Goal: Ask a question

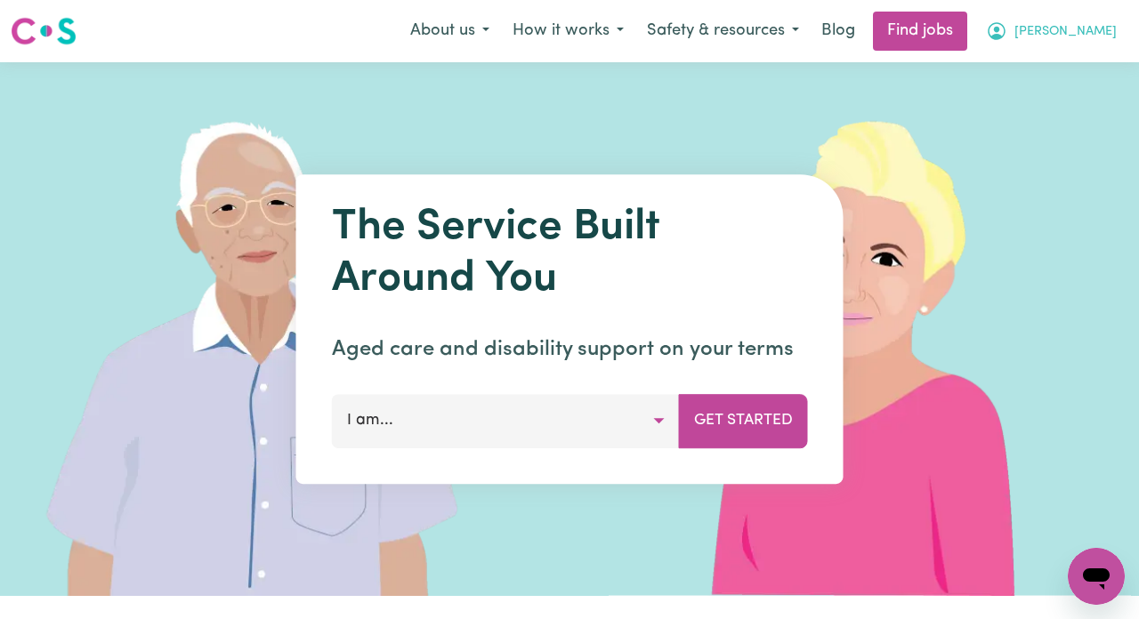
click at [1070, 33] on span "[PERSON_NAME]" at bounding box center [1065, 32] width 102 height 20
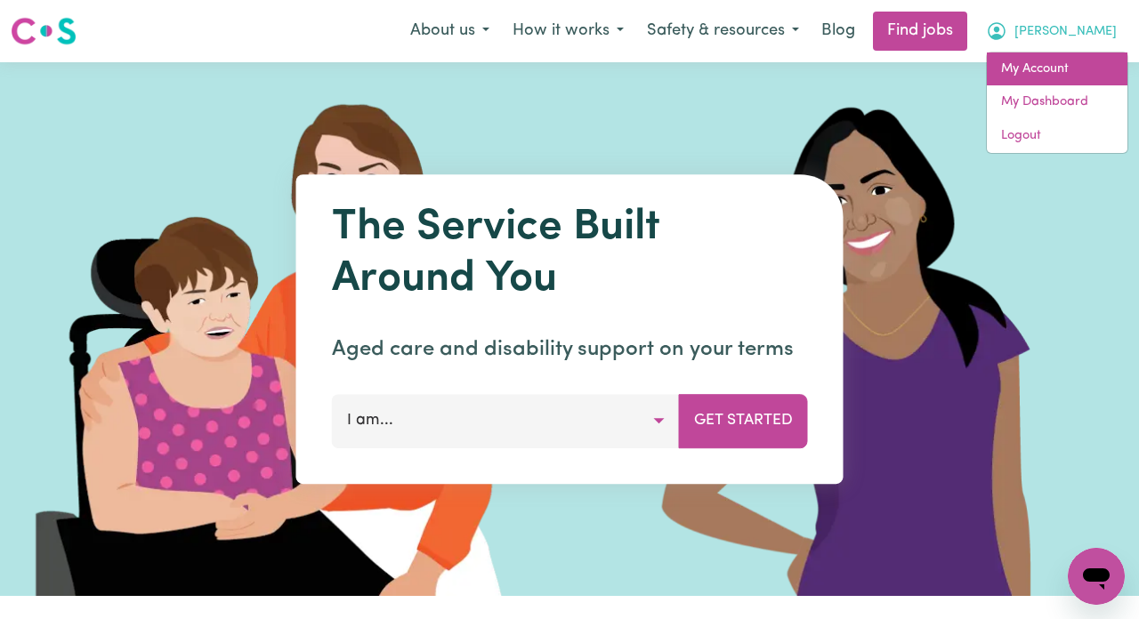
click at [1049, 60] on link "My Account" at bounding box center [1057, 69] width 141 height 34
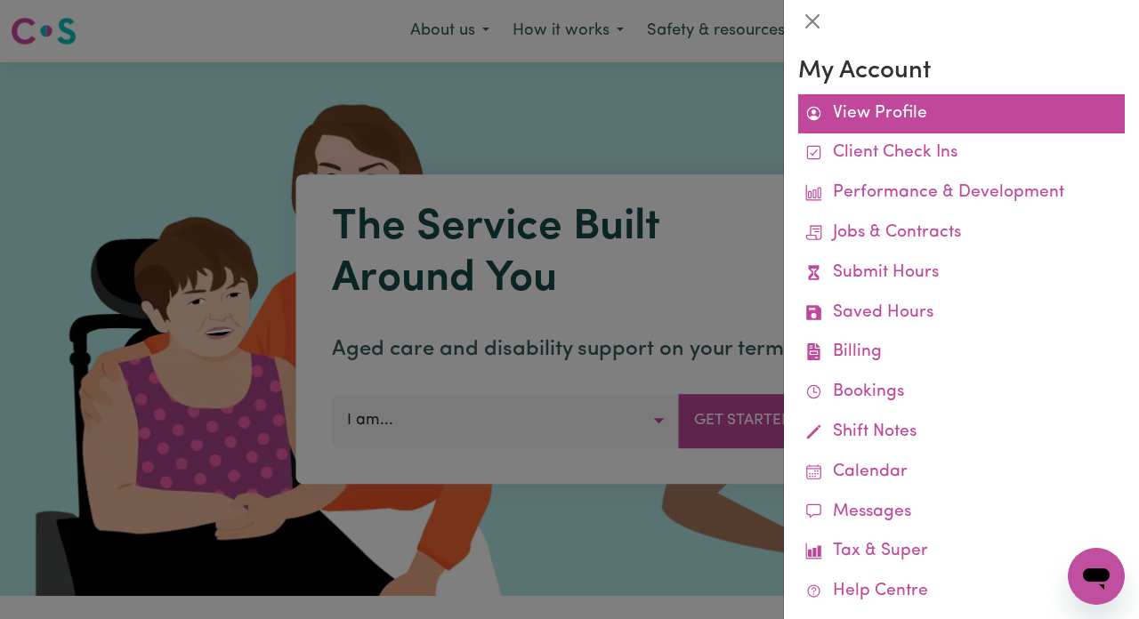
click at [939, 114] on link "View Profile" at bounding box center [961, 114] width 326 height 40
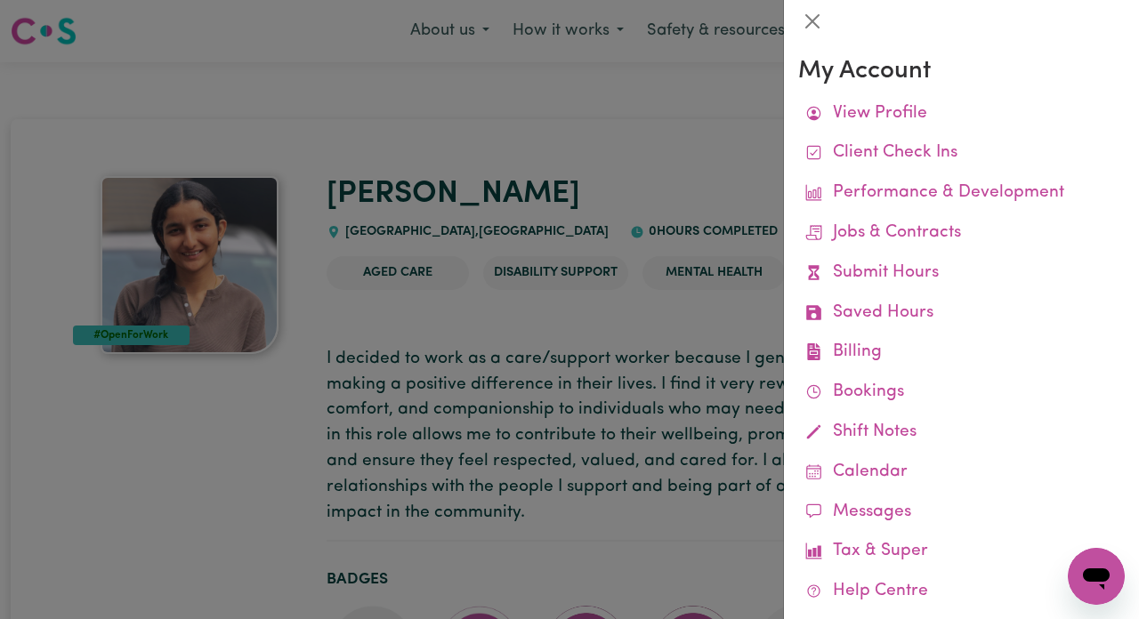
click at [592, 215] on div at bounding box center [569, 309] width 1139 height 619
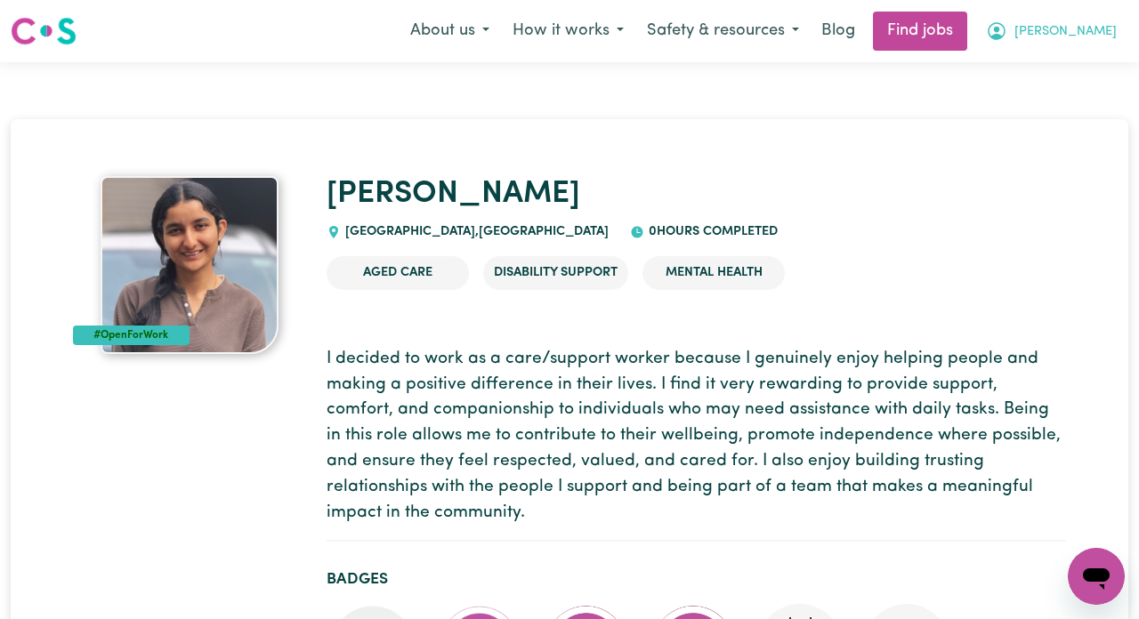
click at [1045, 28] on span "[PERSON_NAME]" at bounding box center [1065, 32] width 102 height 20
click at [1039, 108] on link "My Dashboard" at bounding box center [1057, 102] width 141 height 34
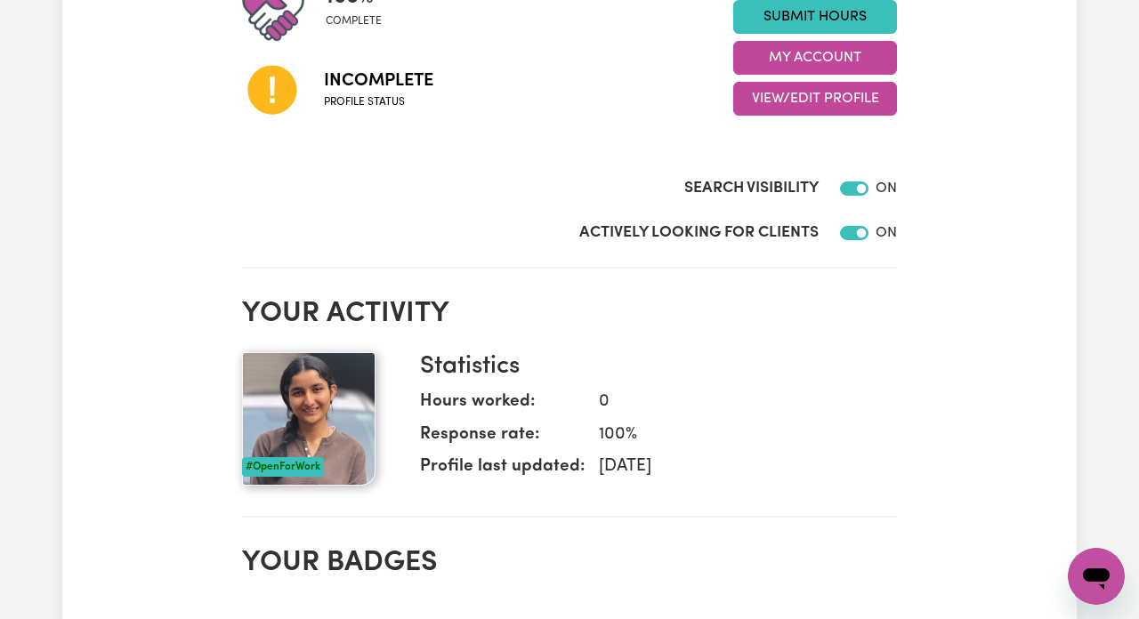
scroll to position [276, 0]
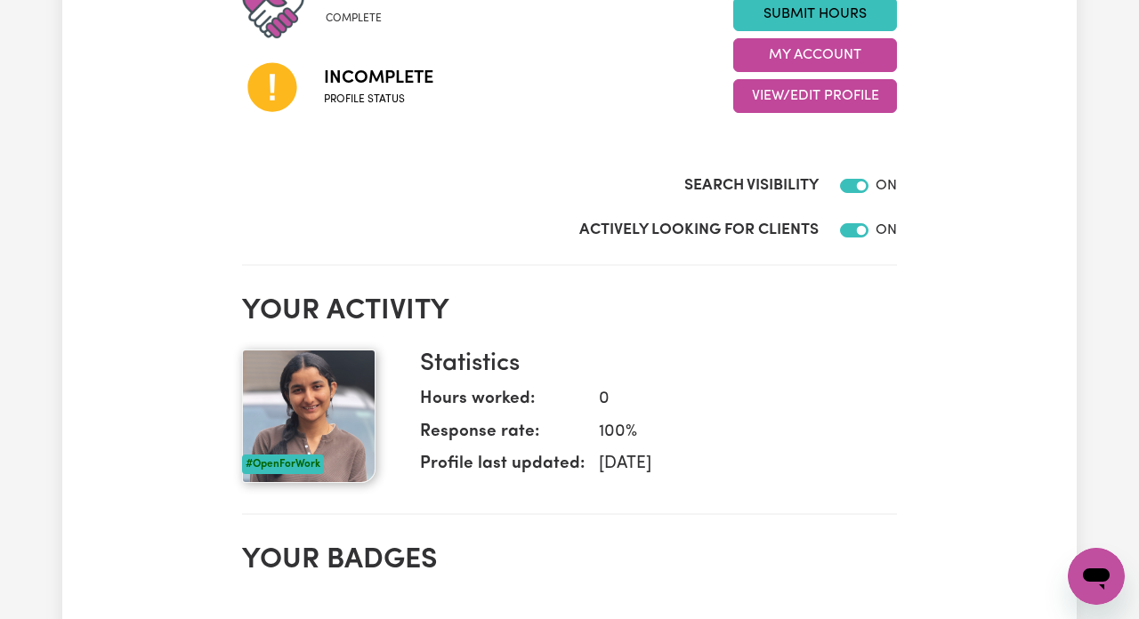
click at [335, 84] on span "Incomplete" at bounding box center [378, 78] width 109 height 27
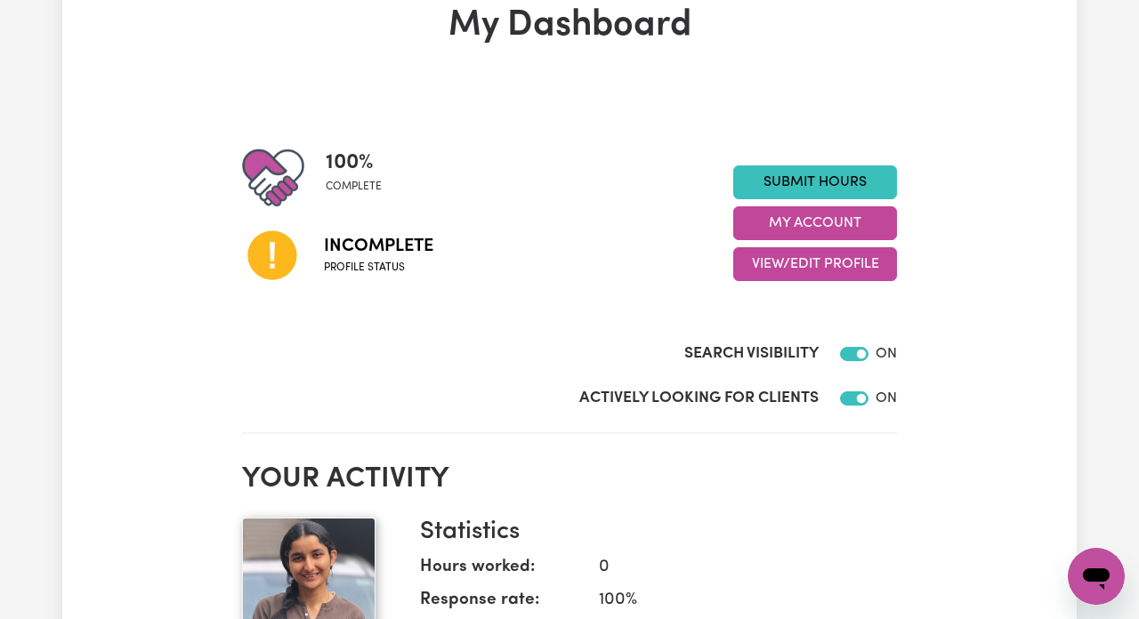
scroll to position [175, 0]
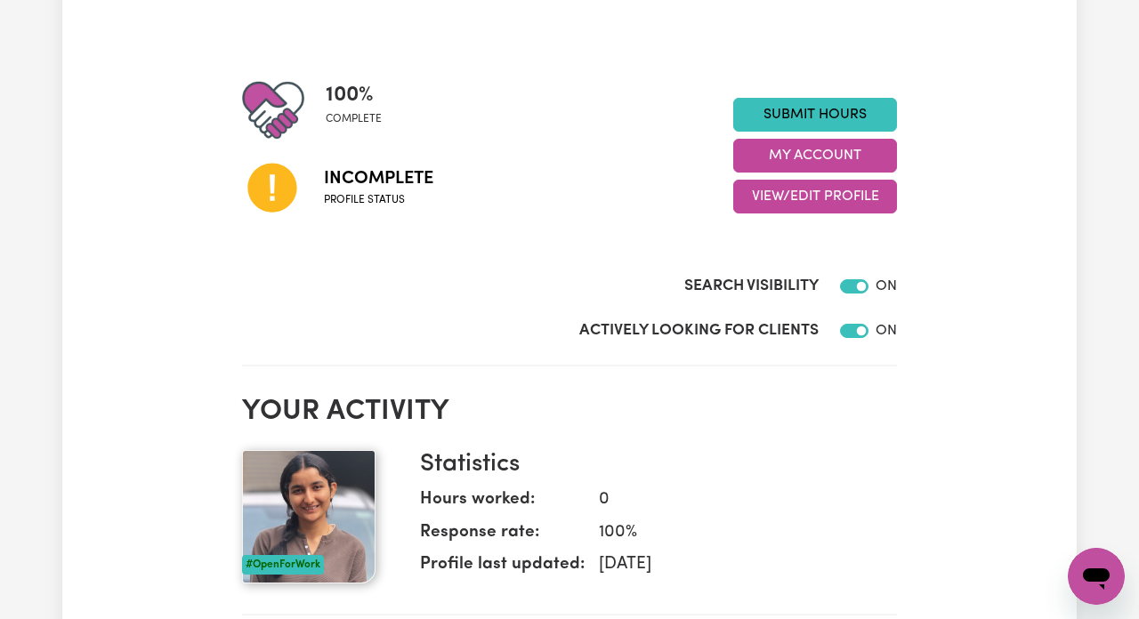
click at [354, 117] on span "complete" at bounding box center [354, 119] width 56 height 16
click at [375, 206] on span "Profile status" at bounding box center [378, 200] width 109 height 16
click at [770, 189] on button "View/Edit Profile" at bounding box center [815, 197] width 164 height 34
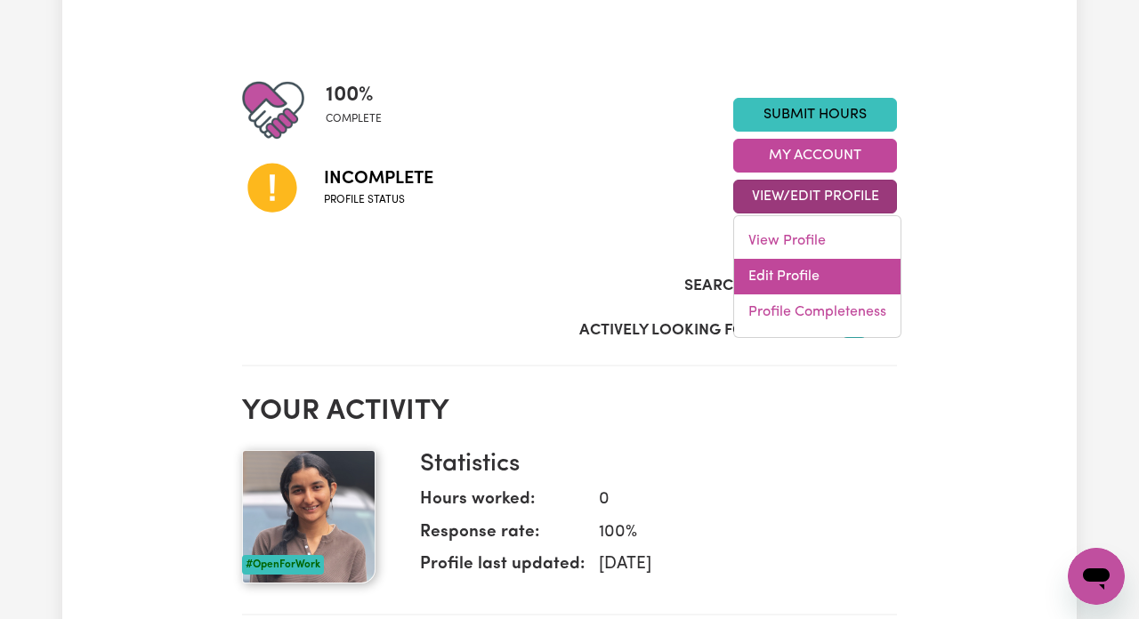
click at [805, 271] on link "Edit Profile" at bounding box center [817, 277] width 166 height 36
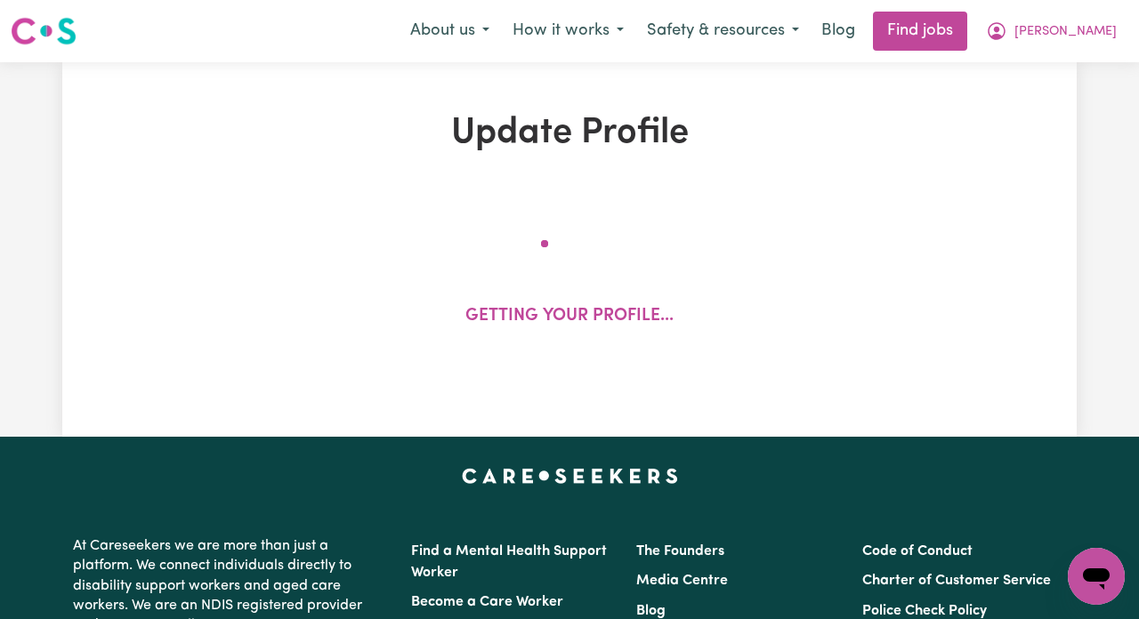
select select "female"
select select "Student Visa"
select select "Studying a healthcare related degree or qualification"
select select "37"
select select "40"
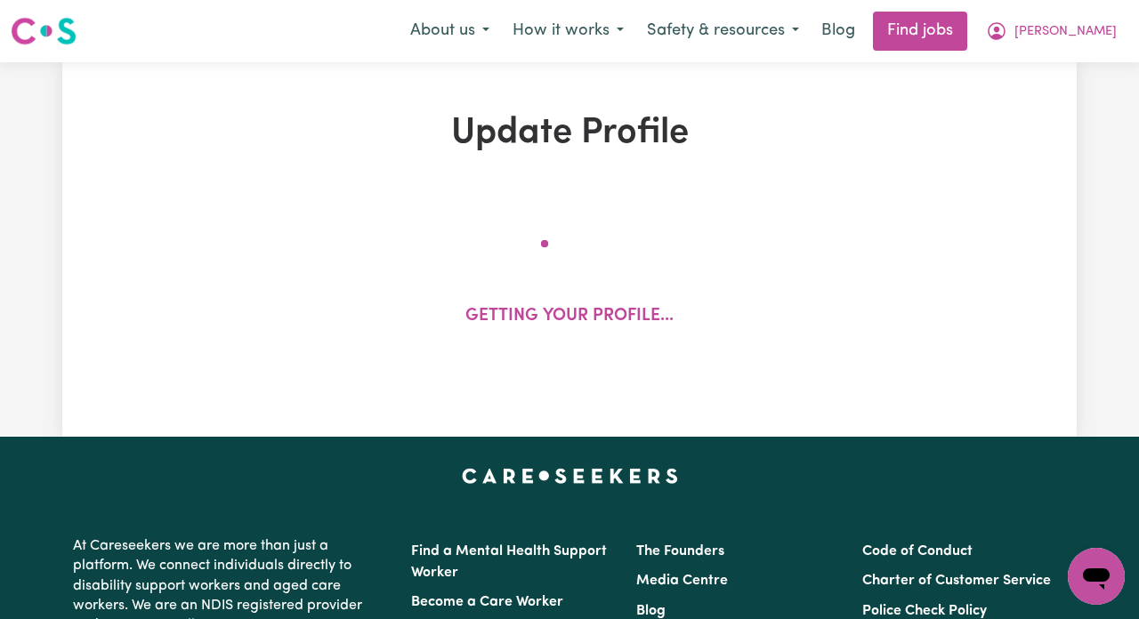
select select "40"
select select "60"
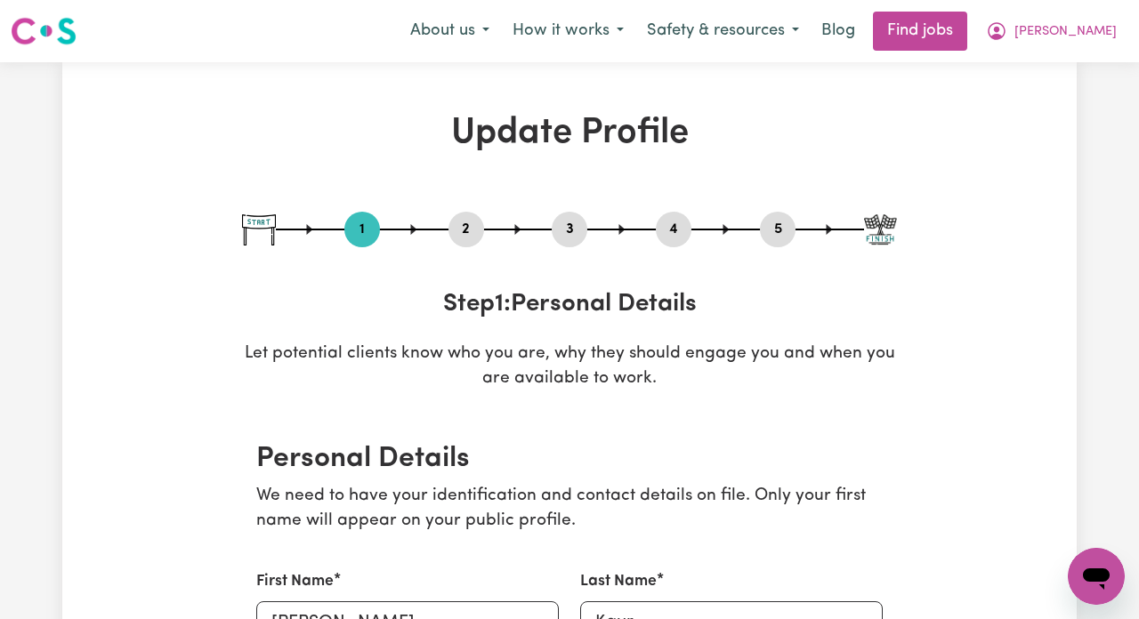
click at [460, 237] on button "2" at bounding box center [466, 229] width 36 height 23
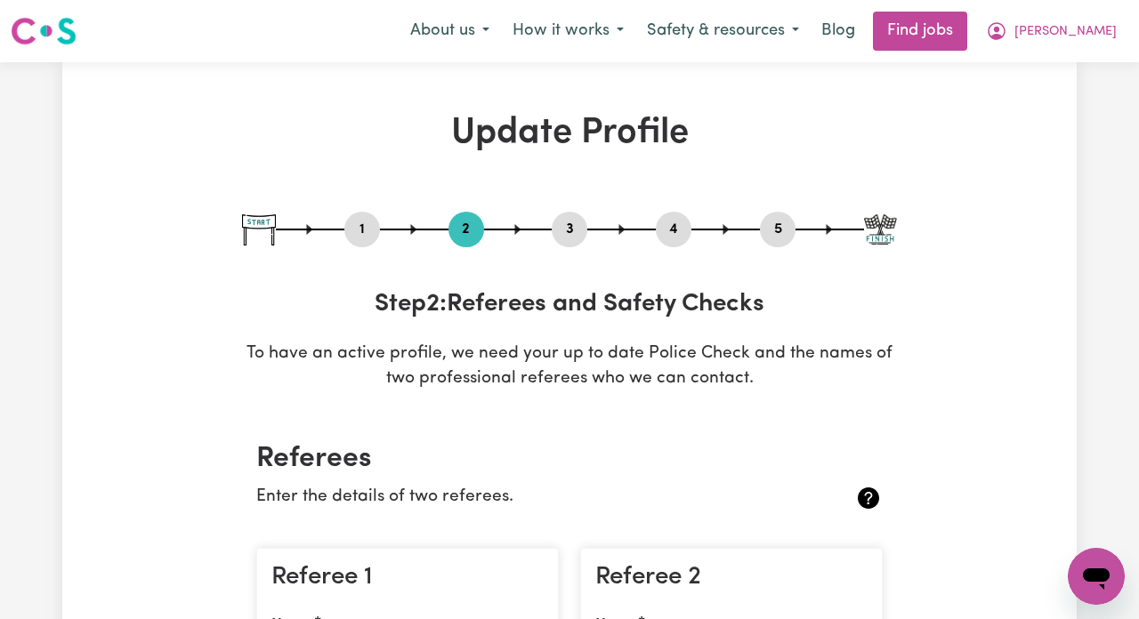
click at [568, 243] on div "3" at bounding box center [570, 230] width 36 height 36
click at [571, 235] on button "3" at bounding box center [570, 229] width 36 height 23
select select "Certificate III (Individual Support)"
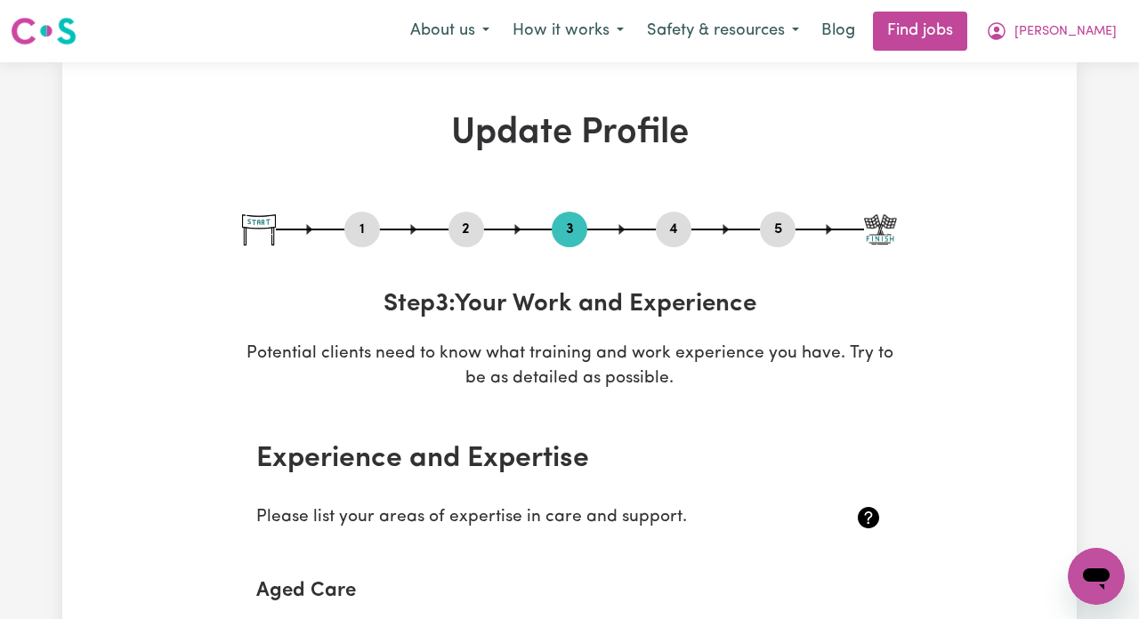
click at [681, 228] on button "4" at bounding box center [674, 229] width 36 height 23
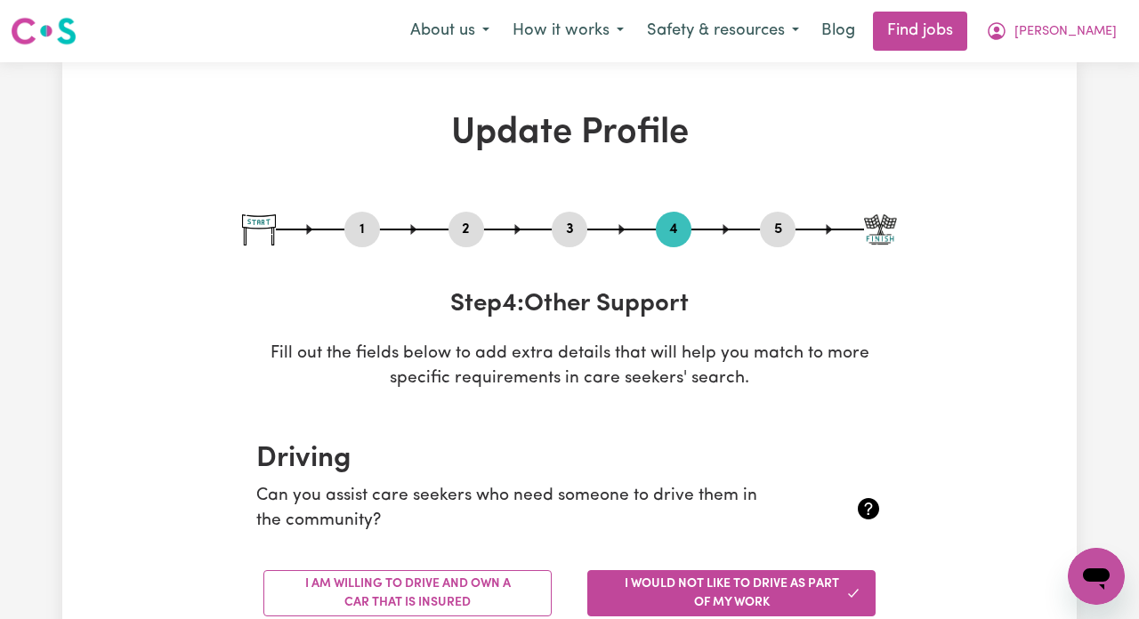
click at [769, 236] on button "5" at bounding box center [778, 229] width 36 height 23
select select "I am providing services privately on my own"
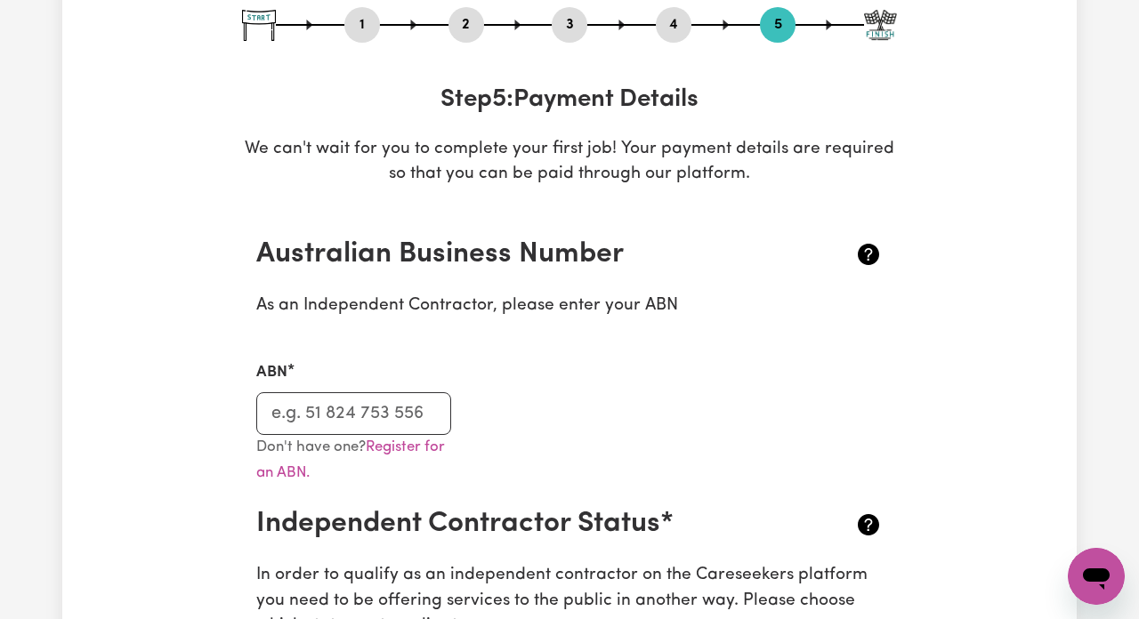
scroll to position [294, 0]
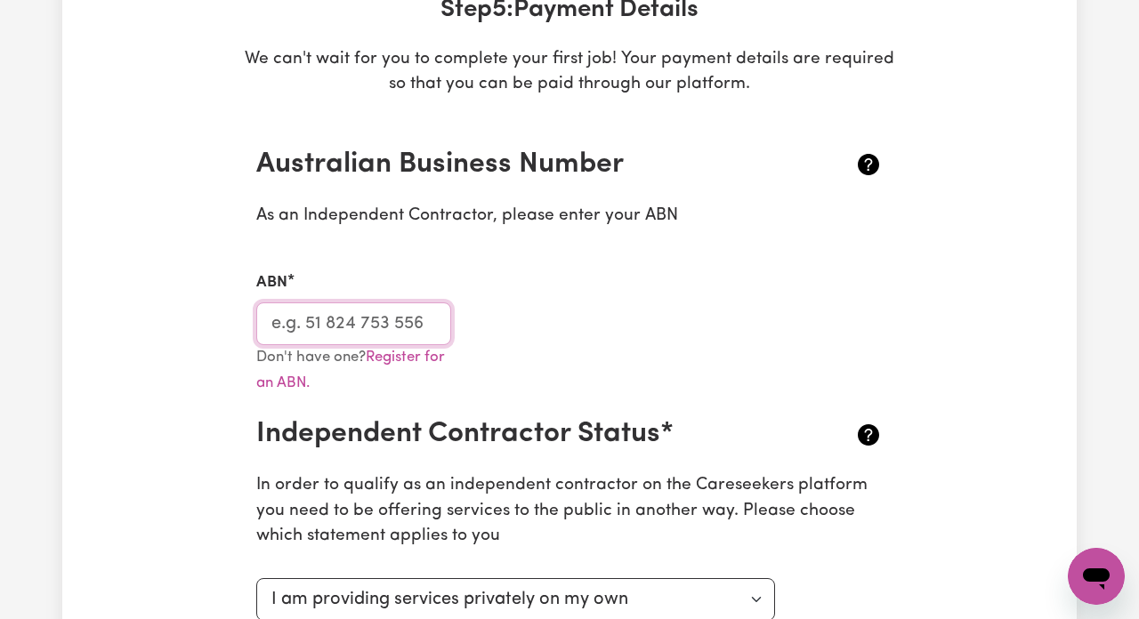
click at [352, 334] on input "ABN" at bounding box center [353, 323] width 195 height 43
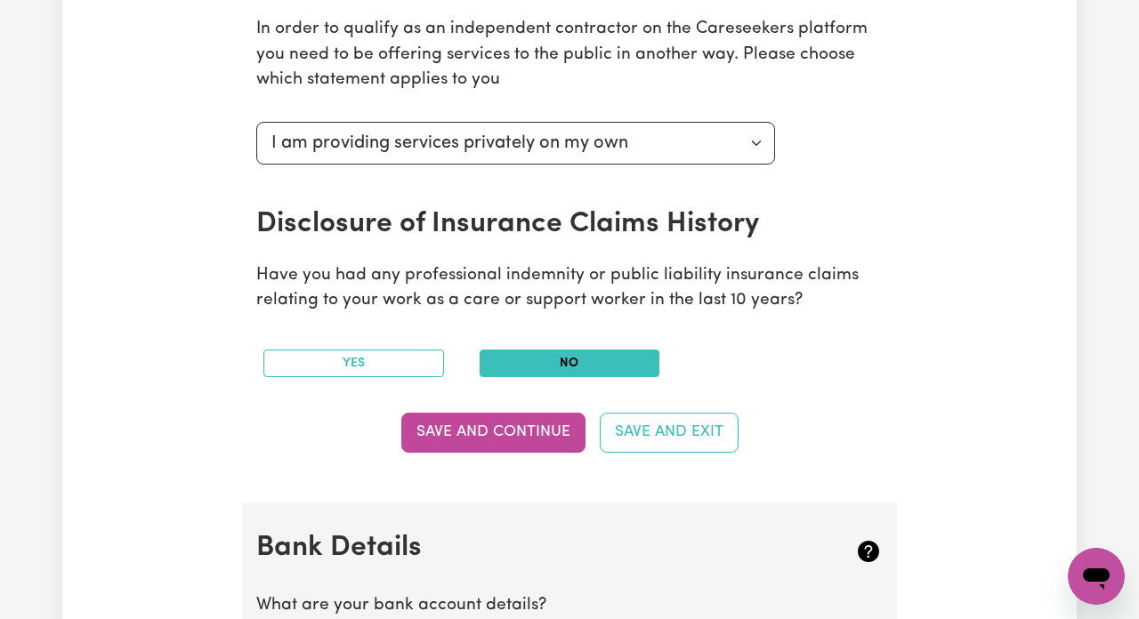
scroll to position [806, 0]
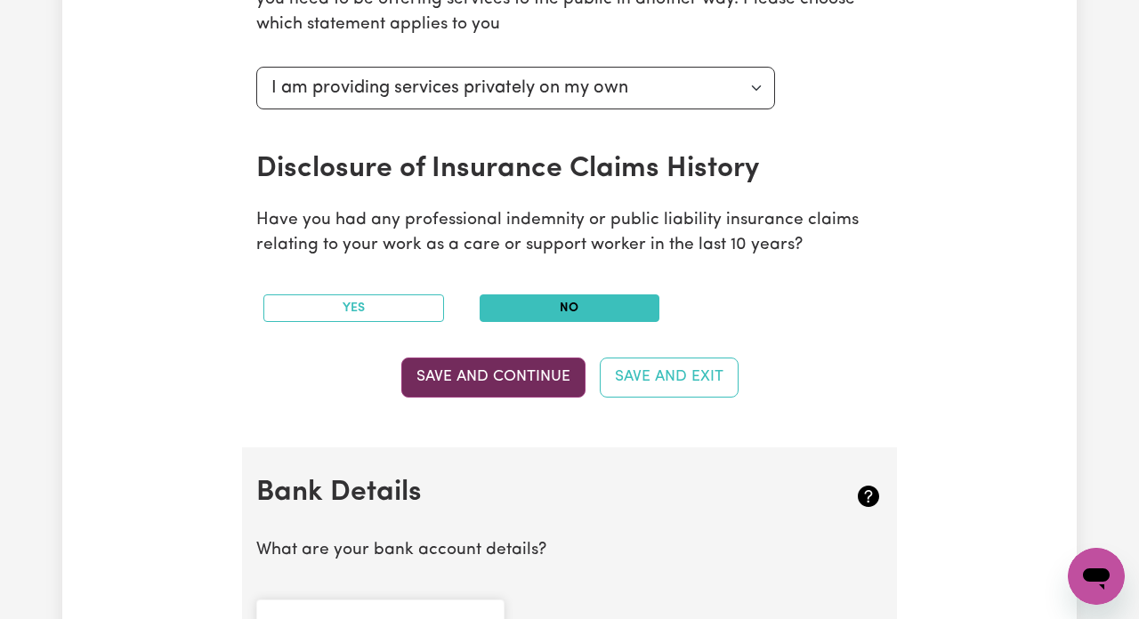
type input "52995480091"
click at [487, 376] on button "Save and Continue" at bounding box center [493, 377] width 184 height 39
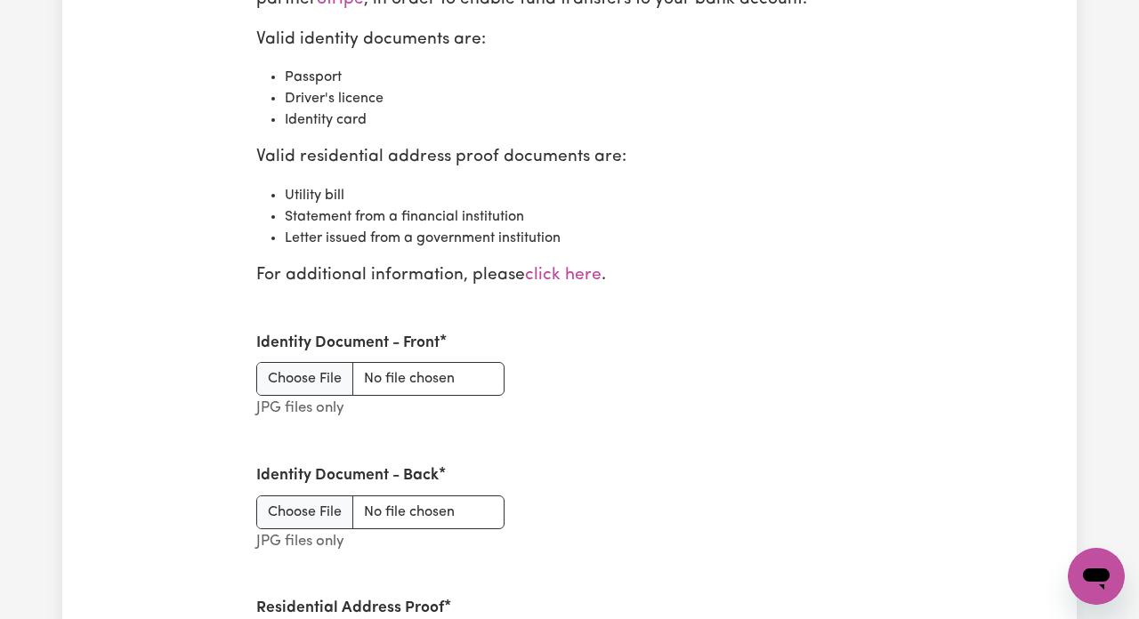
scroll to position [2113, 0]
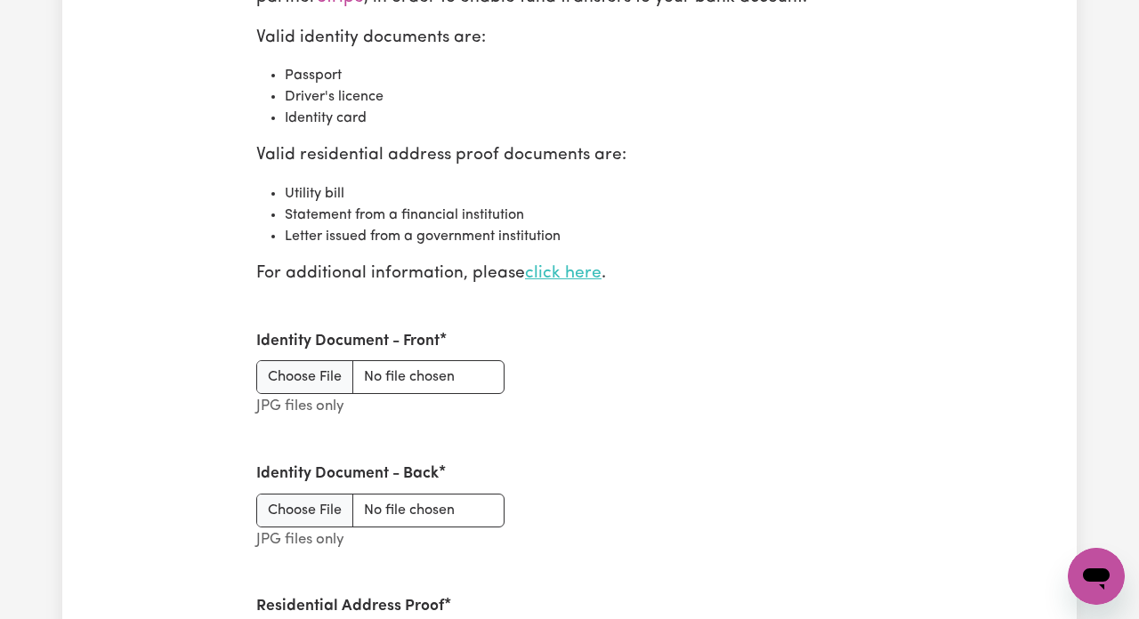
click at [561, 265] on link "click here" at bounding box center [563, 273] width 77 height 17
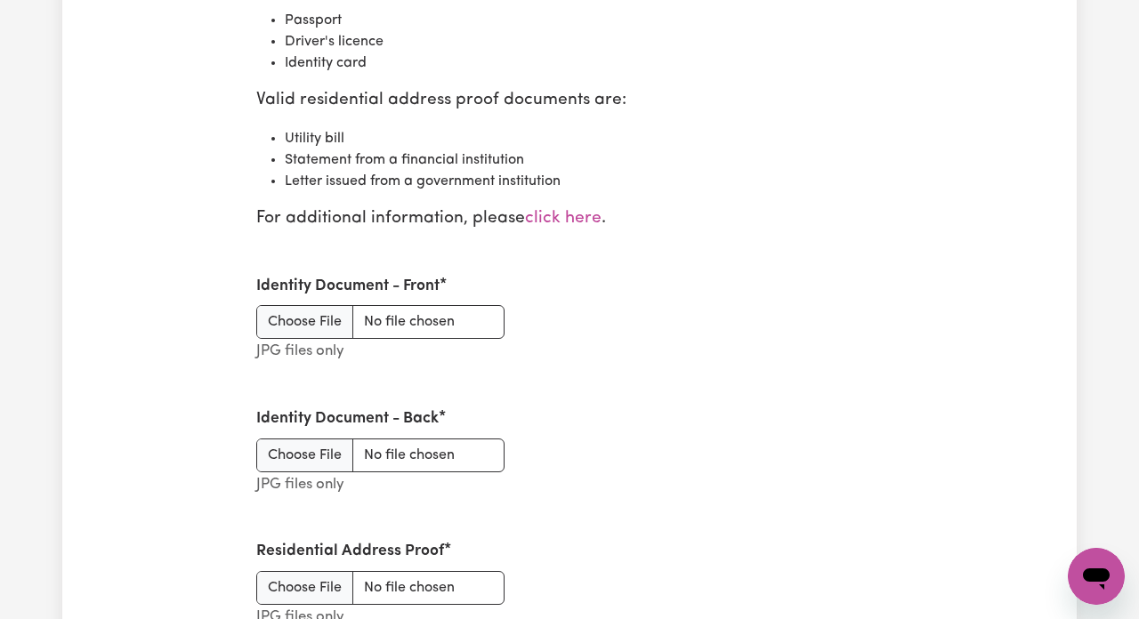
scroll to position [2173, 0]
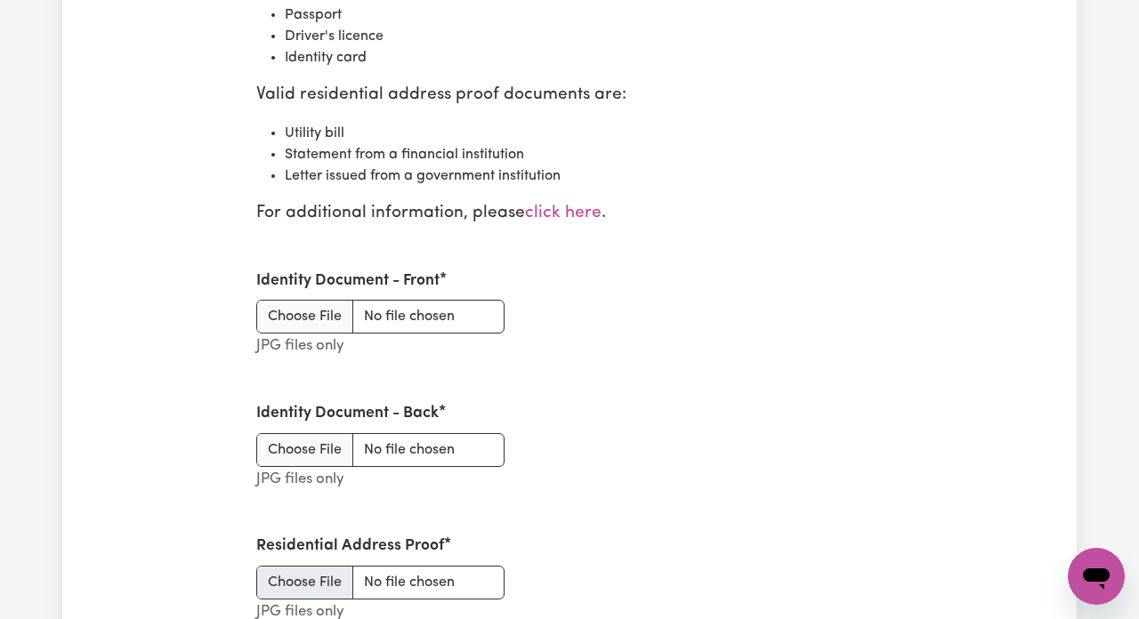
type input "C:\fakepath\PHOTO-2025-10-02-09-56-54.jpg"
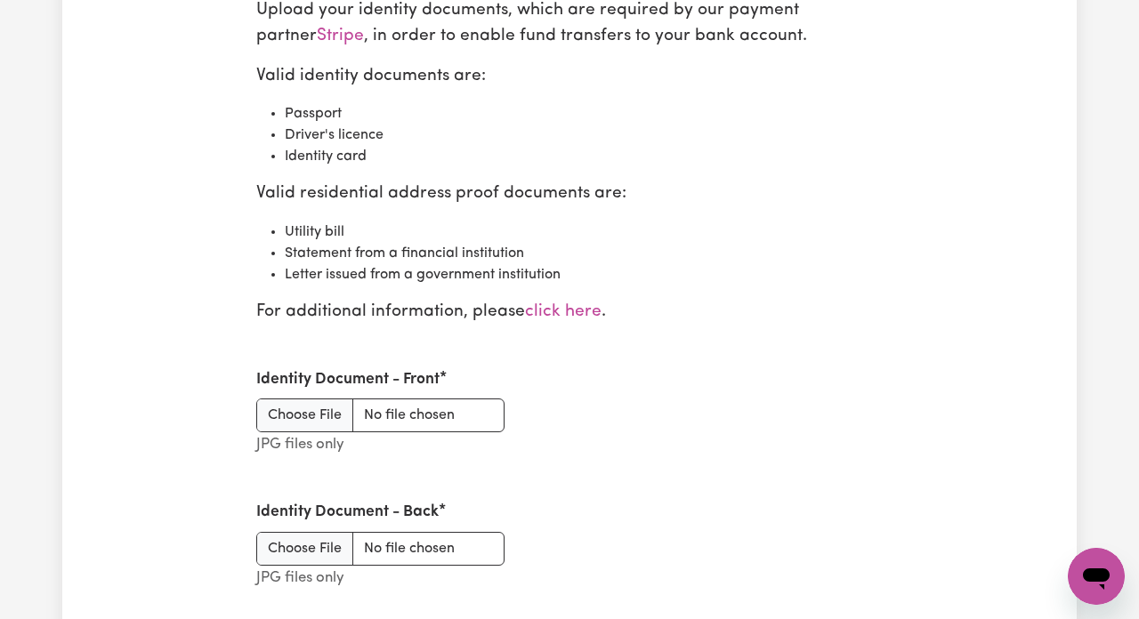
scroll to position [2075, 0]
type input "C:\fakepath\PHOTO-2025-07-13-09-46-27.jpg"
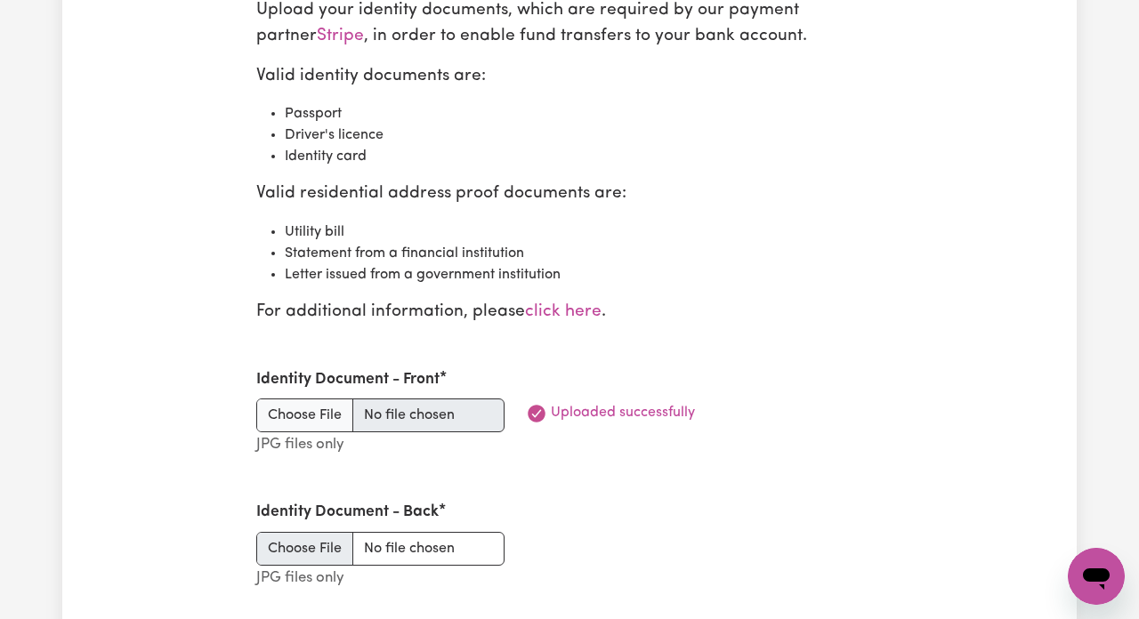
click at [450, 532] on input "Identity Document - Back" at bounding box center [380, 549] width 248 height 34
type input "C:\fakepath\WhatsApp Image 2025-09-24 at 21.39.23 (2).jpeg"
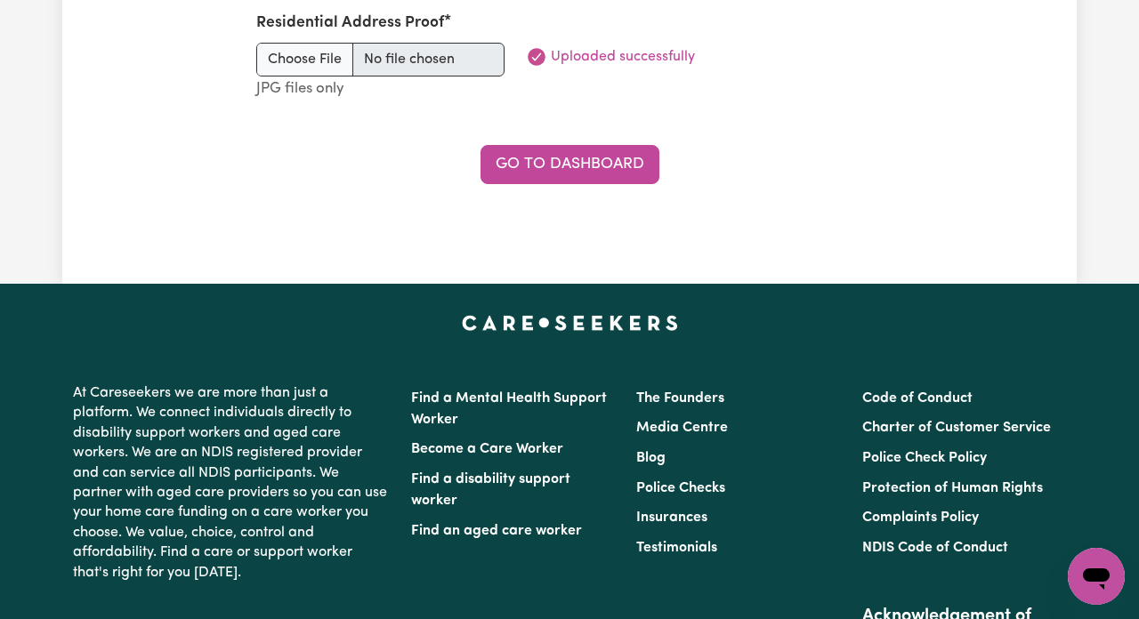
scroll to position [2402, 0]
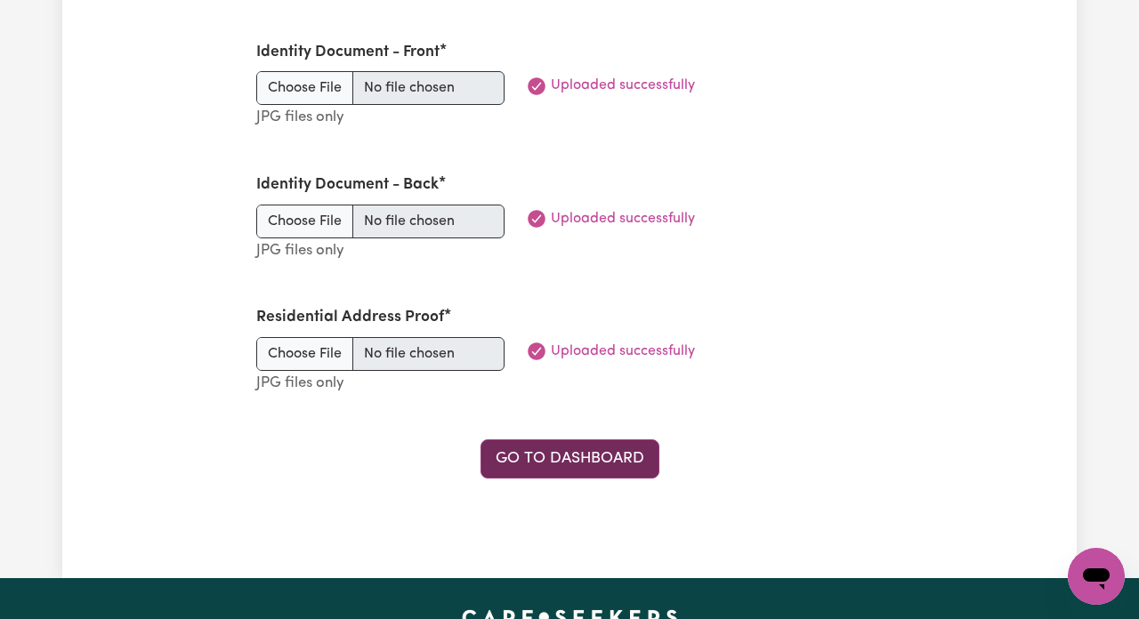
click at [543, 453] on link "Go to Dashboard" at bounding box center [569, 458] width 179 height 39
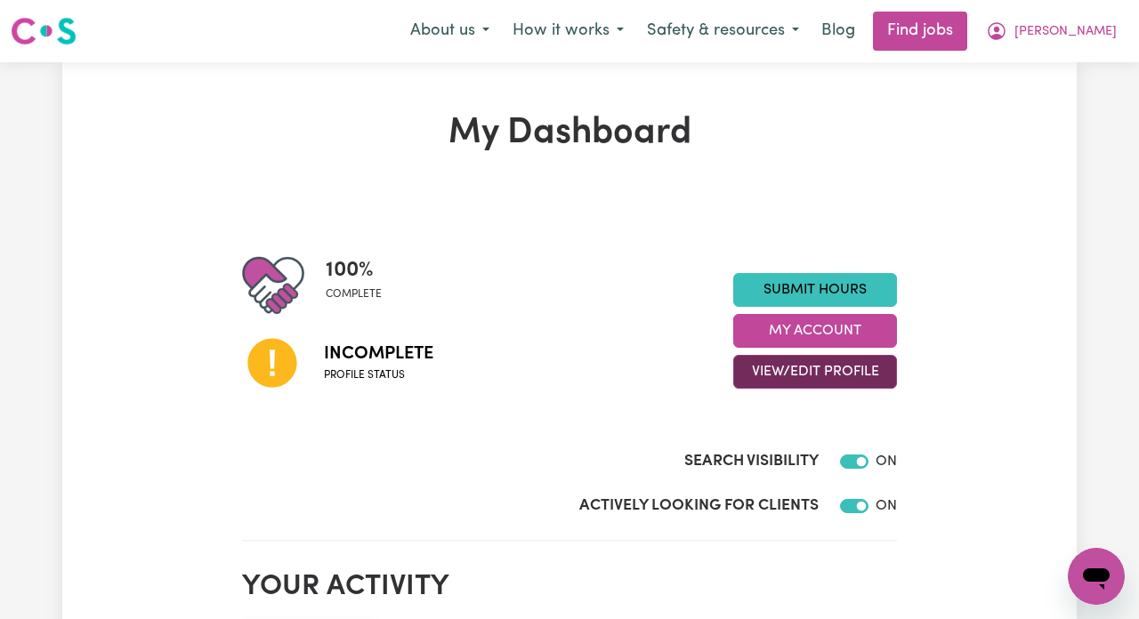
click at [778, 370] on button "View/Edit Profile" at bounding box center [815, 372] width 164 height 34
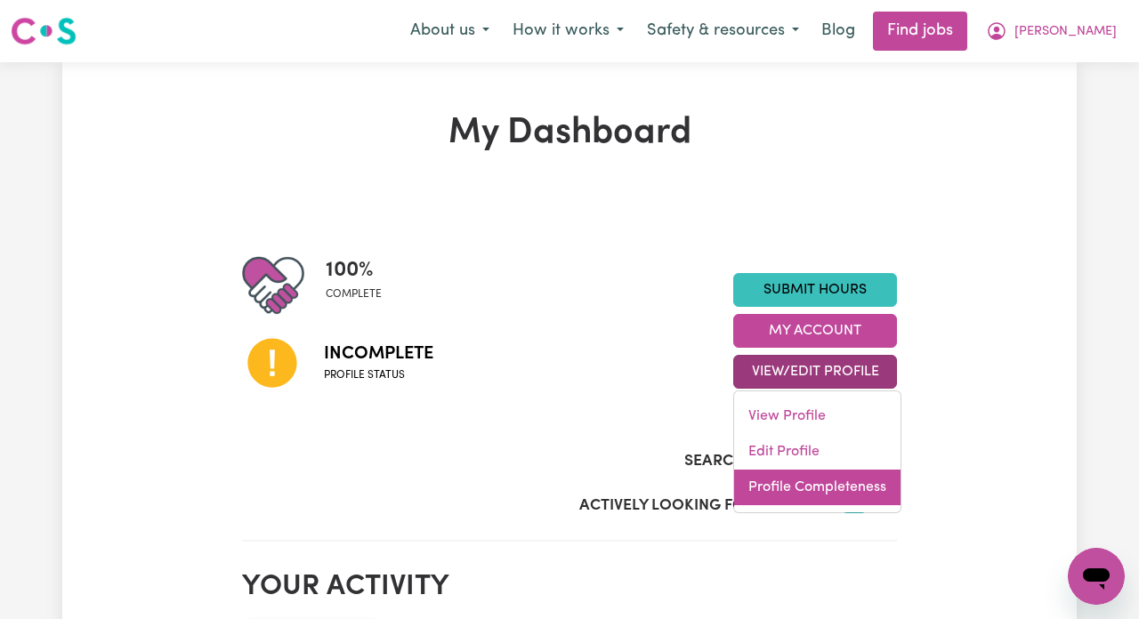
click at [812, 495] on link "Profile Completeness" at bounding box center [817, 488] width 166 height 36
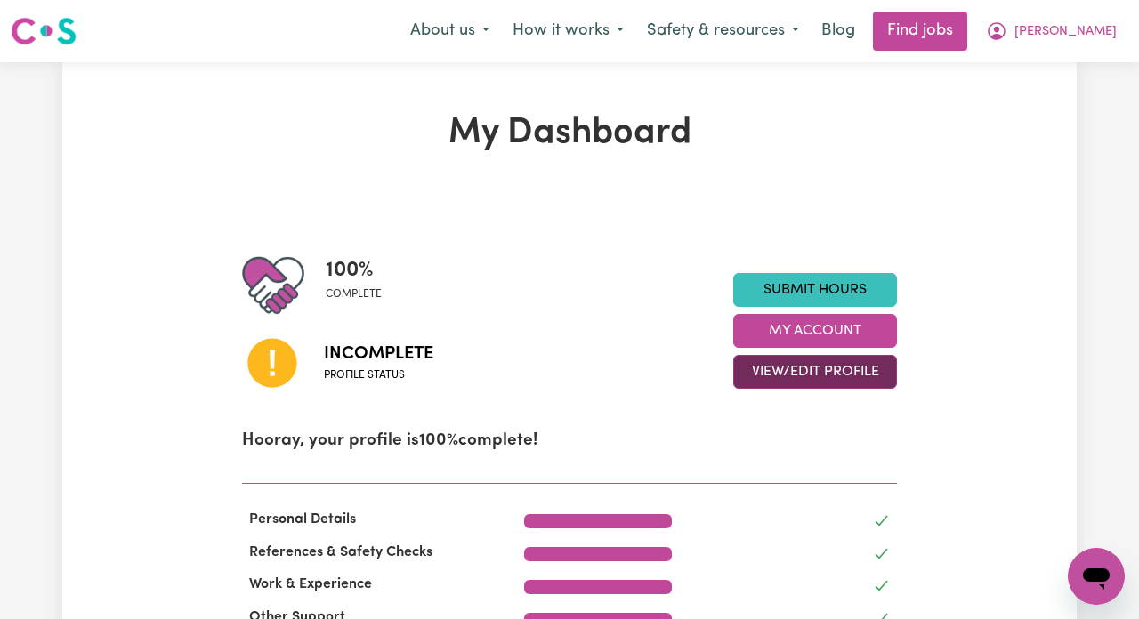
click at [835, 380] on button "View/Edit Profile" at bounding box center [815, 372] width 164 height 34
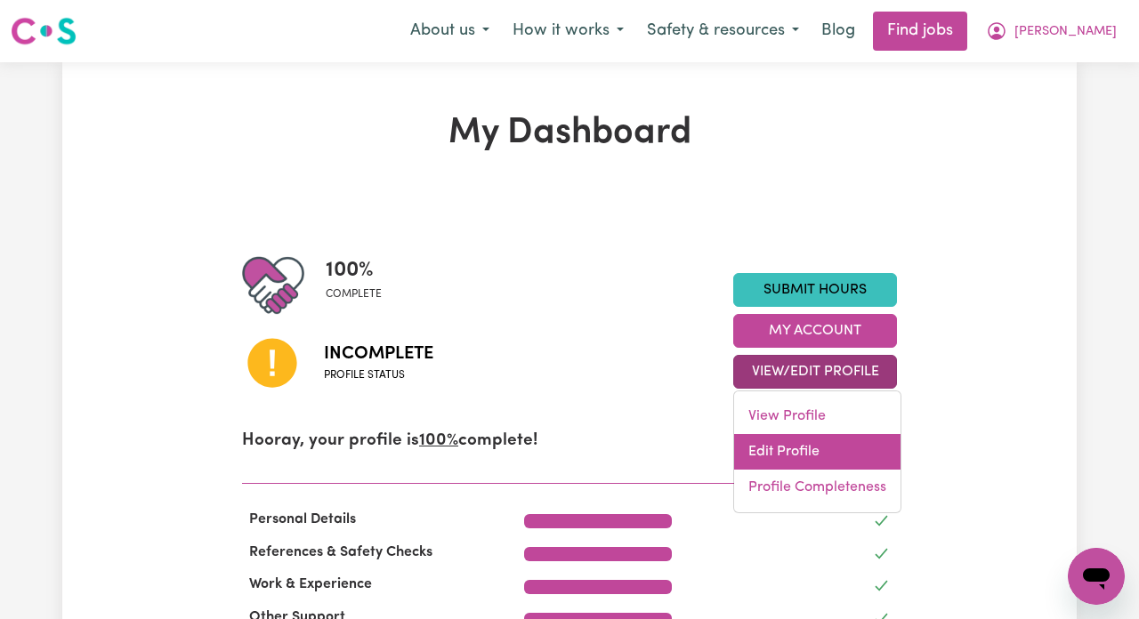
click at [826, 445] on link "Edit Profile" at bounding box center [817, 452] width 166 height 36
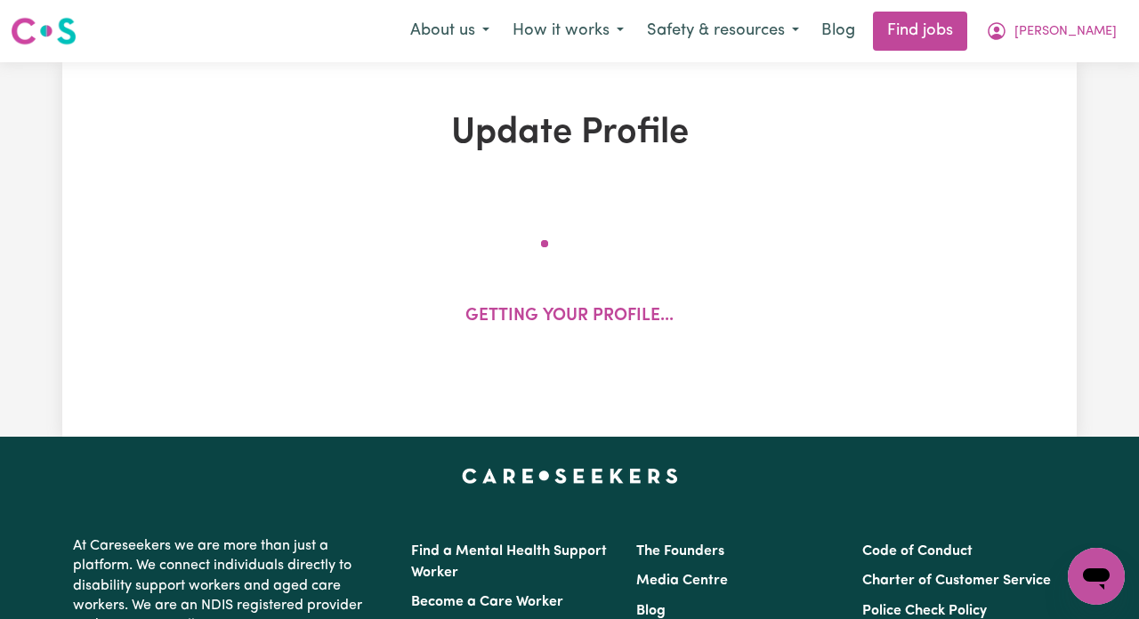
select select "female"
select select "Student Visa"
select select "Studying a healthcare related degree or qualification"
select select "37"
select select "40"
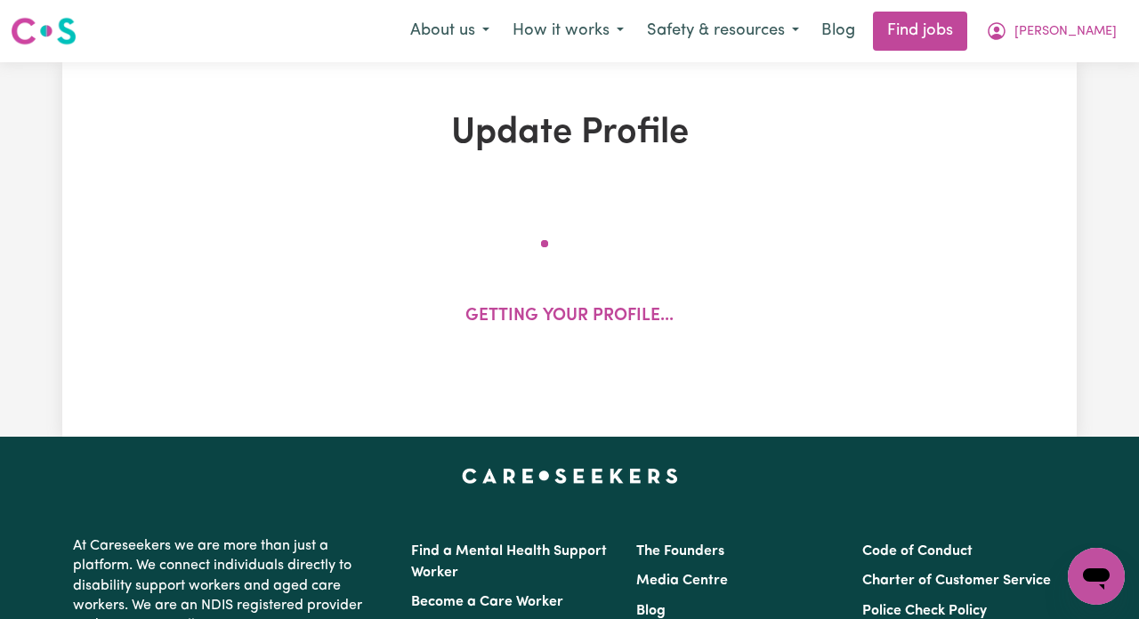
select select "40"
select select "60"
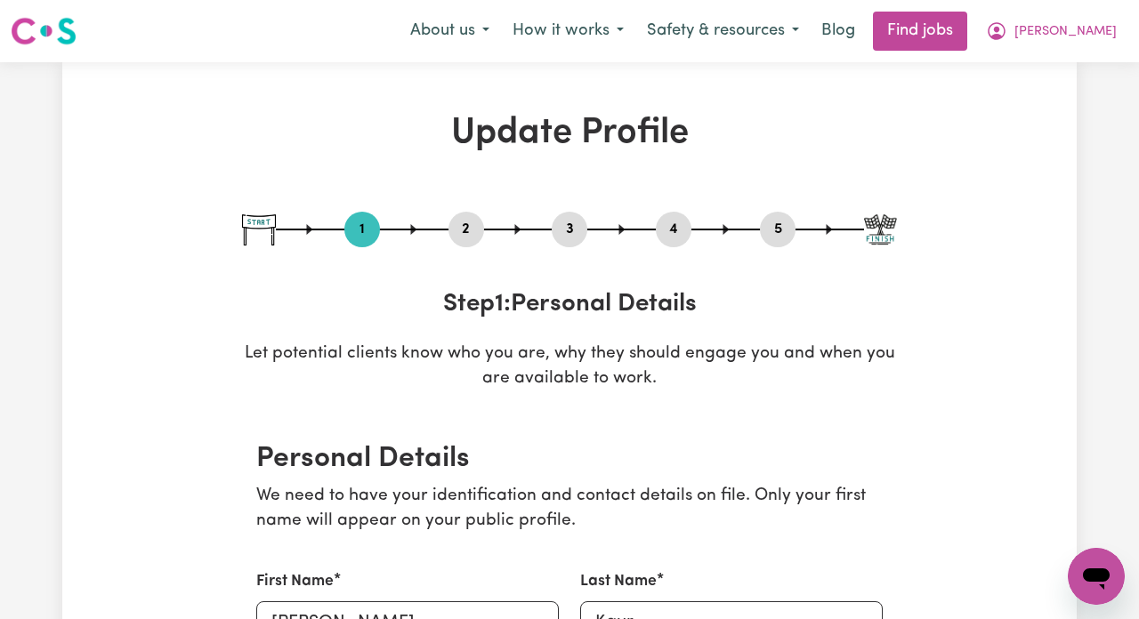
click at [463, 215] on div "2" at bounding box center [466, 230] width 36 height 36
click at [456, 223] on button "2" at bounding box center [466, 229] width 36 height 23
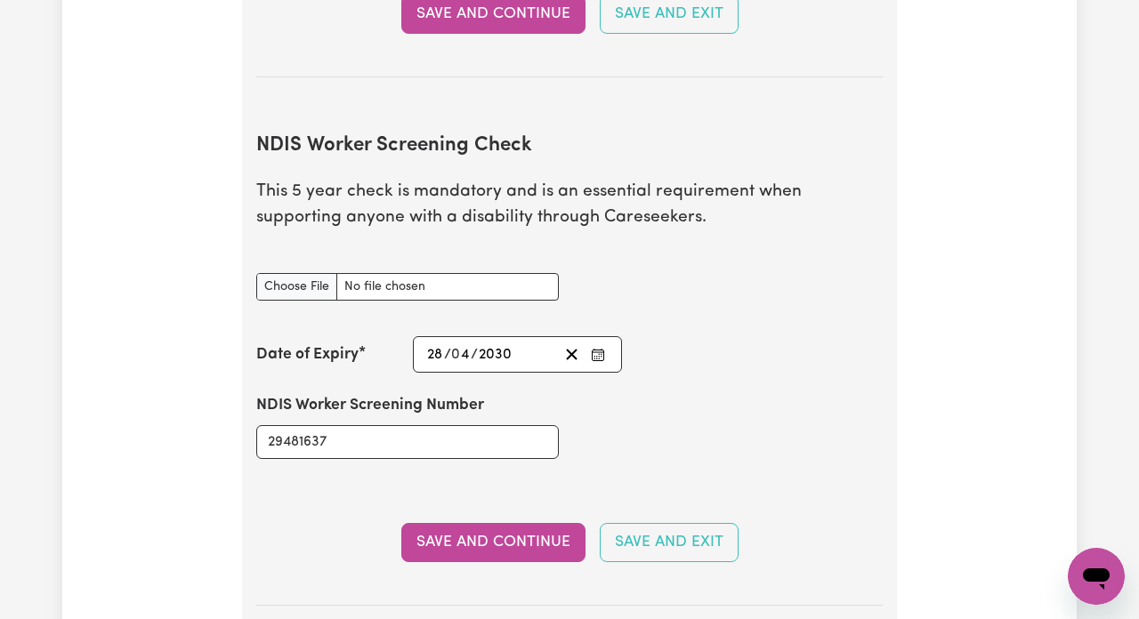
scroll to position [2276, 0]
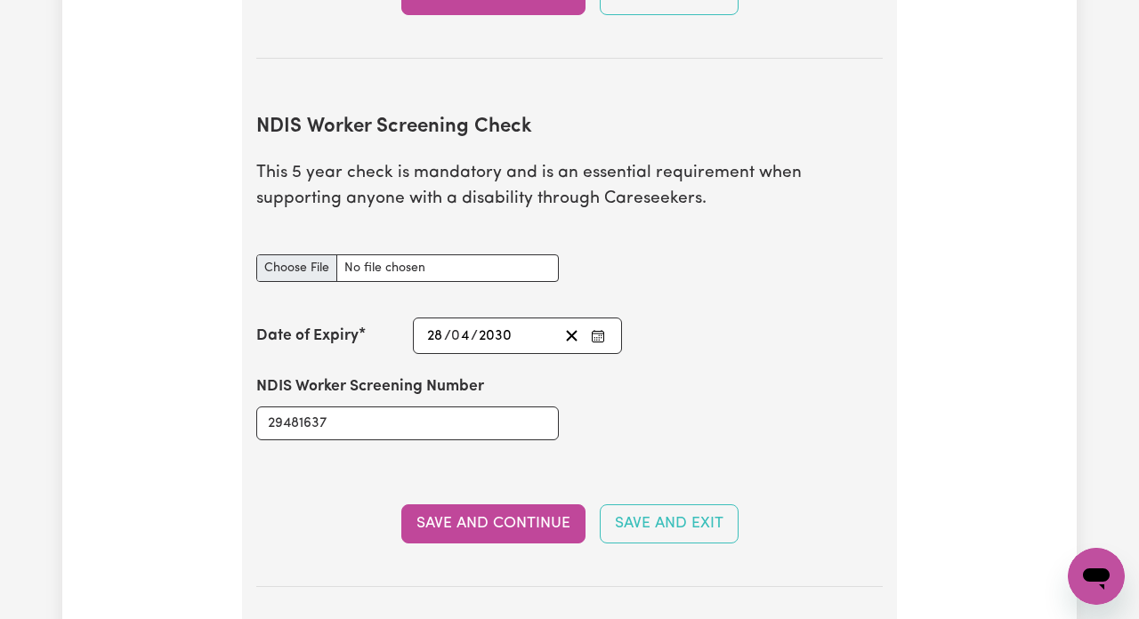
click at [307, 258] on input "NDIS Worker Screening Check document" at bounding box center [407, 268] width 302 height 28
click at [367, 255] on input "NDIS Worker Screening Check document" at bounding box center [407, 268] width 302 height 28
click at [286, 254] on input "NDIS Worker Screening Check document" at bounding box center [407, 268] width 302 height 28
click at [374, 254] on input "NDIS Worker Screening Check document" at bounding box center [407, 268] width 302 height 28
type input "C:\fakepath\tempImagetDvXQM.jpg"
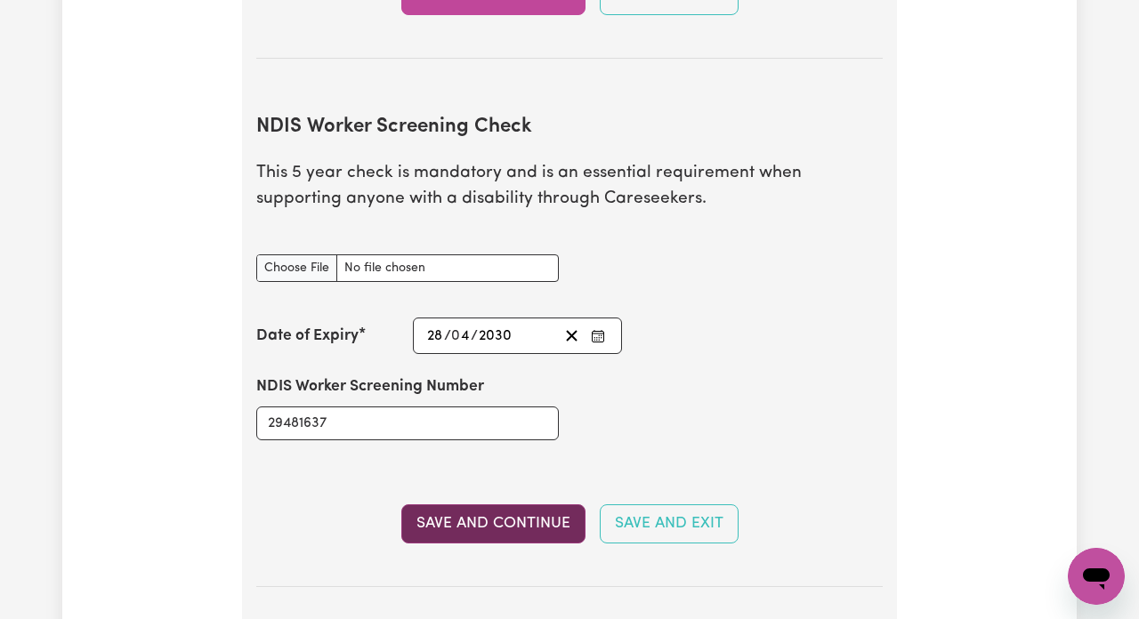
click at [502, 504] on button "Save and Continue" at bounding box center [493, 523] width 184 height 39
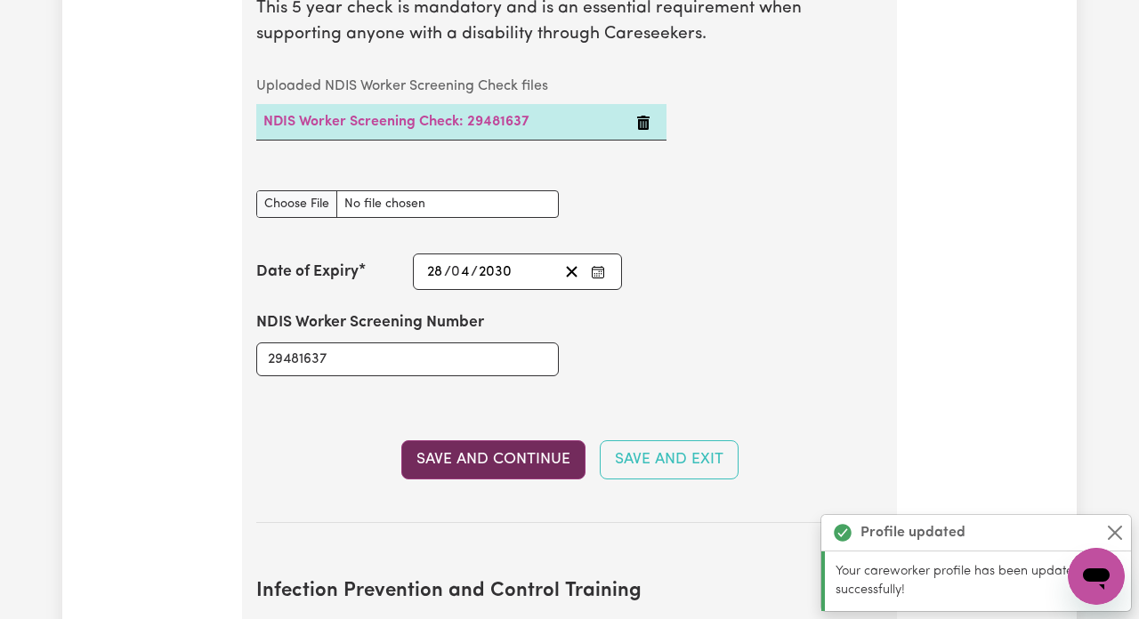
scroll to position [2330, 0]
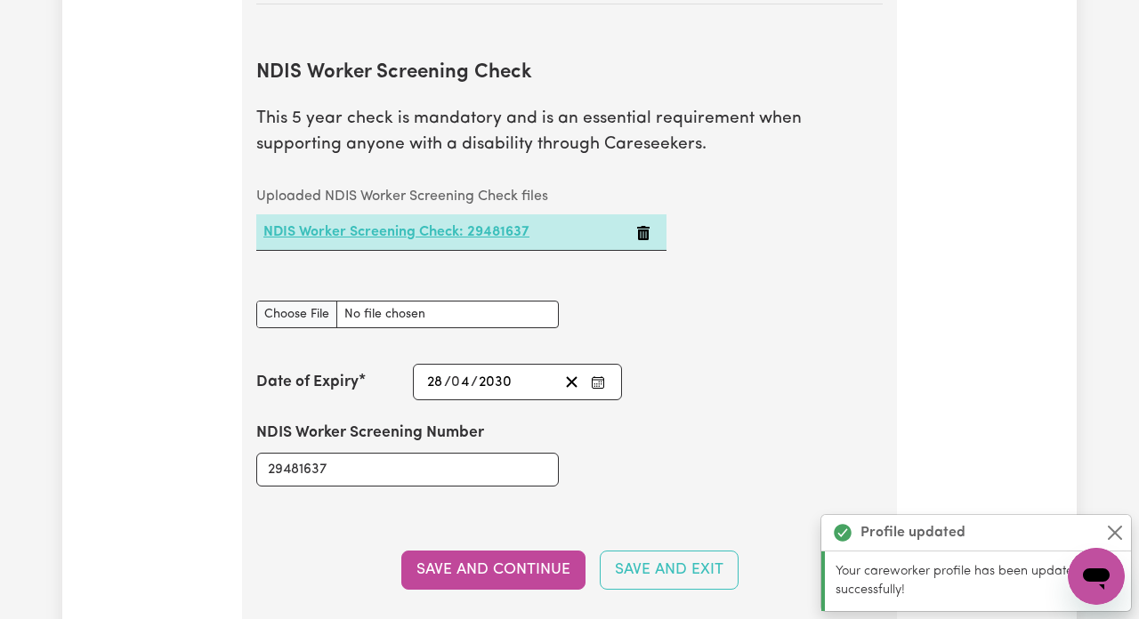
click at [422, 225] on link "NDIS Worker Screening Check: 29481637" at bounding box center [396, 232] width 266 height 14
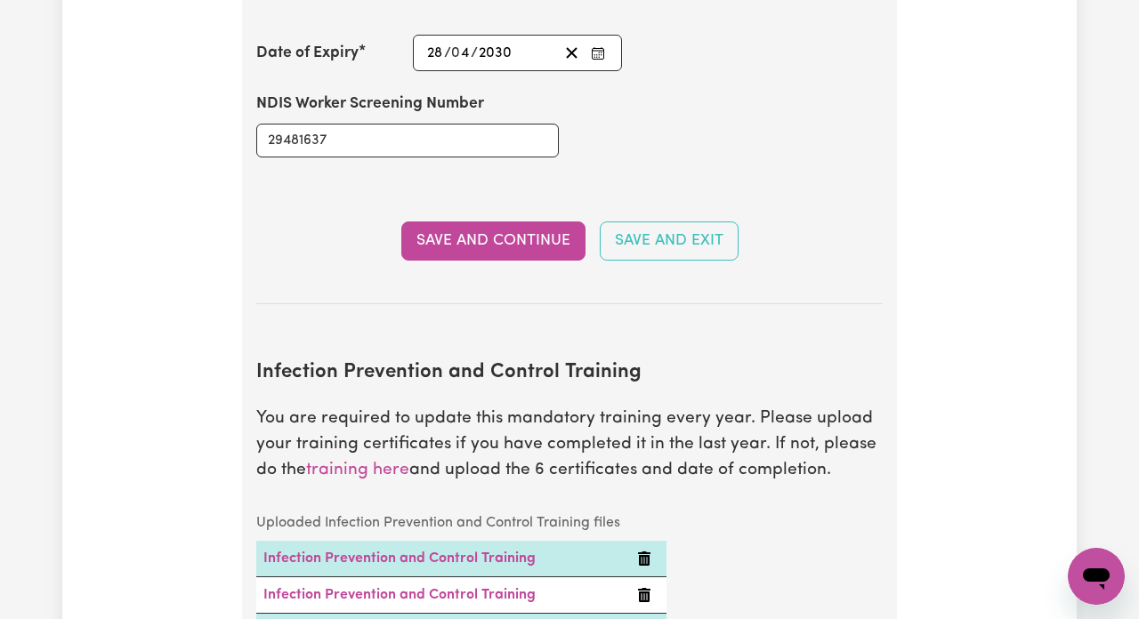
scroll to position [2551, 0]
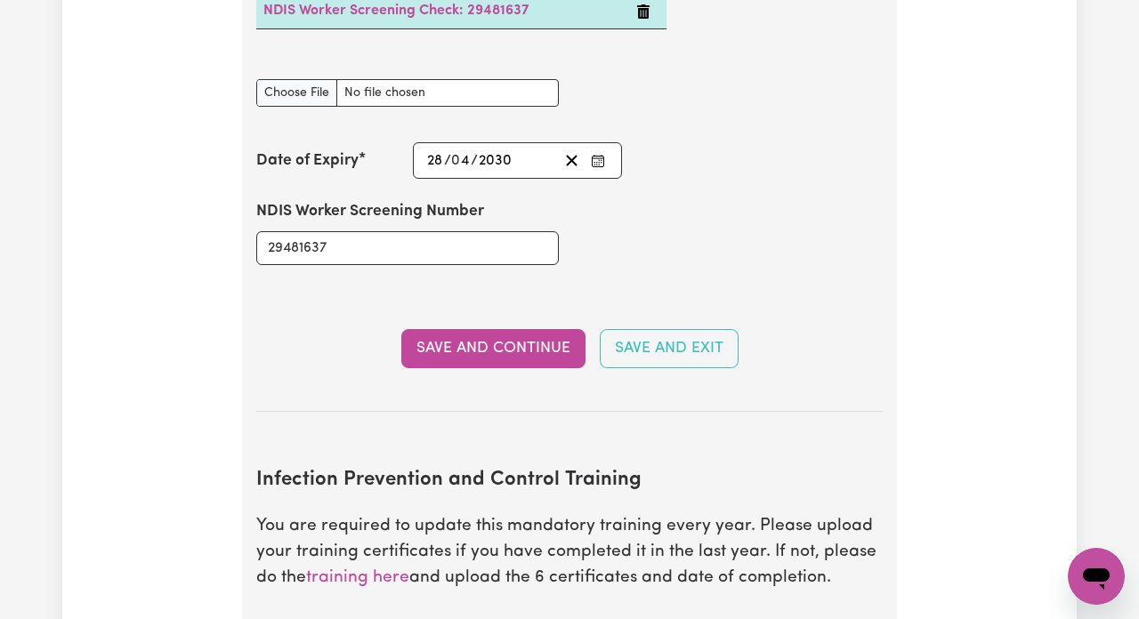
click at [434, 356] on section "NDIS Worker Screening Check This 5 year check is mandatory and is an essential …" at bounding box center [569, 111] width 626 height 600
click at [434, 343] on button "Save and Continue" at bounding box center [493, 348] width 184 height 39
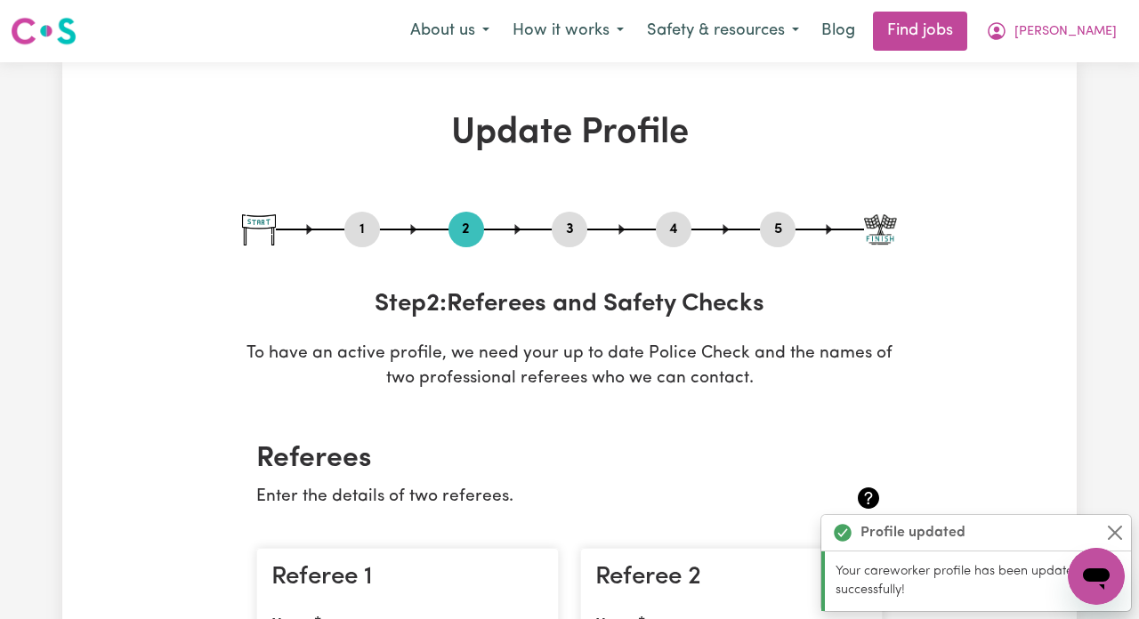
scroll to position [0, 0]
click at [566, 232] on button "3" at bounding box center [570, 229] width 36 height 23
select select "Certificate III (Individual Support)"
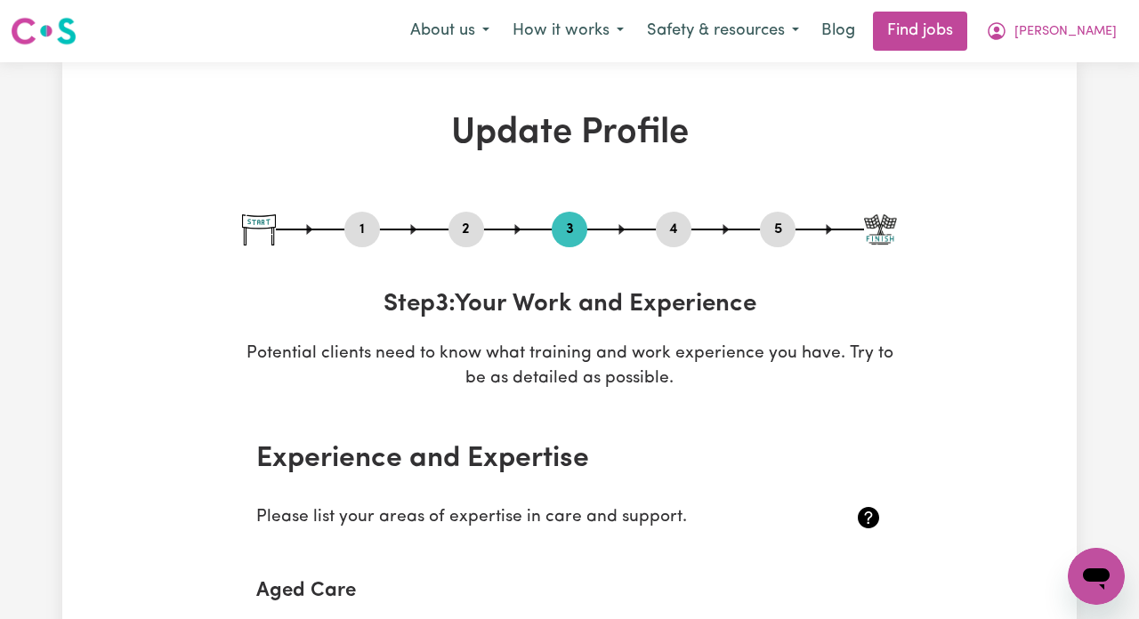
click at [669, 234] on button "4" at bounding box center [674, 229] width 36 height 23
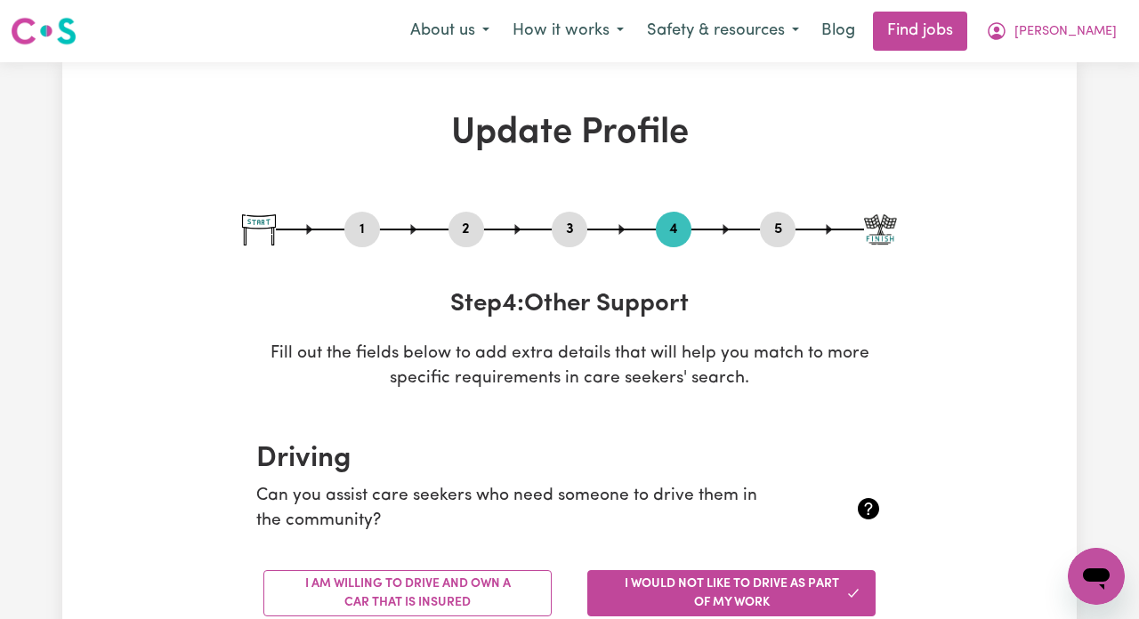
click at [787, 235] on button "5" at bounding box center [778, 229] width 36 height 23
select select "I am providing services privately on my own"
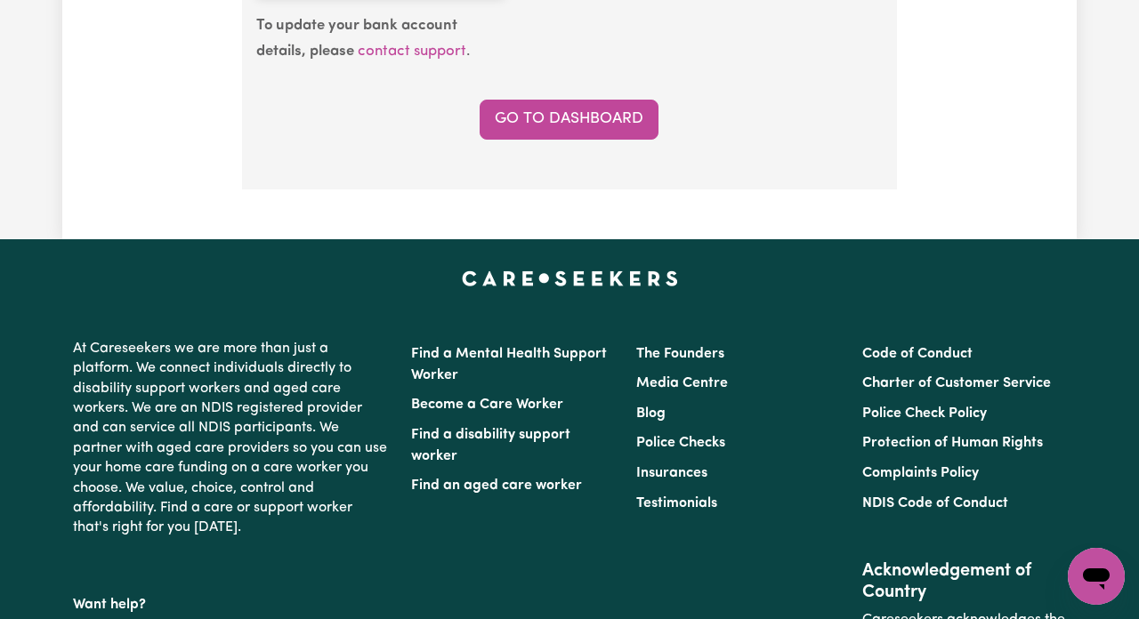
scroll to position [1773, 0]
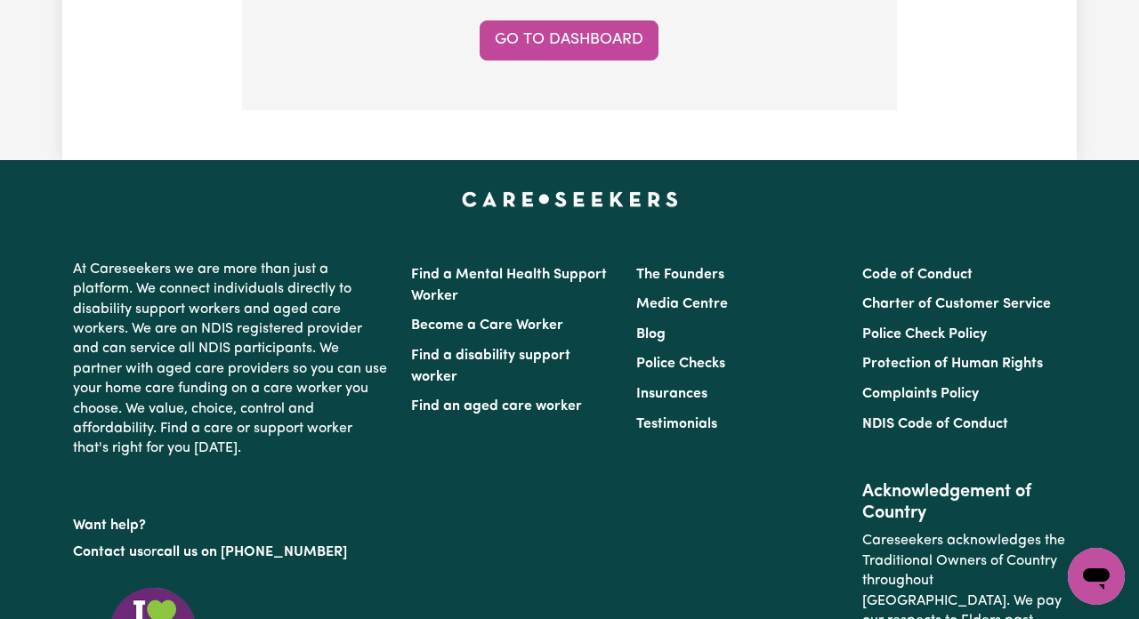
click at [1084, 584] on icon "Open messaging window" at bounding box center [1096, 576] width 32 height 32
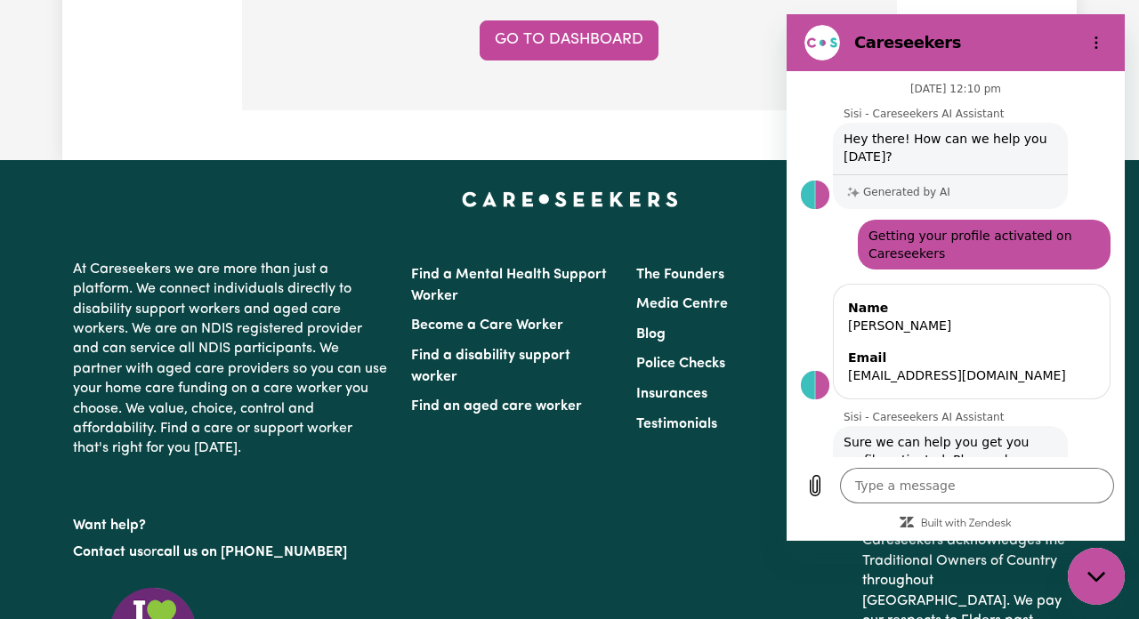
scroll to position [0, 0]
click at [895, 166] on span "Hey there! How can we help you [DATE]?" at bounding box center [950, 148] width 228 height 50
click at [1094, 36] on icon "Options menu" at bounding box center [1096, 43] width 14 height 14
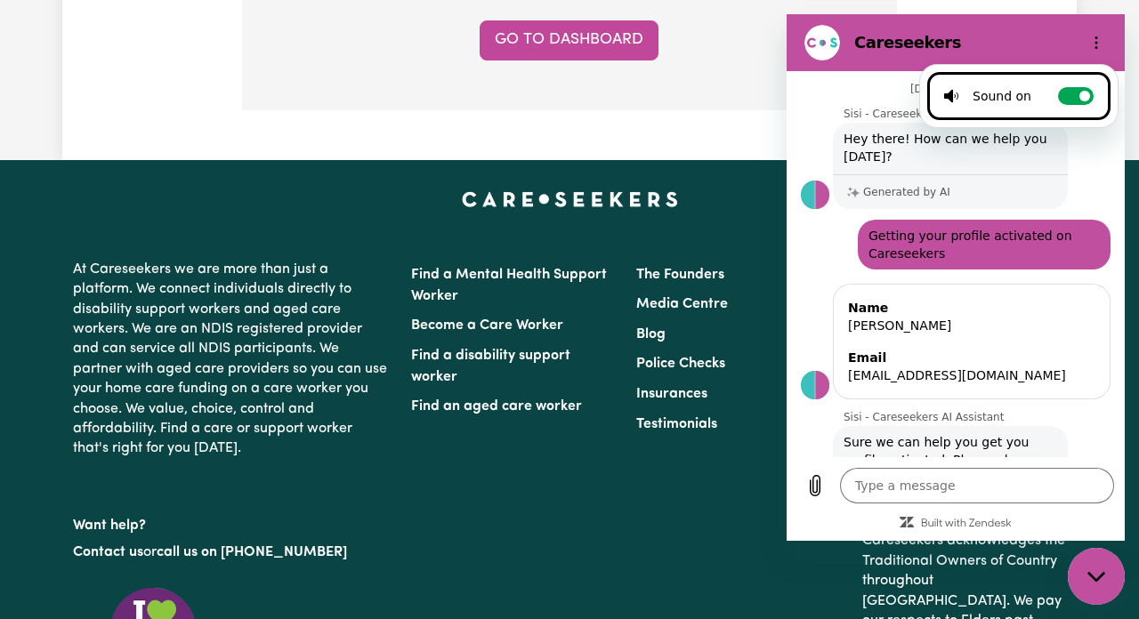
click at [1108, 380] on div "Name Eknoor kaur Email ekaur268@gmail.com" at bounding box center [963, 339] width 324 height 119
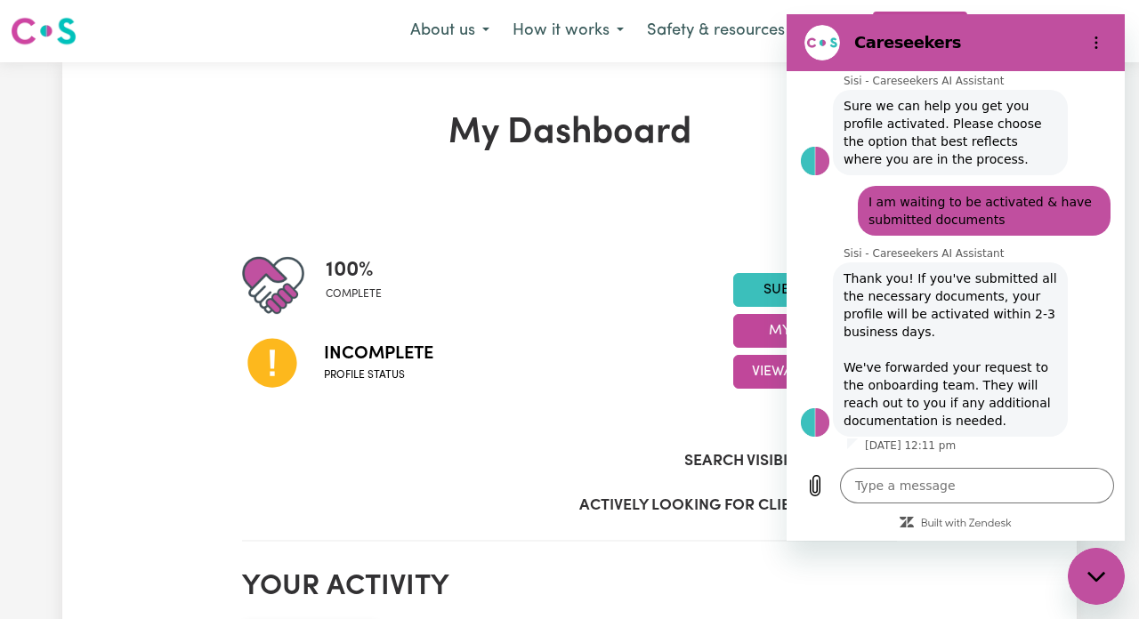
click at [625, 341] on div "Incomplete Profile status" at bounding box center [487, 362] width 491 height 91
click at [1095, 593] on div "Close messaging window" at bounding box center [1095, 576] width 53 height 53
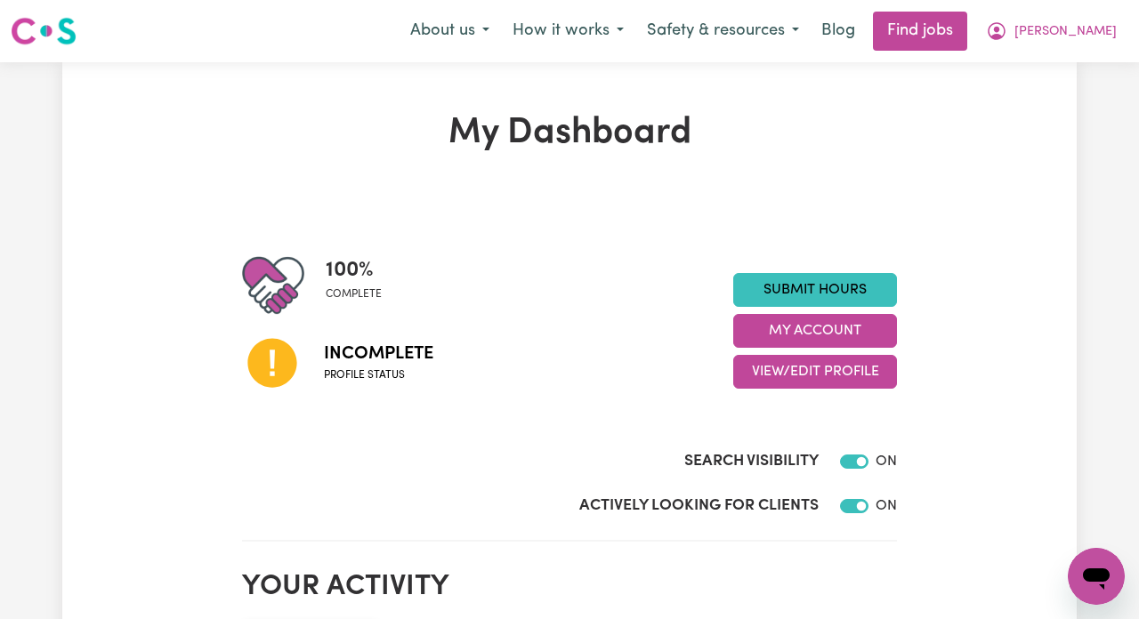
click at [1092, 590] on icon "Open messaging window" at bounding box center [1096, 576] width 32 height 32
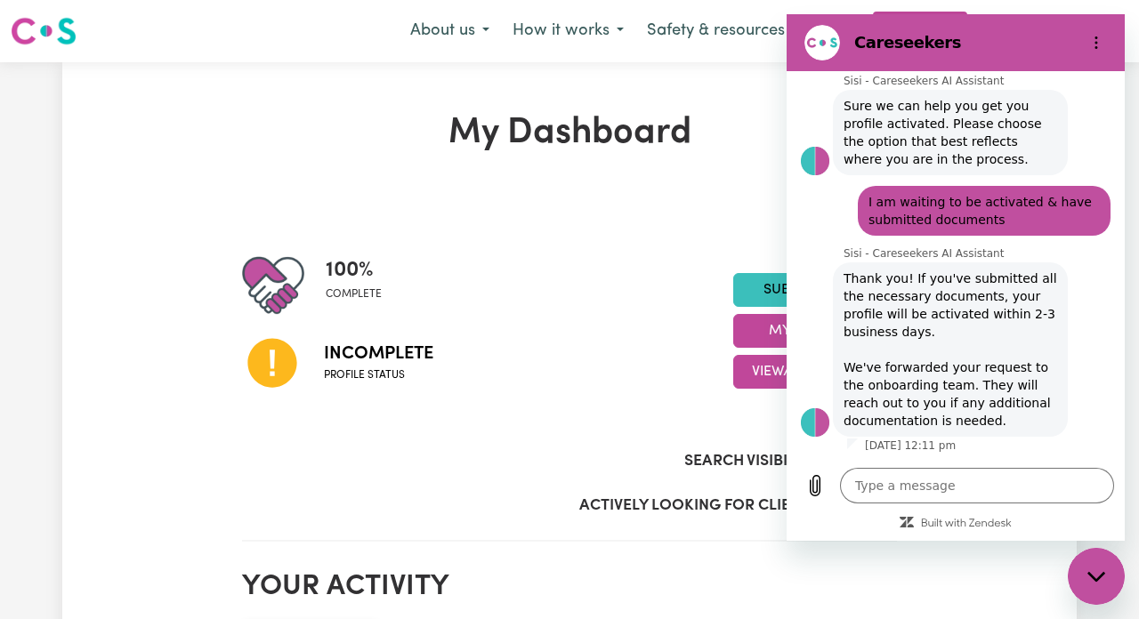
click at [827, 43] on figure at bounding box center [822, 43] width 36 height 36
click at [888, 37] on h2 "Careseekers" at bounding box center [962, 42] width 217 height 21
click at [1095, 40] on icon "Options menu" at bounding box center [1096, 43] width 14 height 14
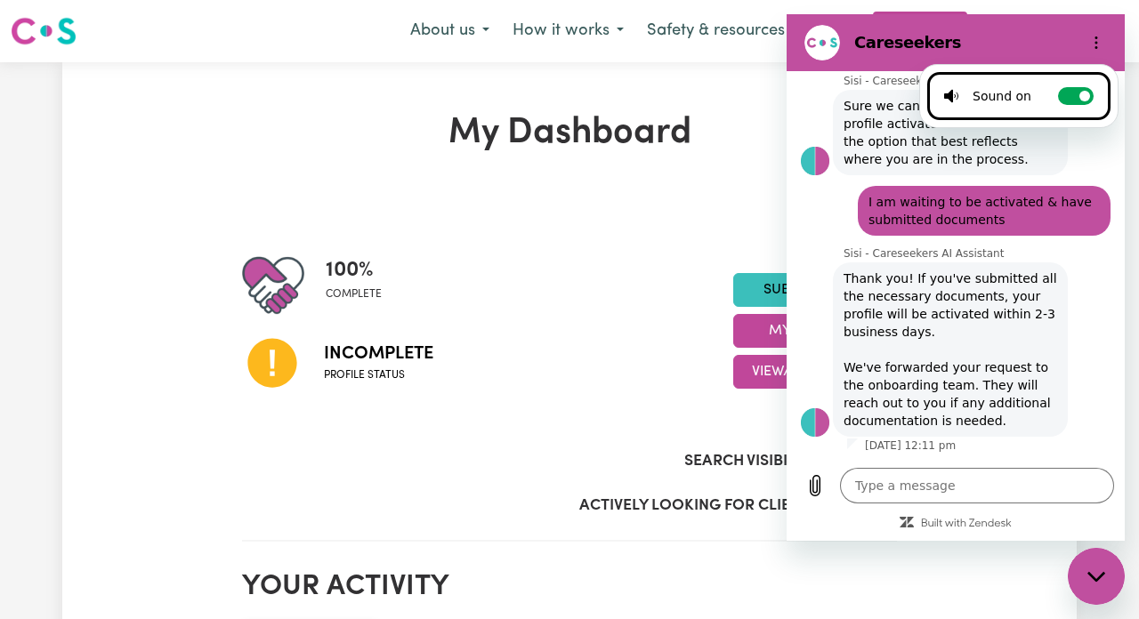
click at [597, 277] on div "100 % complete" at bounding box center [487, 285] width 491 height 62
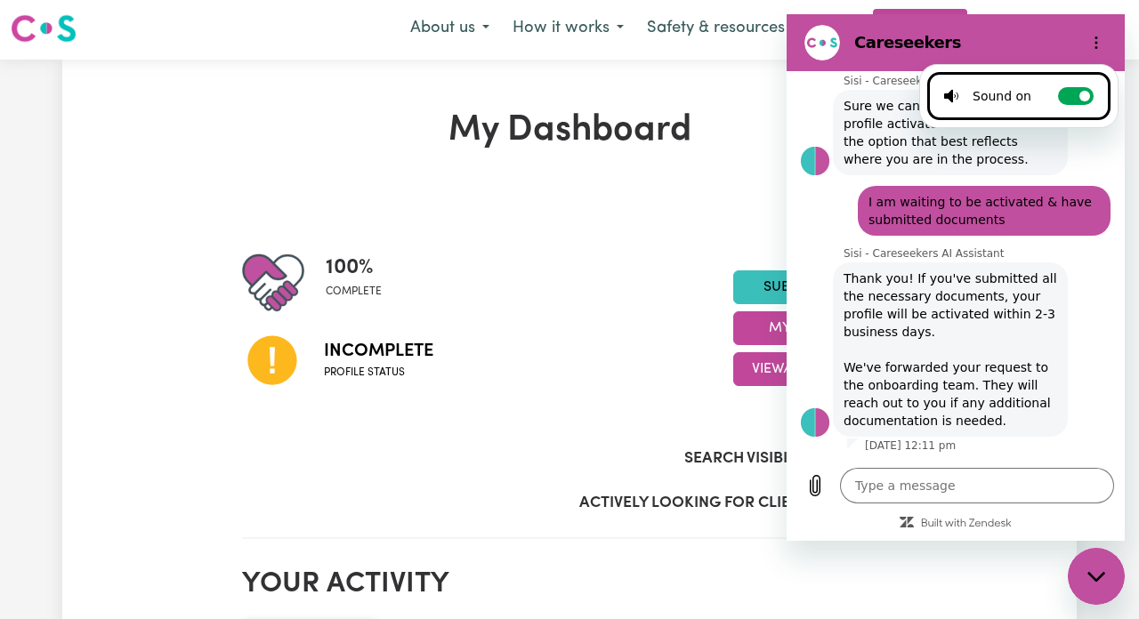
click at [417, 480] on div "Actively Looking for Clients ON" at bounding box center [569, 500] width 655 height 44
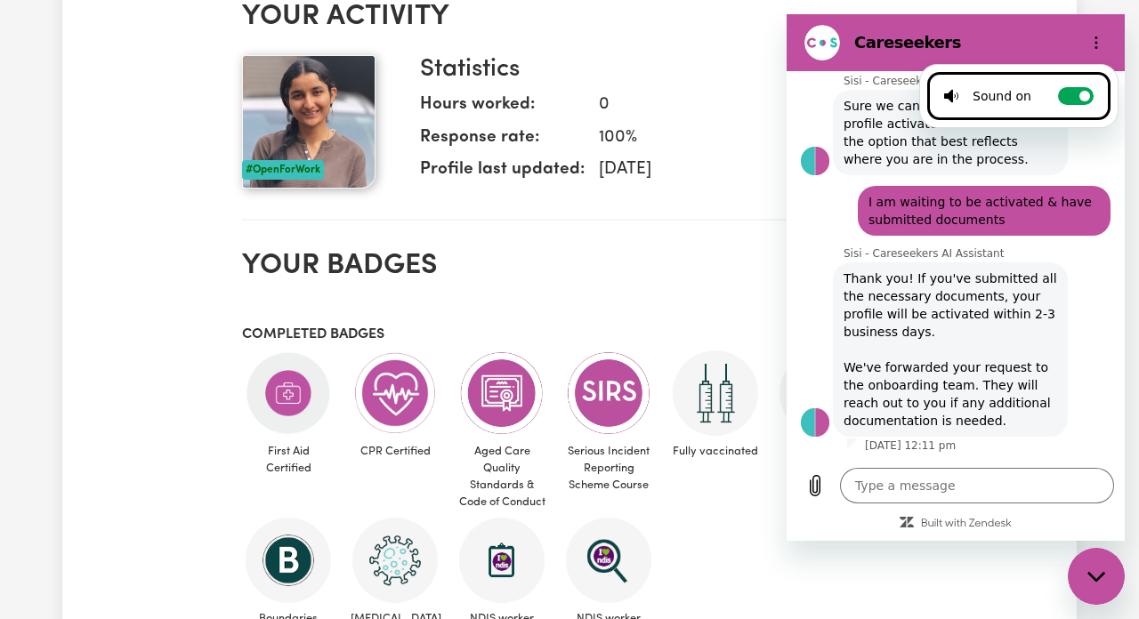
scroll to position [686, 0]
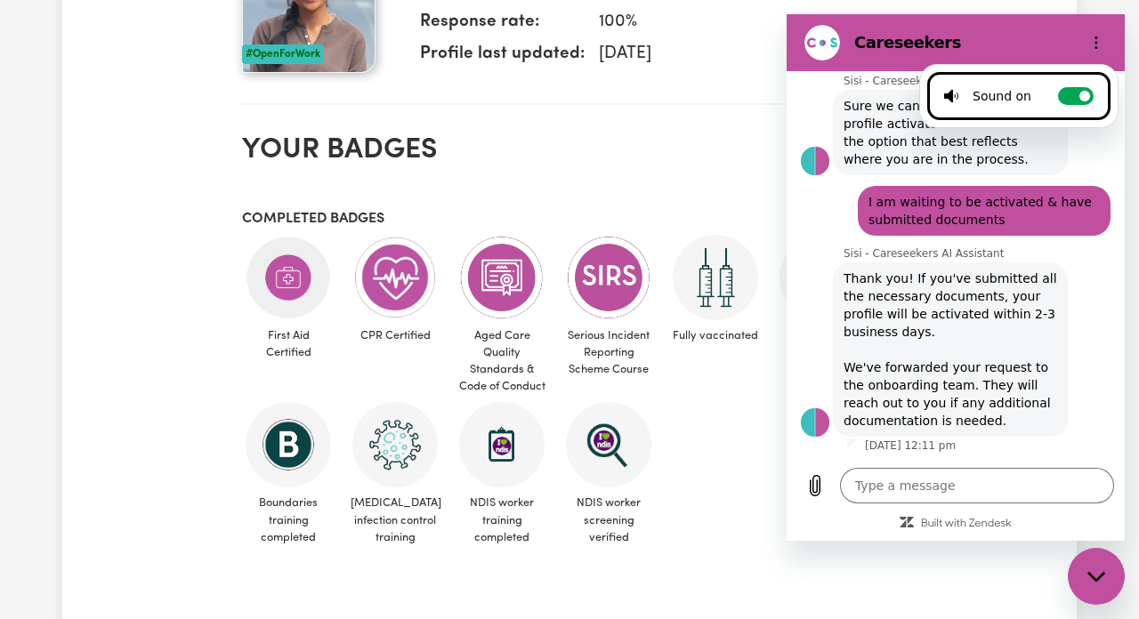
click at [685, 528] on ul "First Aid Certified CPR Certified Aged Care Quality Standards & Code of Conduct…" at bounding box center [569, 394] width 655 height 318
click at [740, 287] on img at bounding box center [715, 277] width 85 height 85
click at [1096, 567] on div "Close messaging window" at bounding box center [1095, 576] width 53 height 53
type textarea "x"
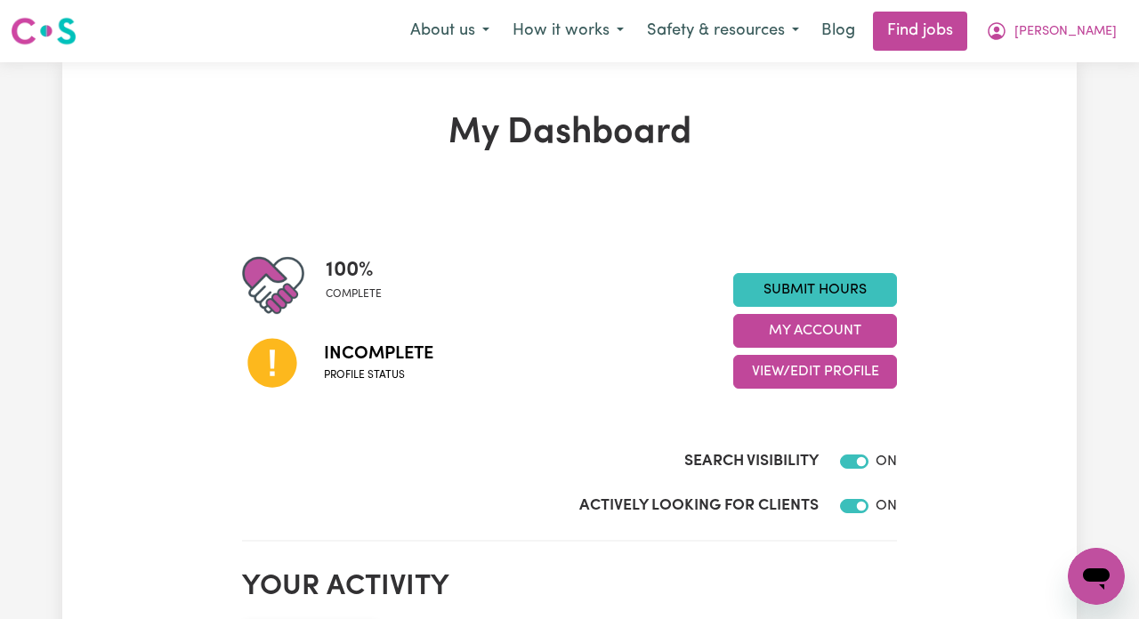
scroll to position [0, 0]
click at [931, 24] on link "Find jobs" at bounding box center [920, 31] width 94 height 39
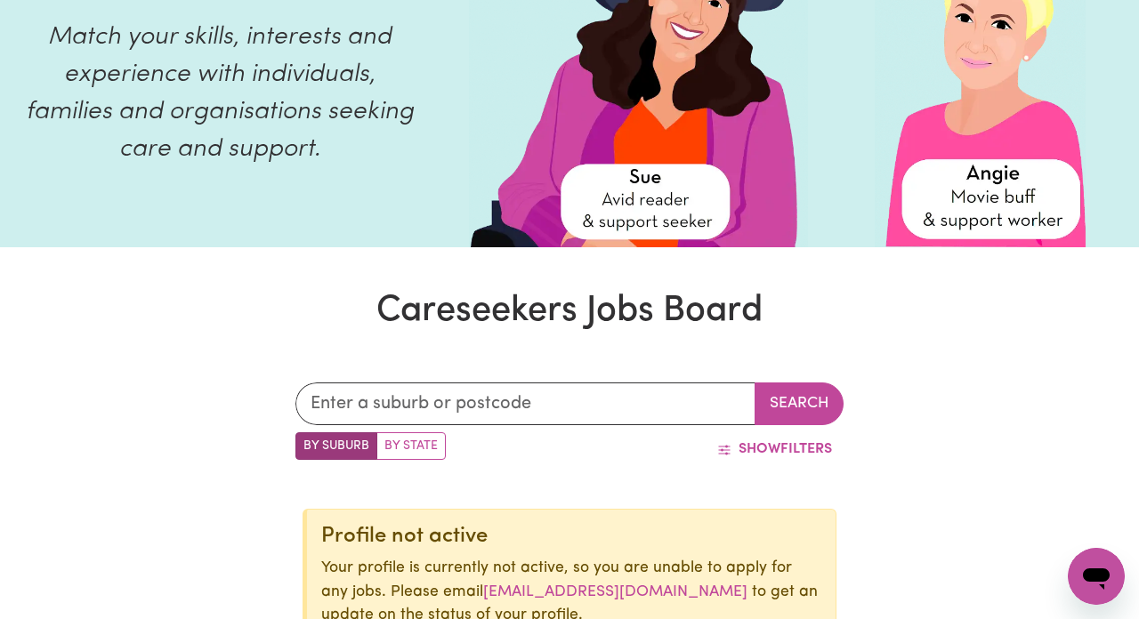
scroll to position [211, 0]
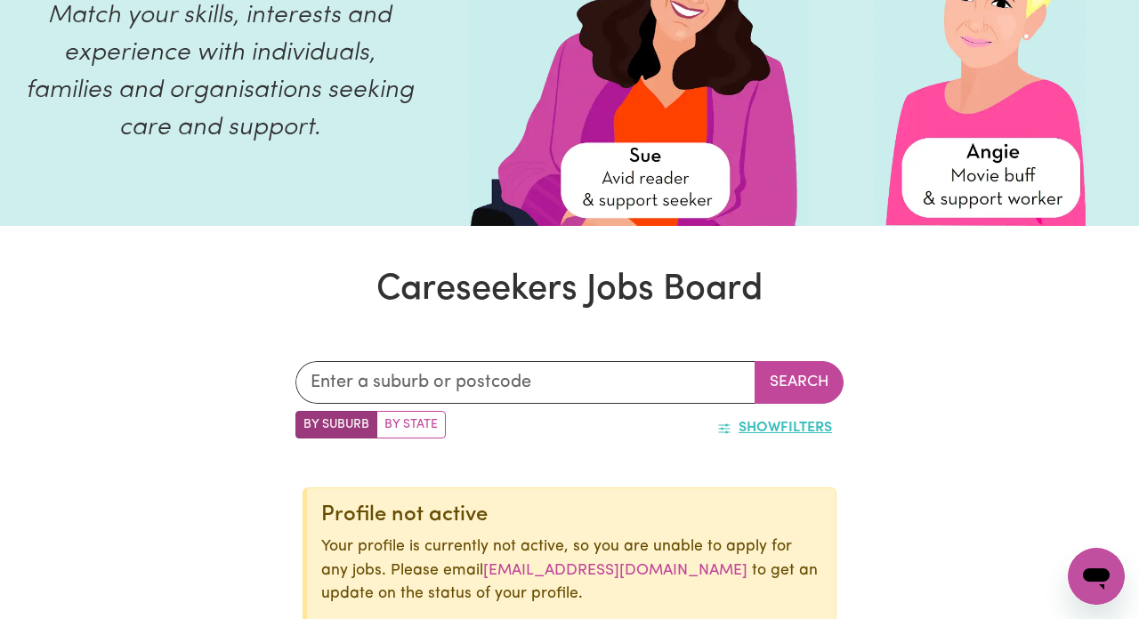
click at [760, 419] on button "Show Filters" at bounding box center [774, 428] width 138 height 34
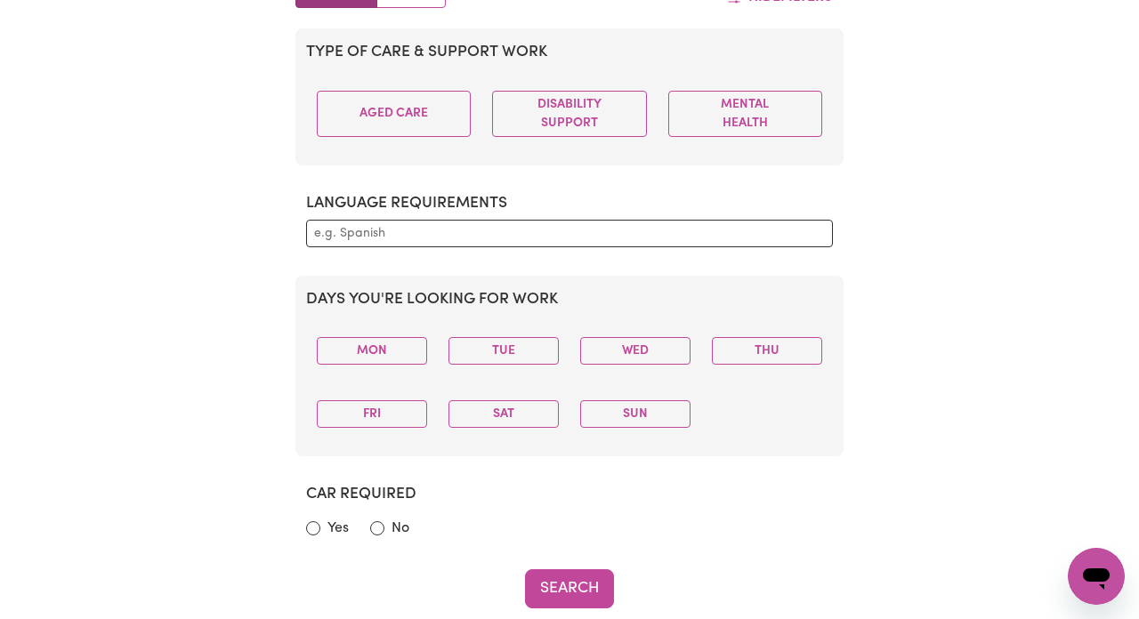
scroll to position [649, 0]
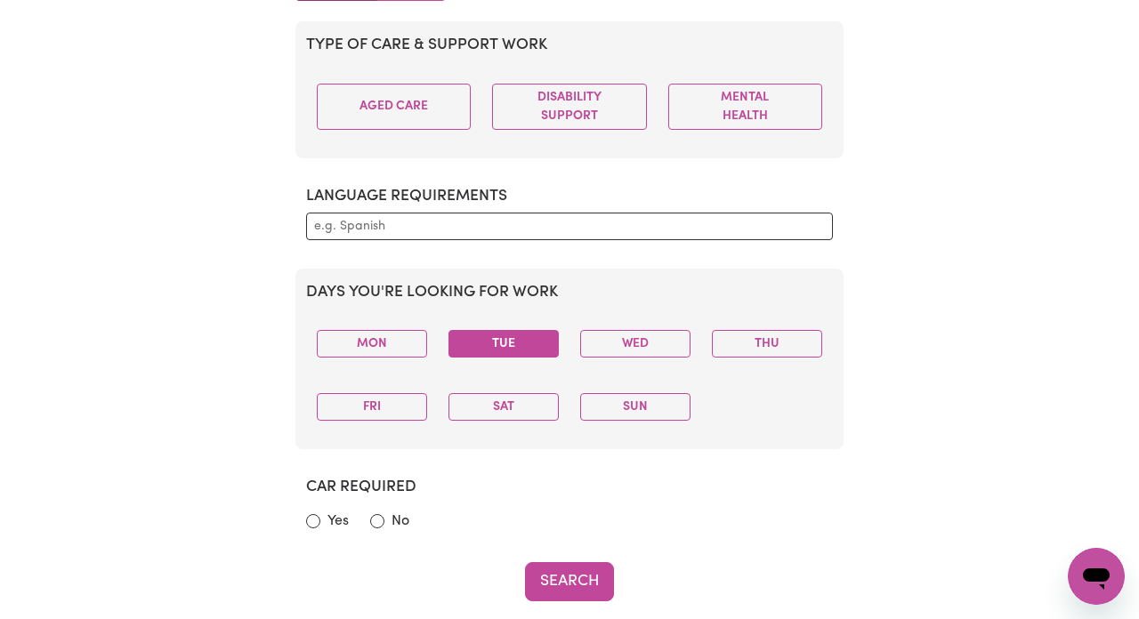
click at [501, 338] on button "Tue" at bounding box center [503, 344] width 110 height 28
click at [746, 344] on button "Thu" at bounding box center [767, 344] width 110 height 28
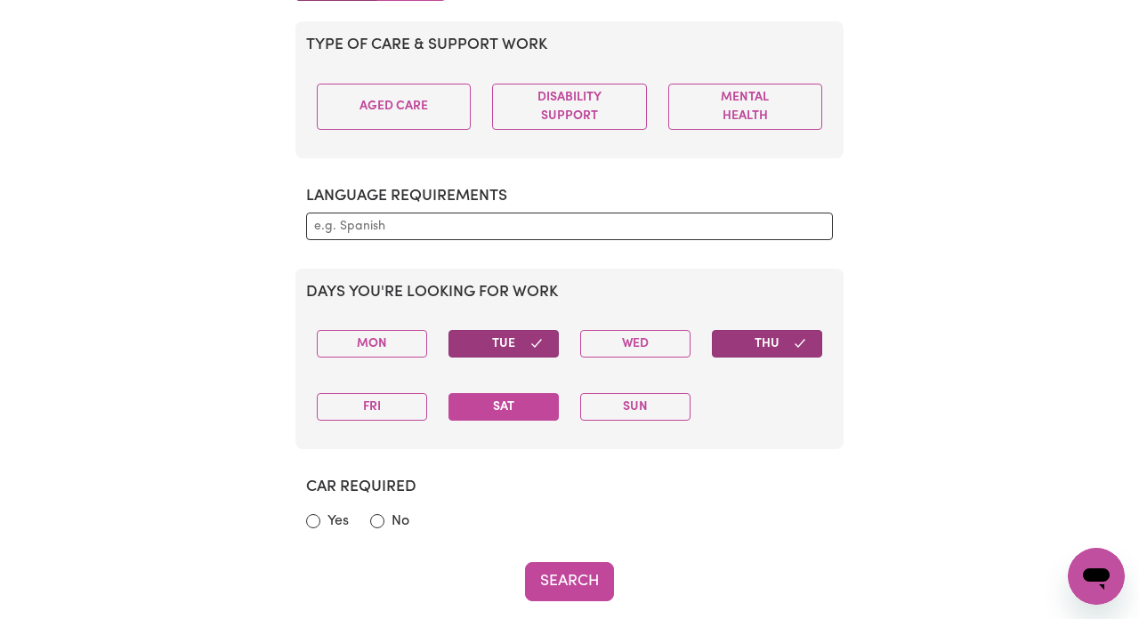
click at [476, 411] on button "Sat" at bounding box center [503, 407] width 110 height 28
click at [633, 411] on button "Sun" at bounding box center [635, 407] width 110 height 28
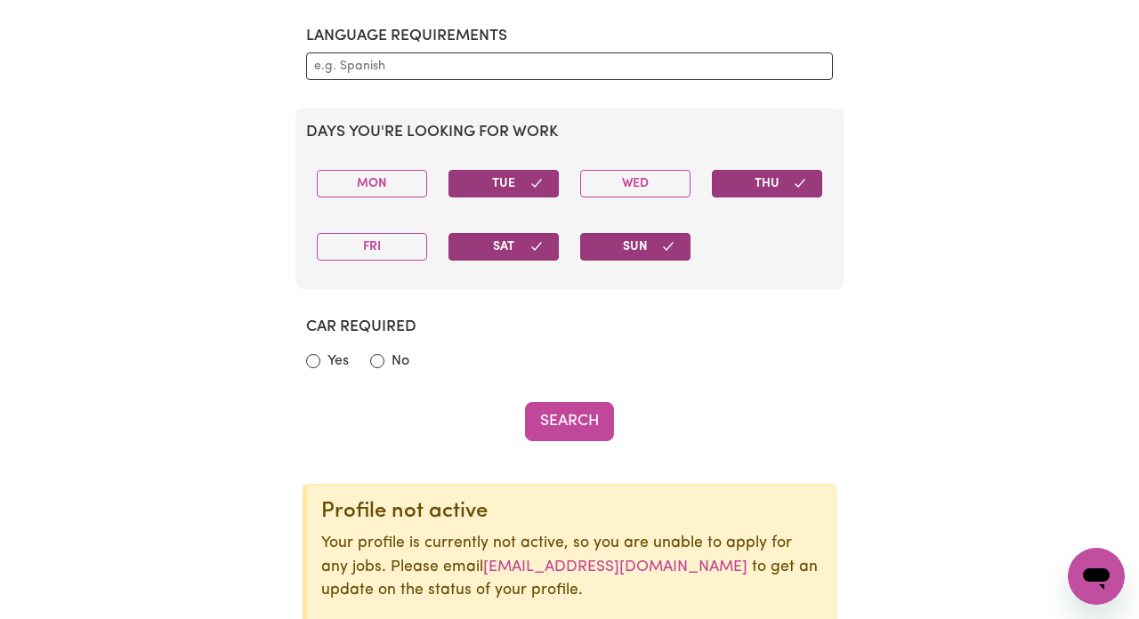
scroll to position [810, 0]
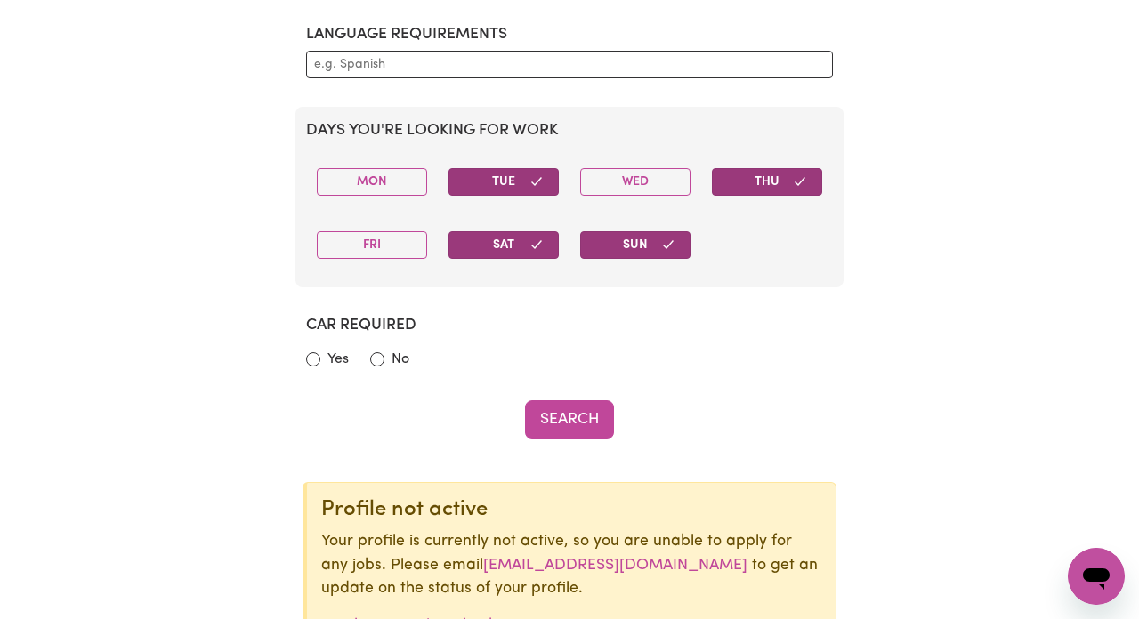
click at [375, 356] on input "No" at bounding box center [377, 359] width 14 height 14
radio input "true"
click at [574, 420] on button "Search" at bounding box center [569, 419] width 89 height 39
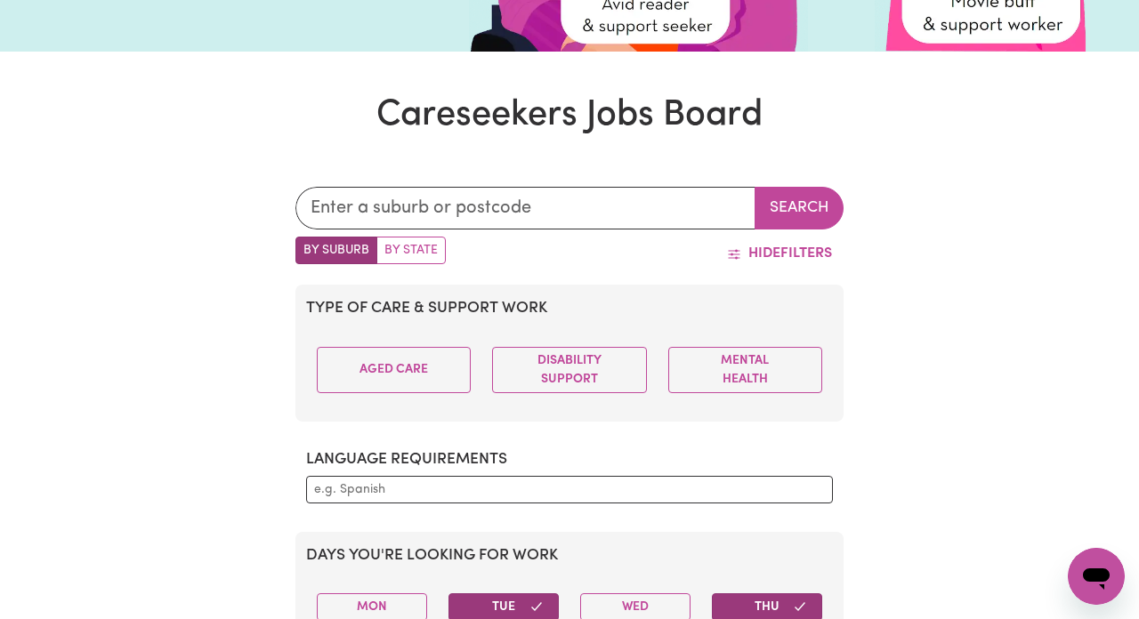
scroll to position [388, 0]
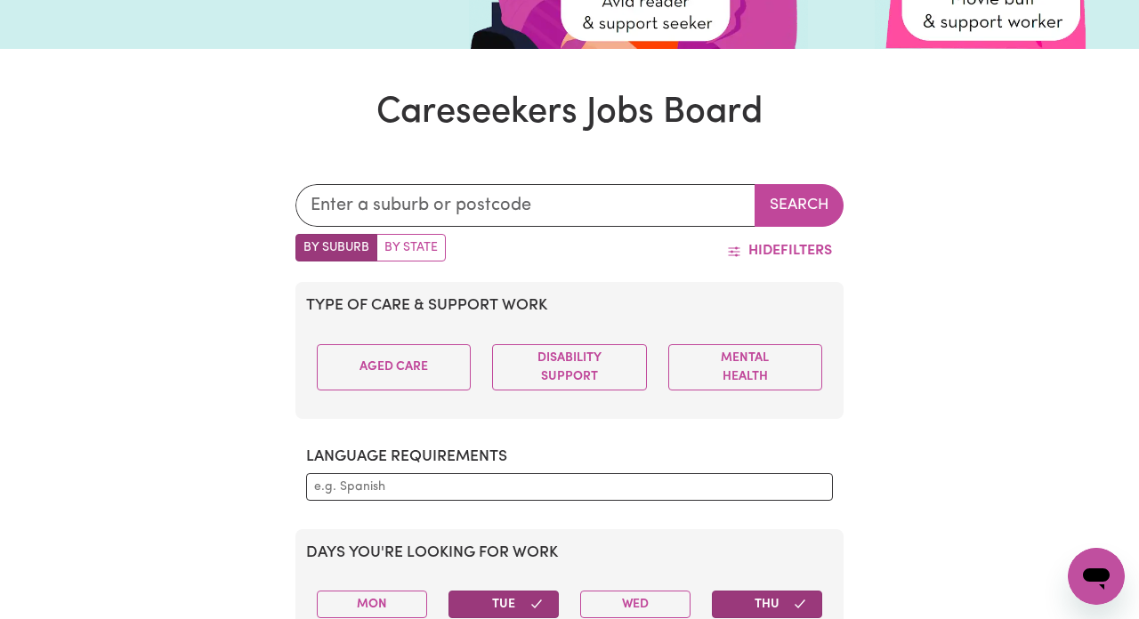
click at [537, 441] on section "Language requirements" at bounding box center [569, 474] width 548 height 82
click at [472, 206] on input "text" at bounding box center [525, 205] width 460 height 43
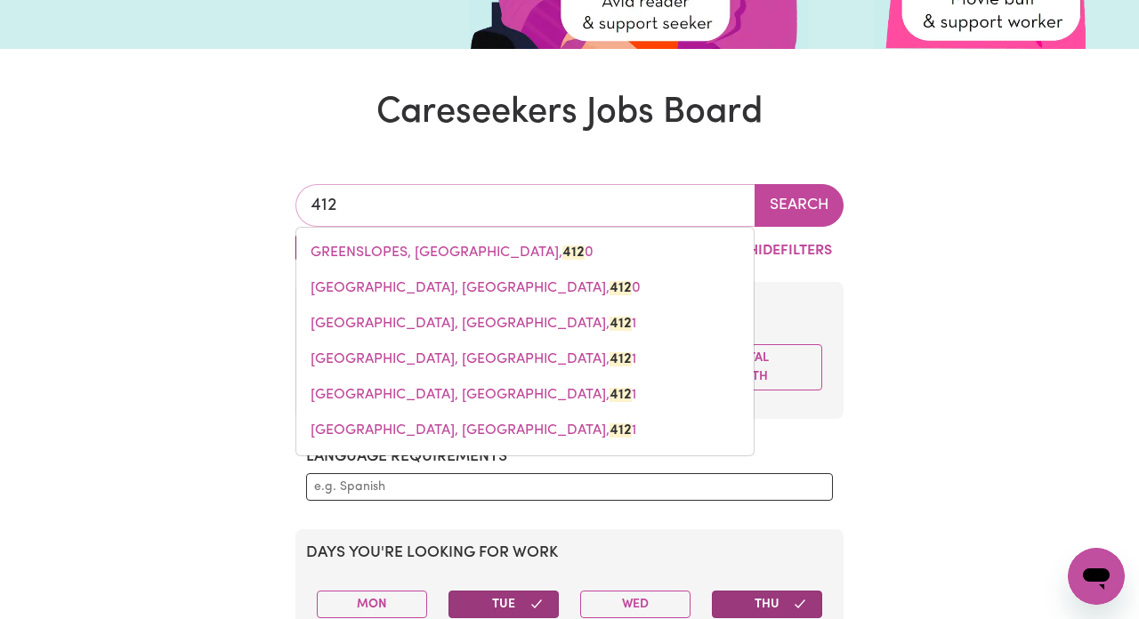
type input "4125"
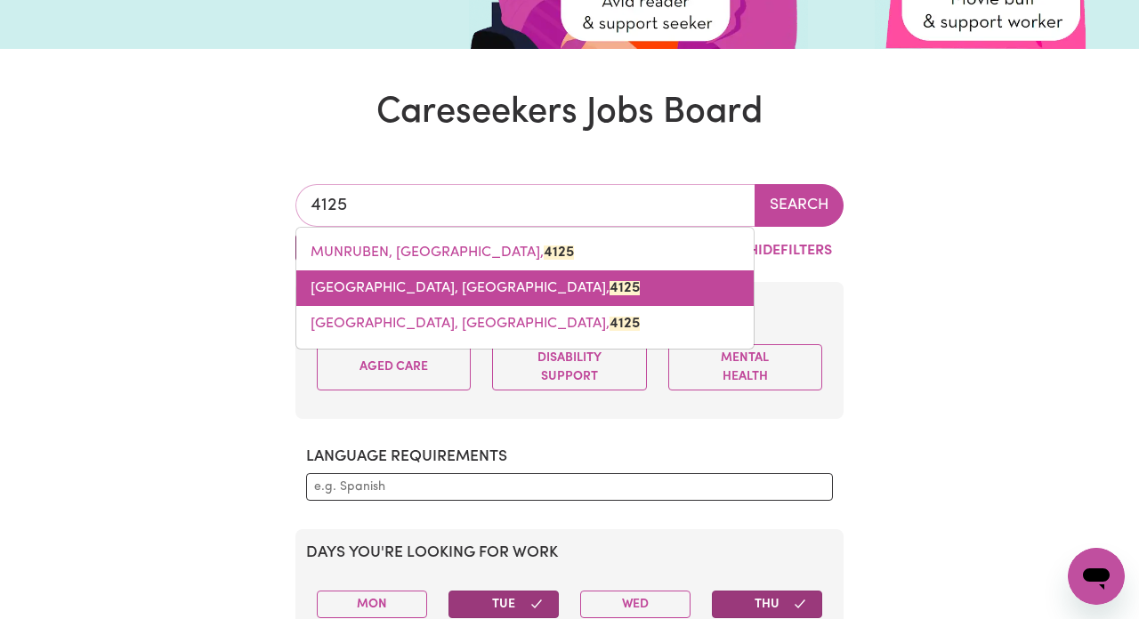
click at [455, 290] on span "PARK RIDGE, Queensland, 4125" at bounding box center [474, 288] width 329 height 14
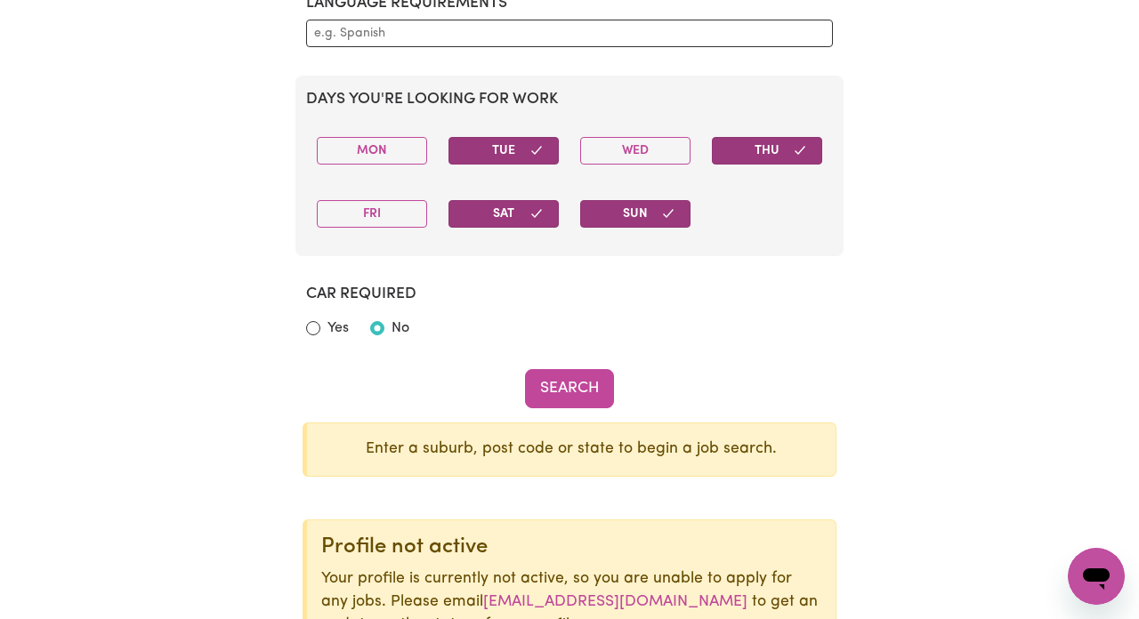
scroll to position [954, 0]
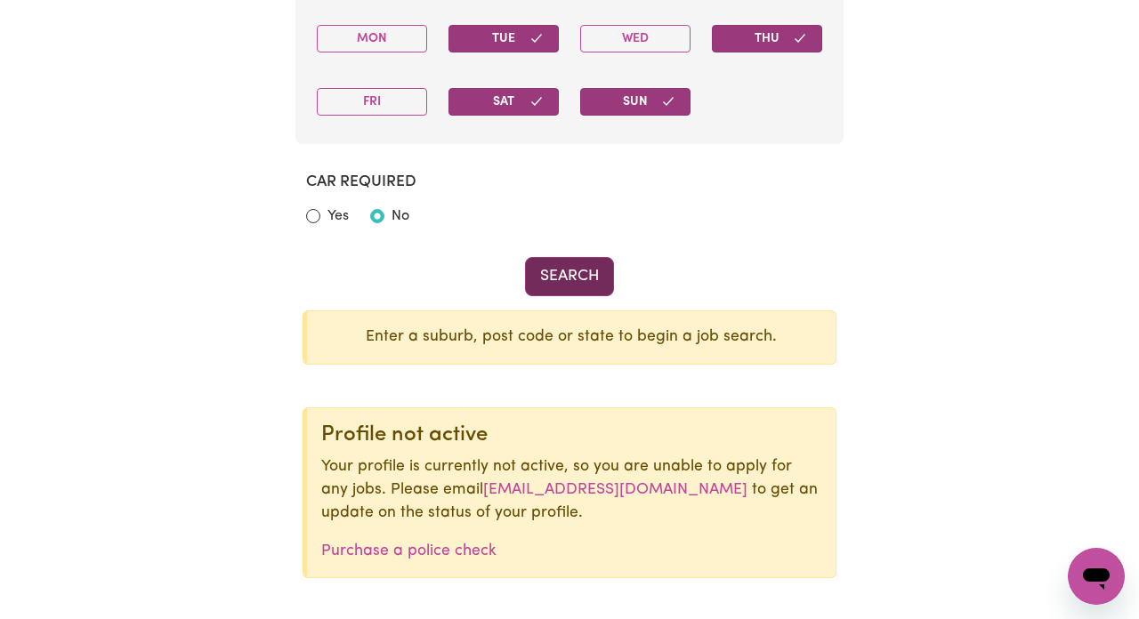
click at [579, 270] on button "Search" at bounding box center [569, 276] width 89 height 39
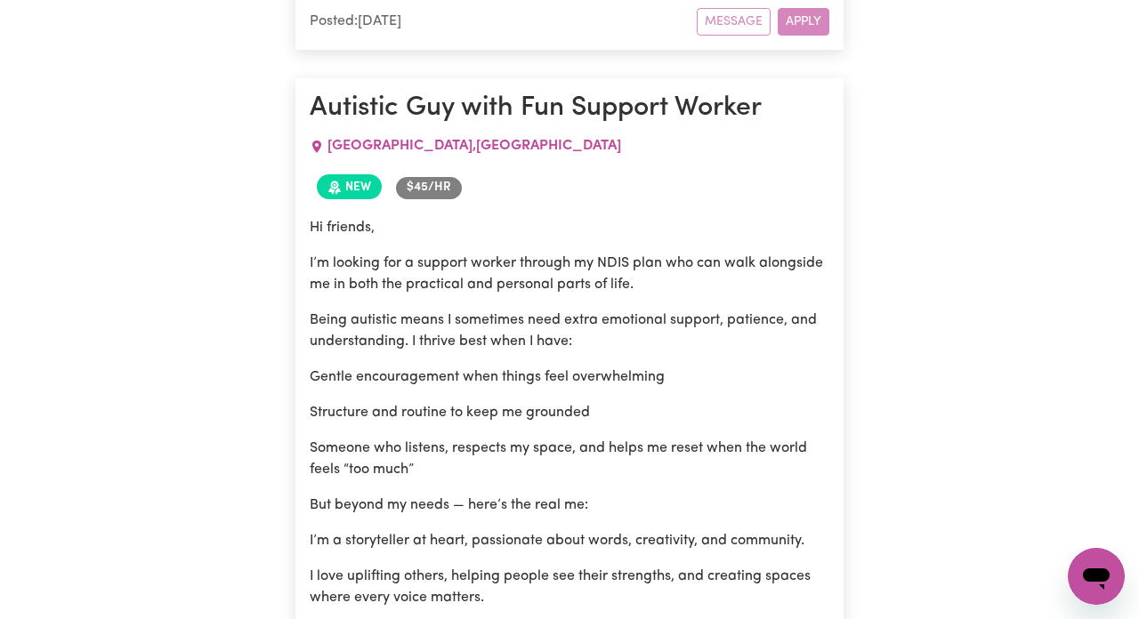
scroll to position [2725, 0]
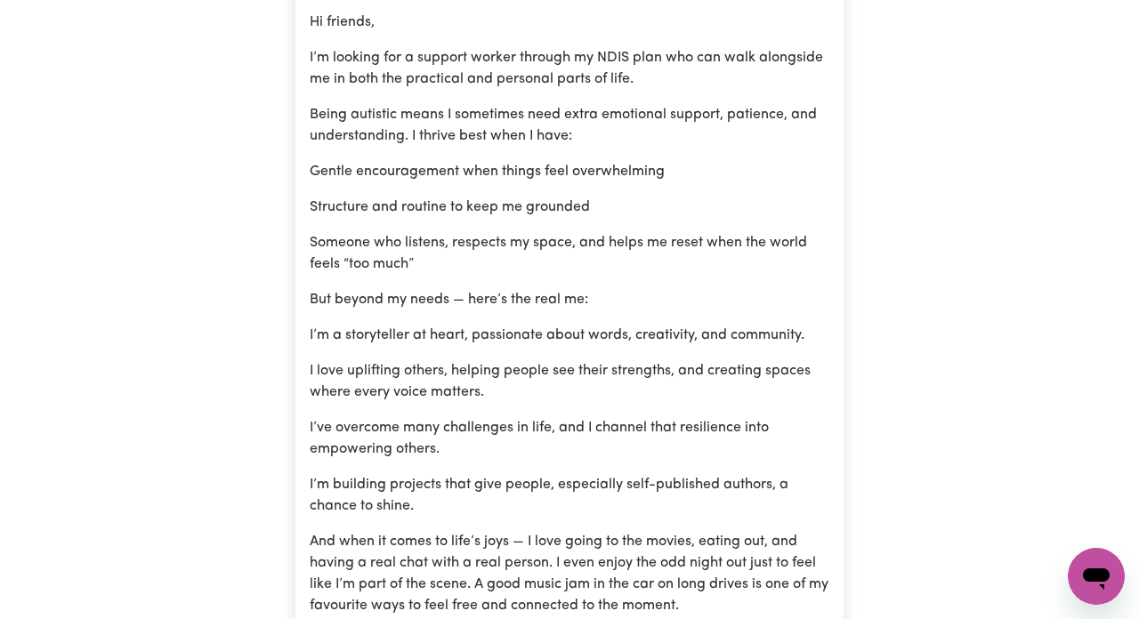
click at [1089, 576] on icon "Open messaging window" at bounding box center [1096, 578] width 27 height 21
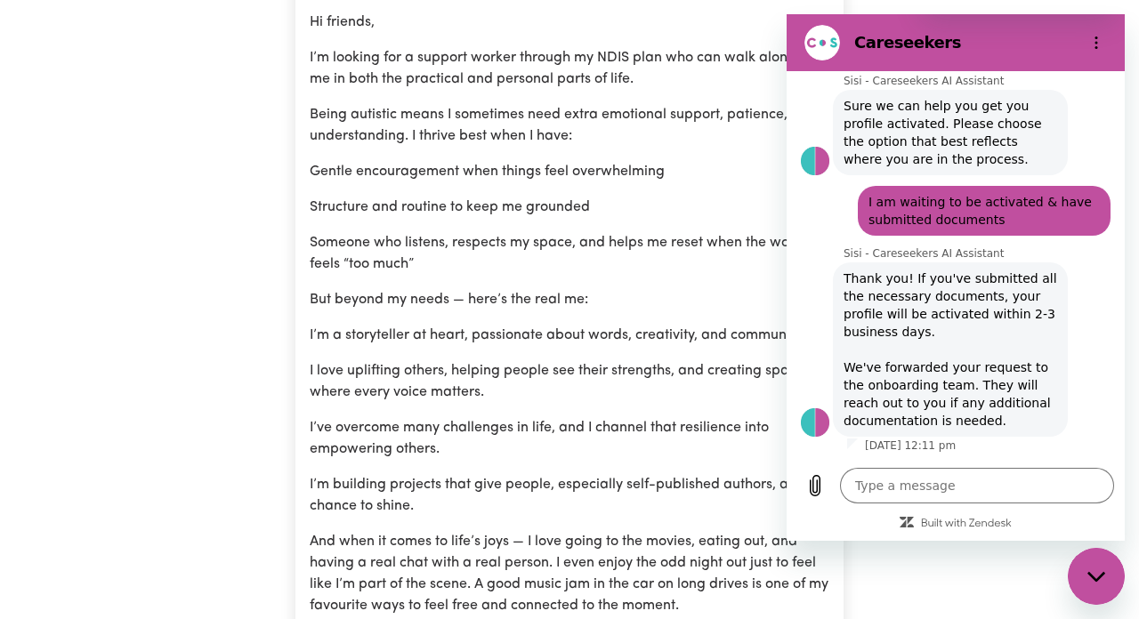
type textarea "x"
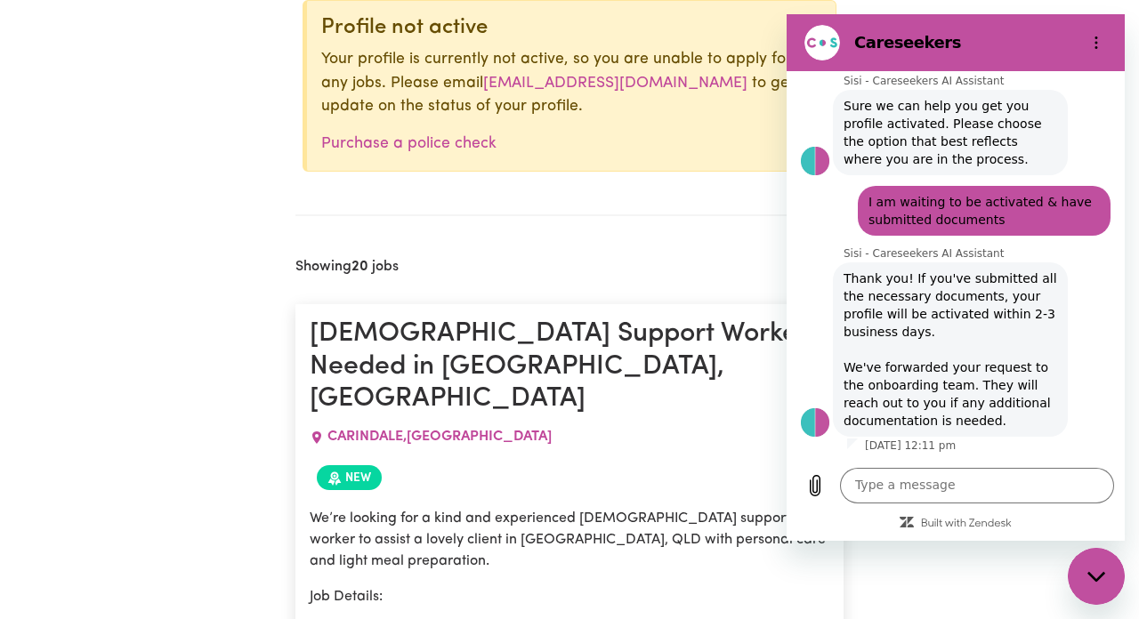
scroll to position [336, 0]
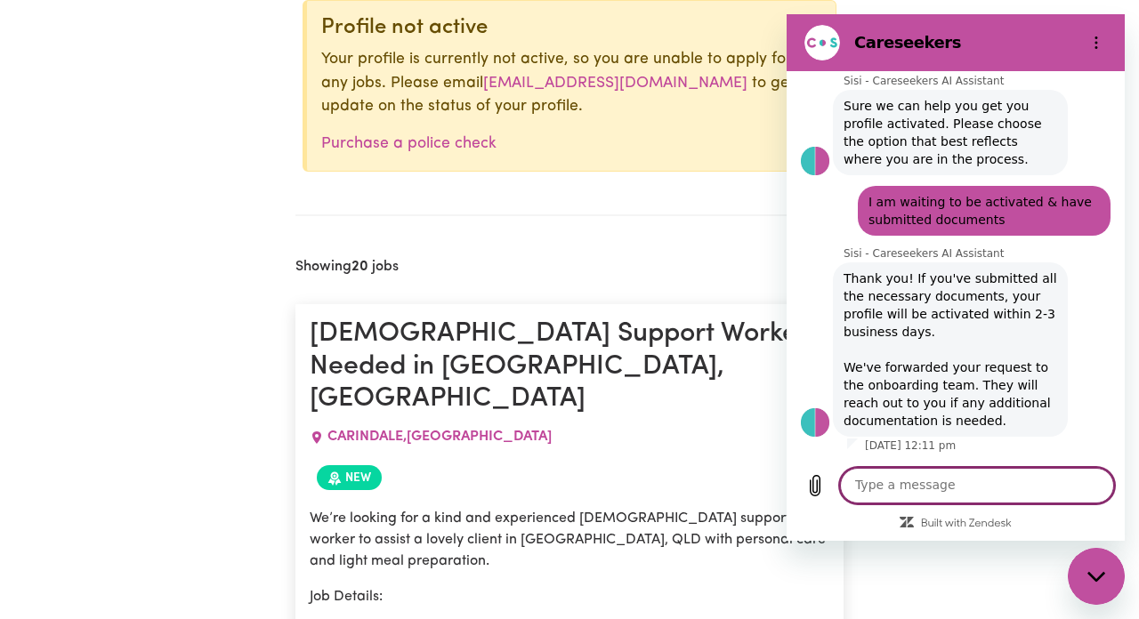
click at [921, 496] on textarea at bounding box center [977, 486] width 274 height 36
type textarea "hi"
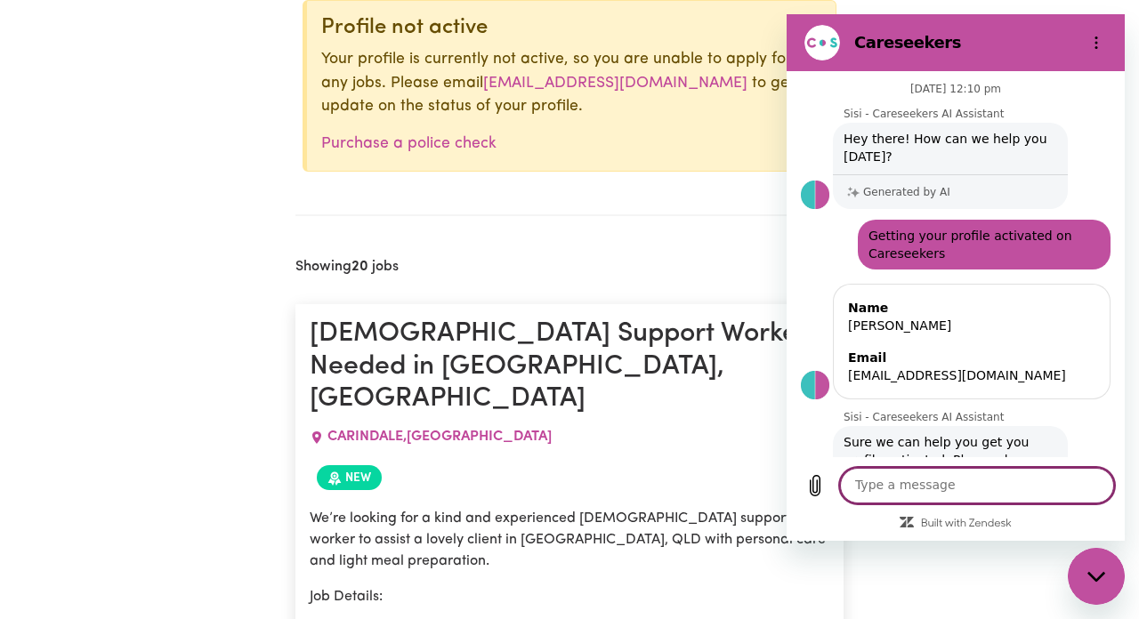
scroll to position [0, 0]
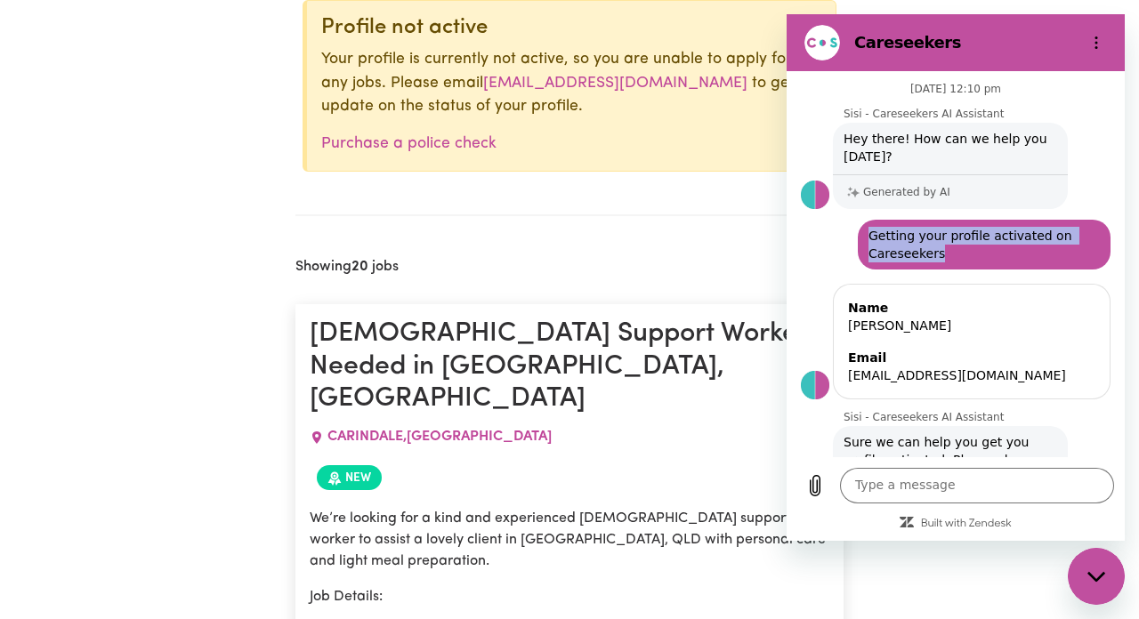
drag, startPoint x: 869, startPoint y: 238, endPoint x: 954, endPoint y: 254, distance: 86.0
click at [954, 254] on span "Getting your profile activated on Careseekers" at bounding box center [984, 245] width 246 height 50
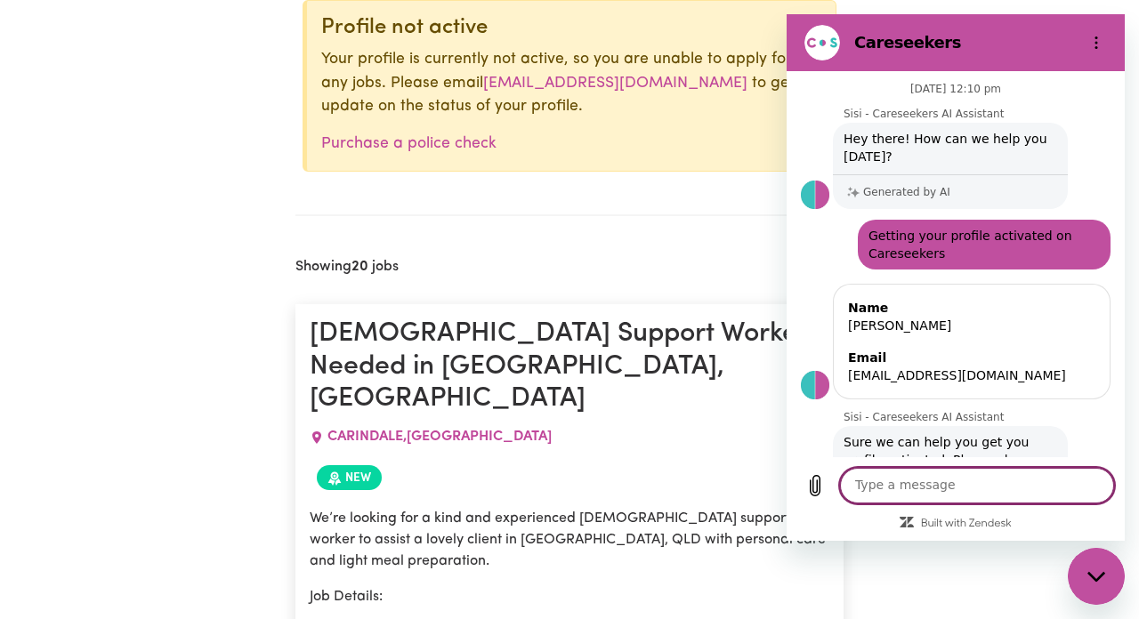
click at [908, 480] on textarea at bounding box center [977, 486] width 274 height 36
paste textarea "Good morning, myself [PERSON_NAME]. I am a first year nursing student and I hav…"
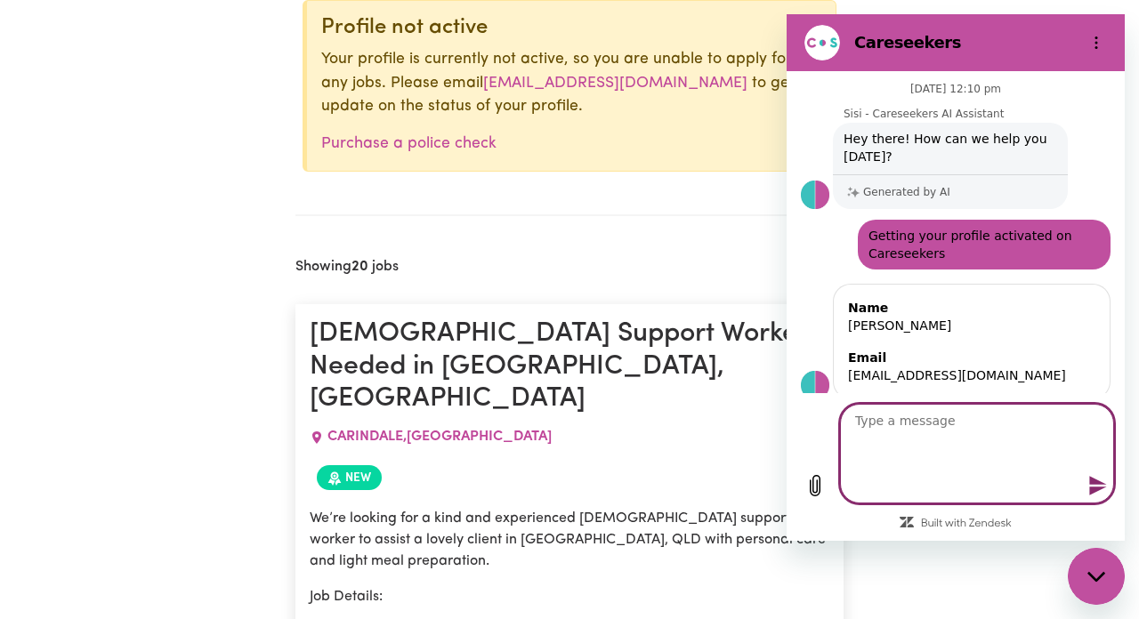
type textarea "Good morning, myself [PERSON_NAME]. I am a first year nursing student and I hav…"
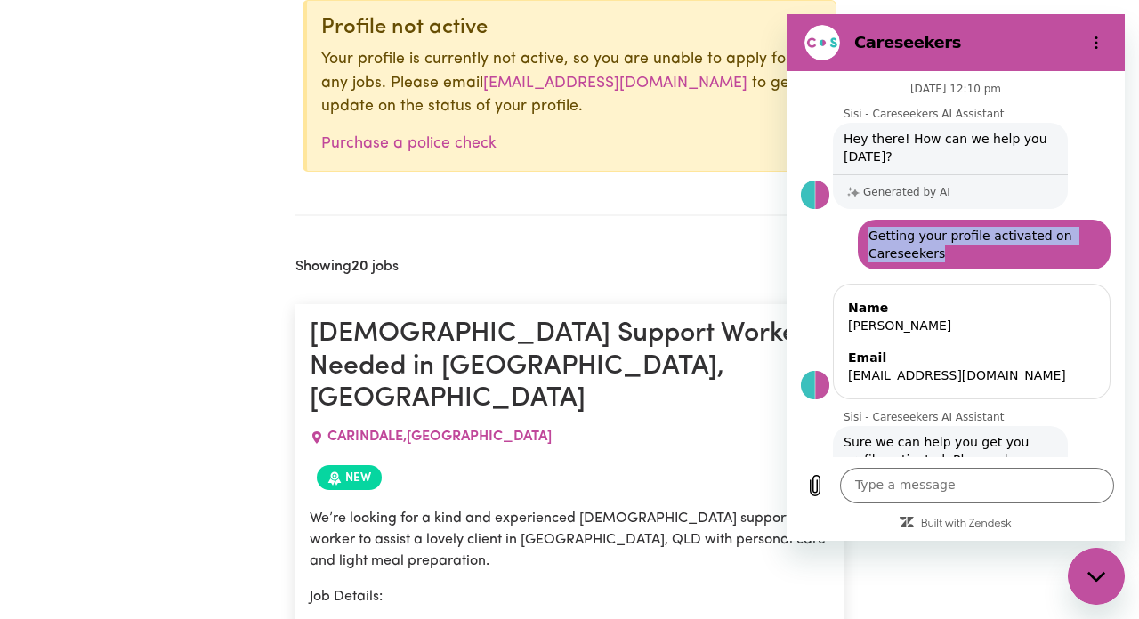
drag, startPoint x: 870, startPoint y: 236, endPoint x: 949, endPoint y: 255, distance: 81.6
click at [949, 255] on span "Getting your profile activated on Careseekers" at bounding box center [984, 245] width 246 height 50
copy span "Getting your profile activated on Careseekers"
click at [943, 485] on textarea at bounding box center [977, 486] width 274 height 36
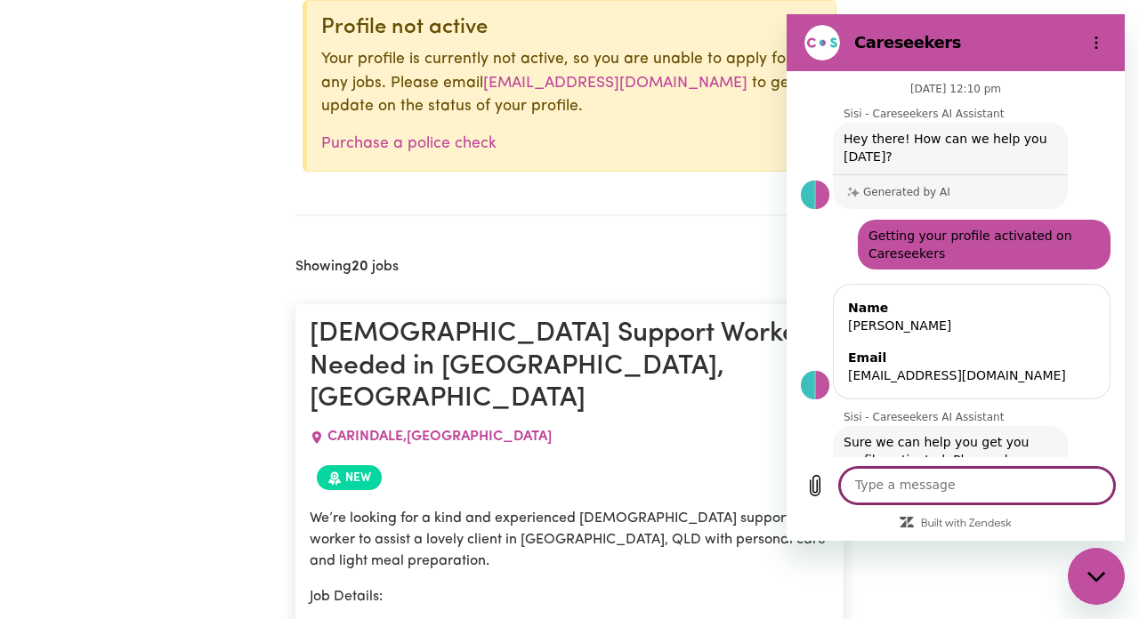
paste textarea "Getting your profile activated on Careseekers"
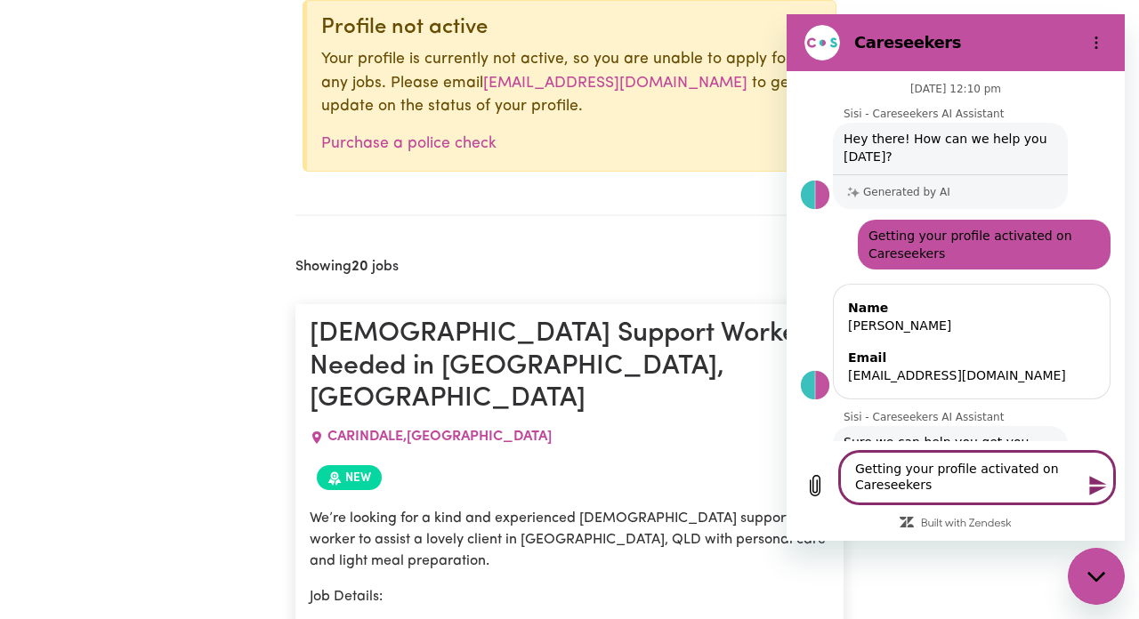
type textarea "Getting your profile activated on Careseekers"
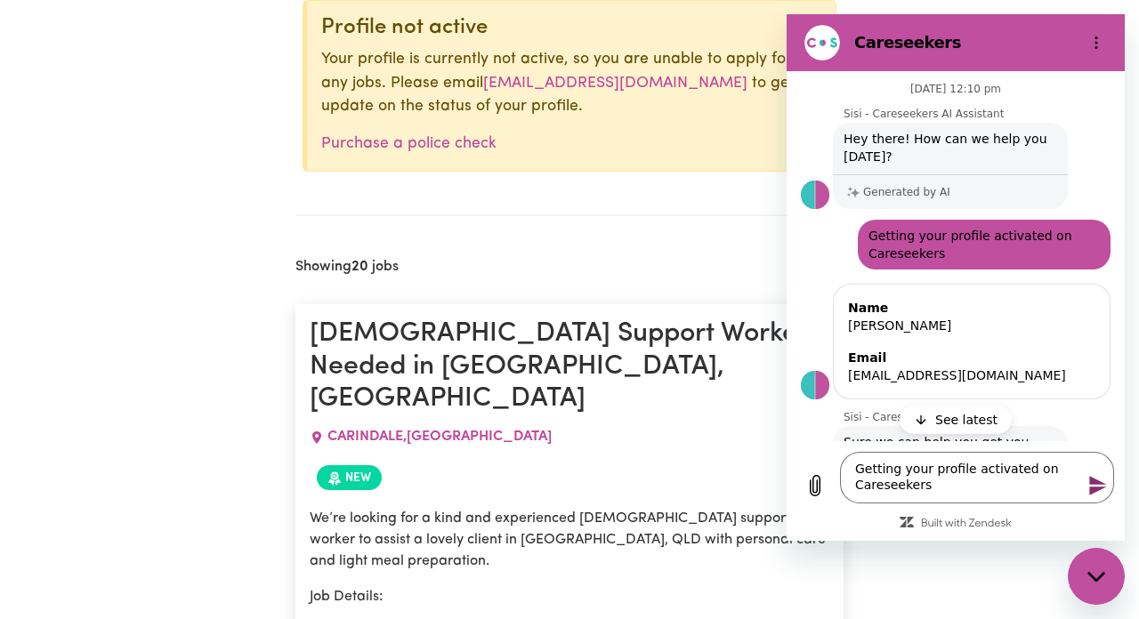
click at [1096, 490] on icon "Send message" at bounding box center [1097, 486] width 17 height 20
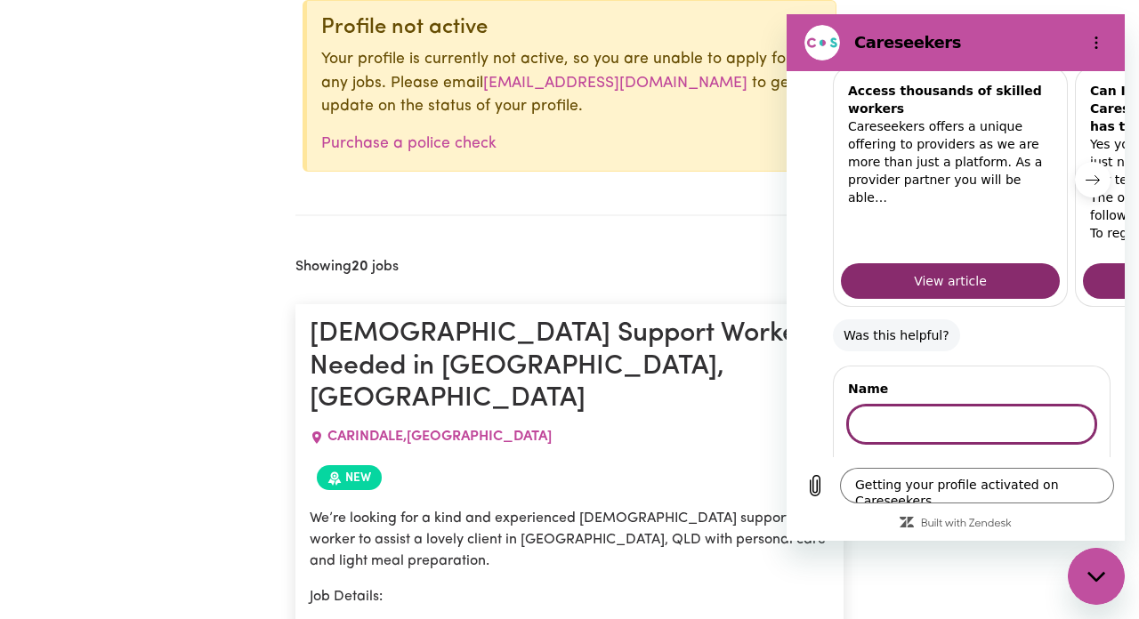
scroll to position [1393, 0]
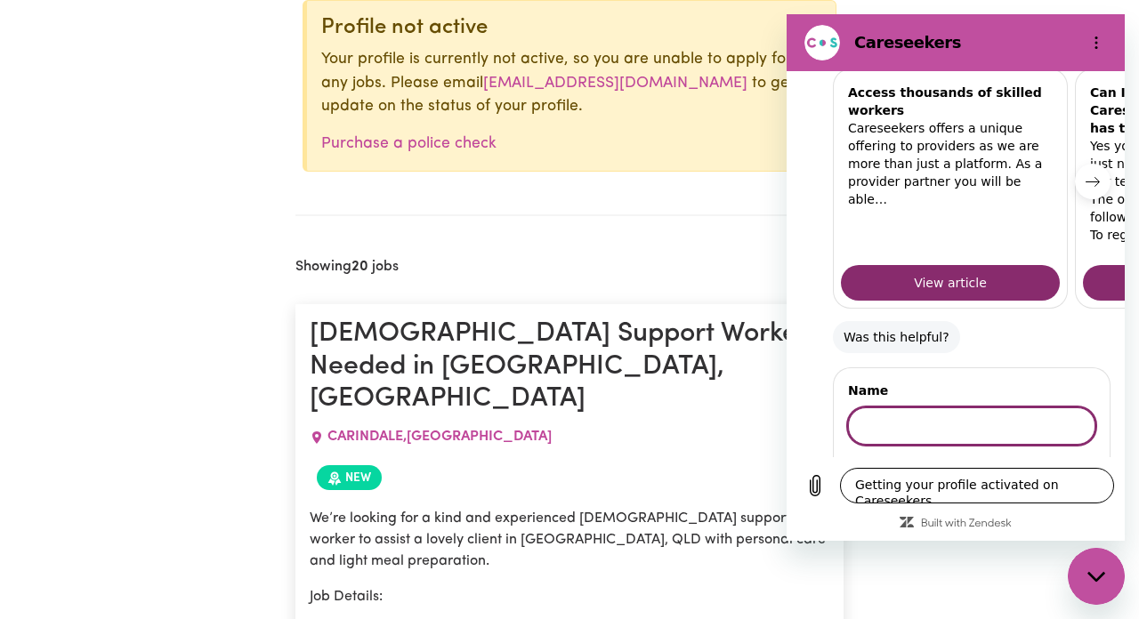
click at [979, 482] on textarea "Getting your profile activated on Careseekers" at bounding box center [977, 486] width 274 height 36
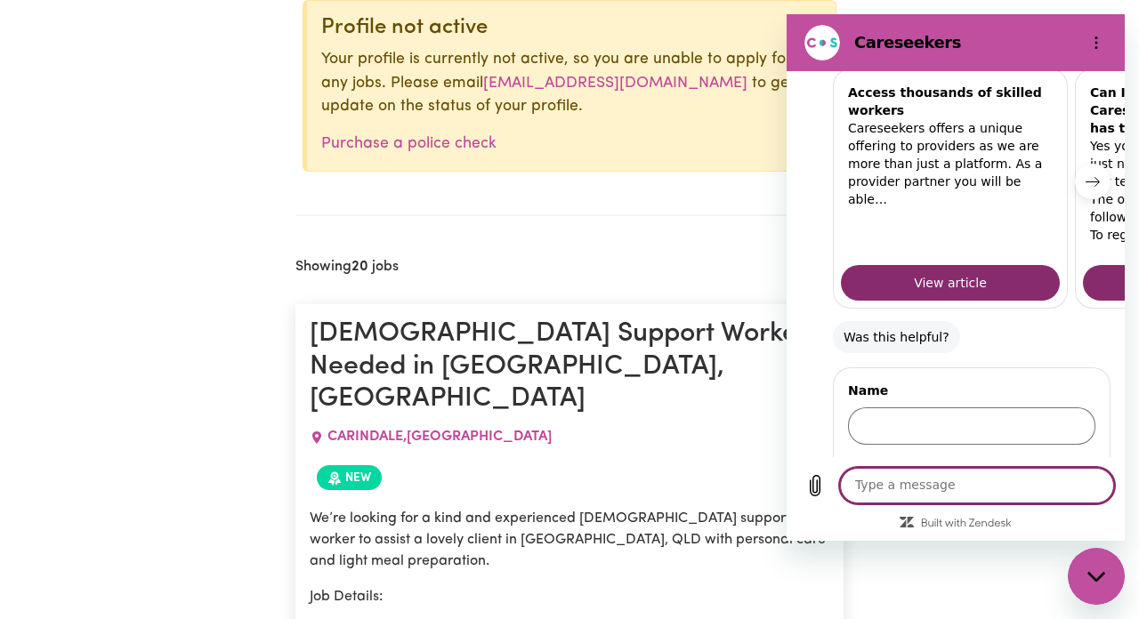
paste textarea "Getting your profile activated on Careseekers"
type textarea "Getting your profile activated on Careseekers"
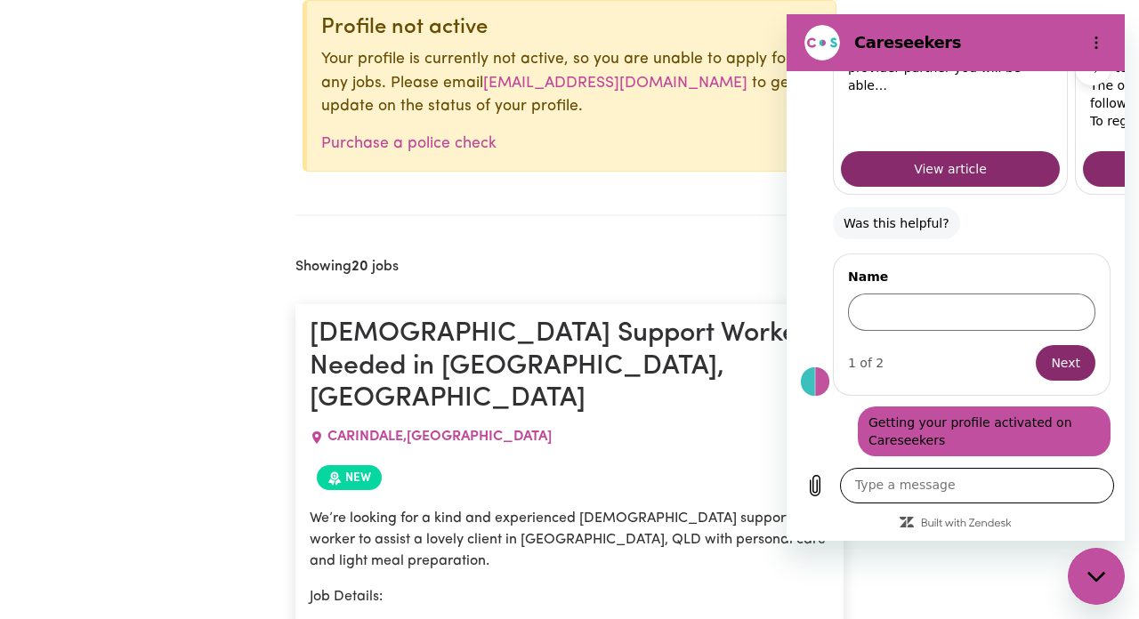
scroll to position [1624, 0]
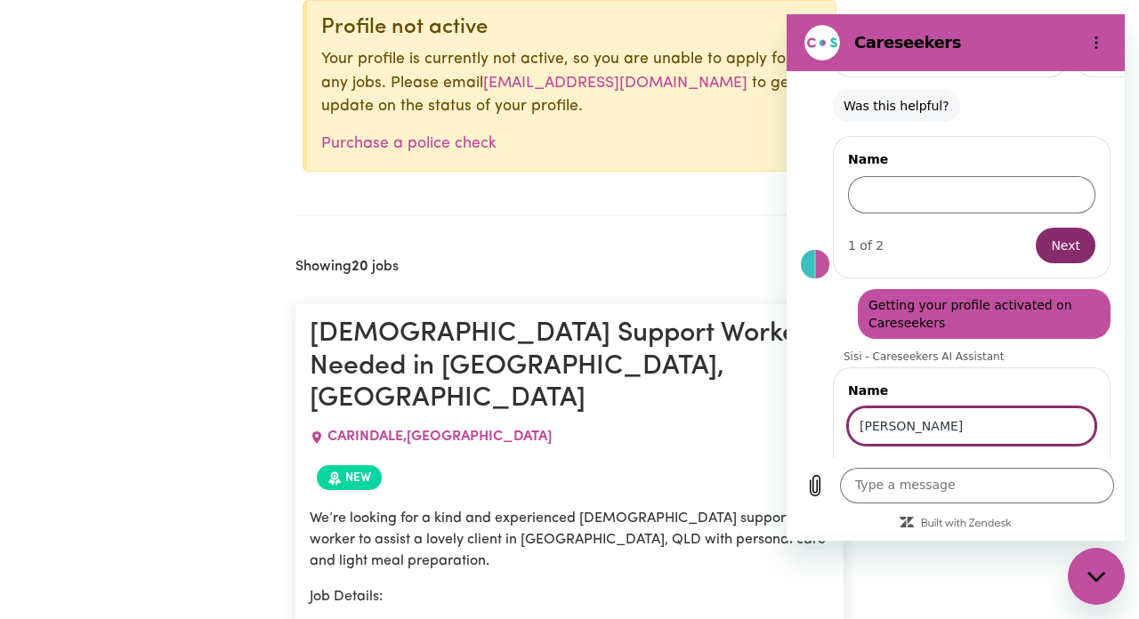
type input "[PERSON_NAME]"
click at [1044, 459] on button "Next" at bounding box center [1066, 477] width 60 height 36
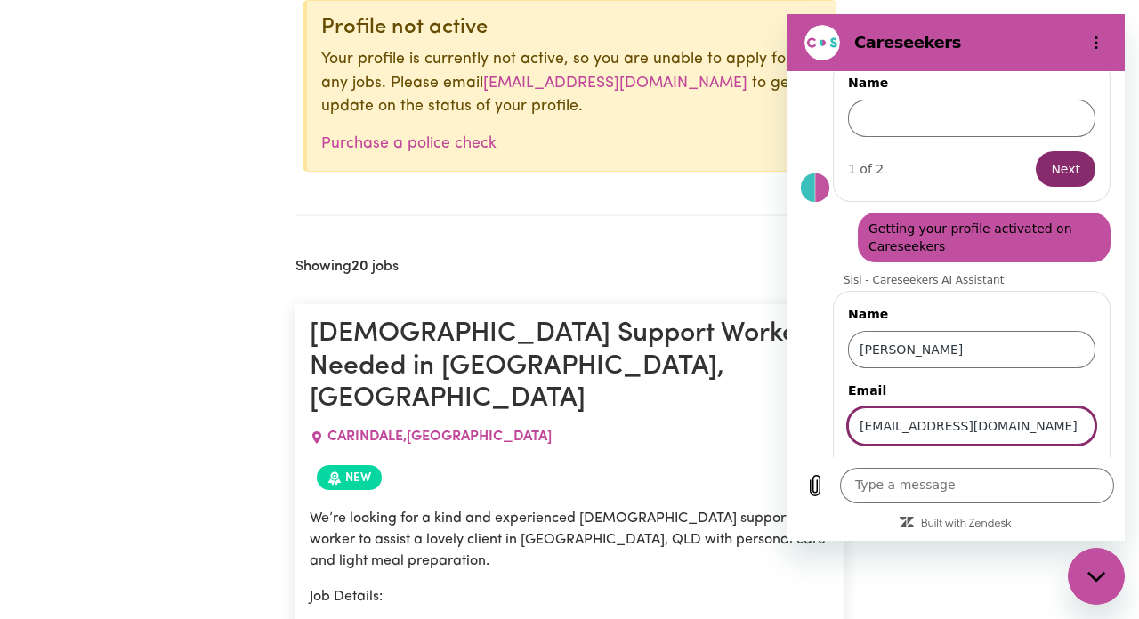
type input "[EMAIL_ADDRESS][DOMAIN_NAME]"
click at [1066, 466] on span "Send" at bounding box center [1064, 476] width 31 height 21
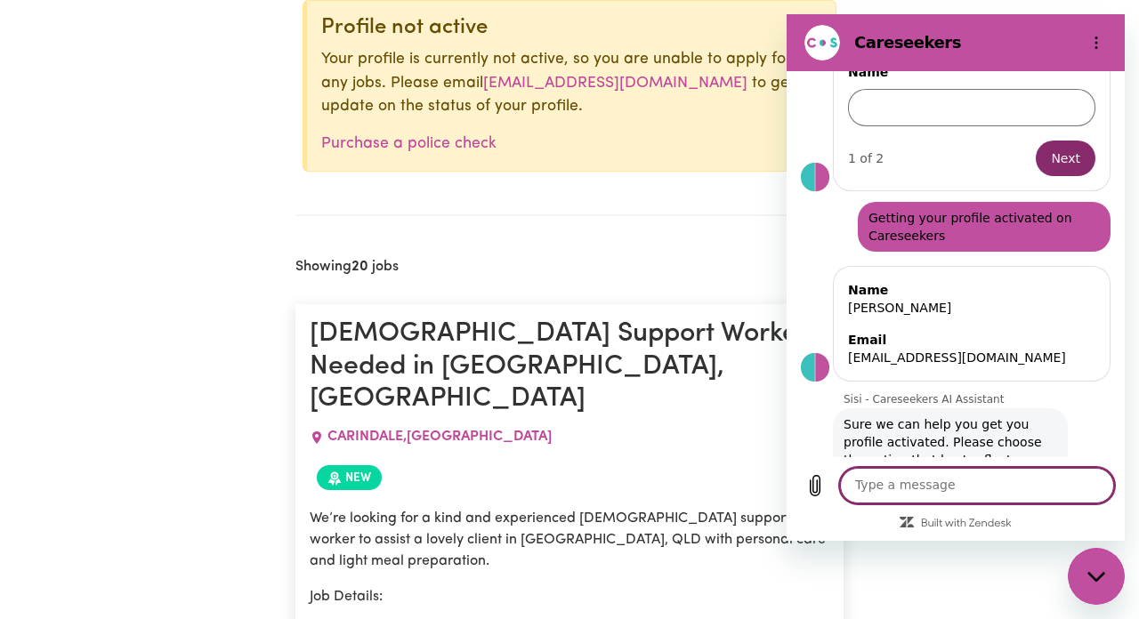
scroll to position [1973, 0]
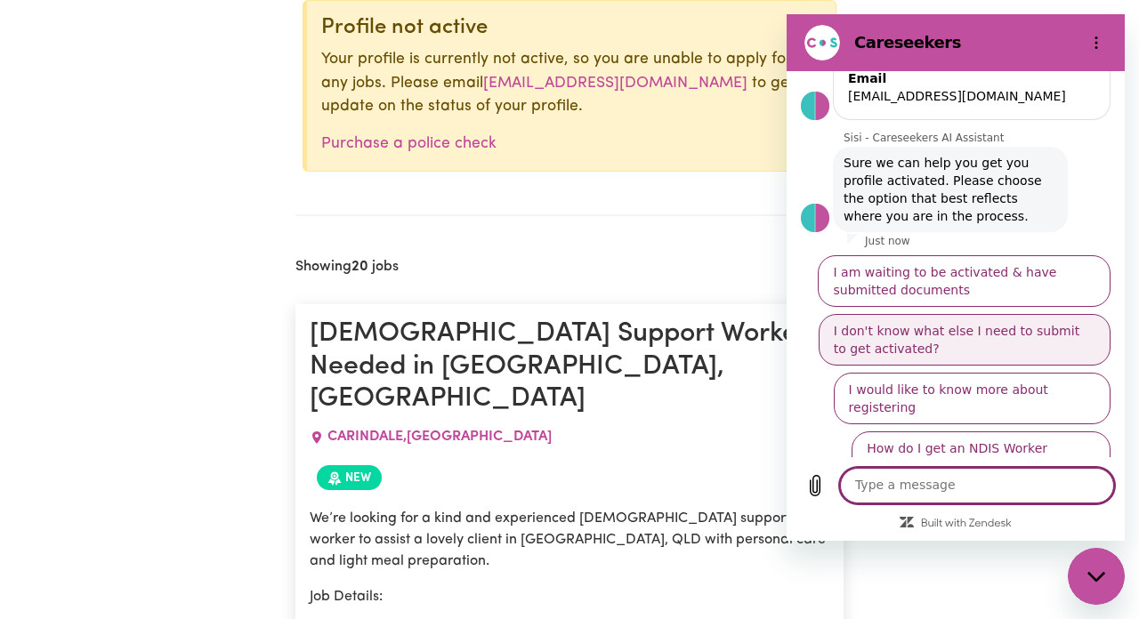
click at [953, 314] on button "I don't know what else I need to submit to get activated?" at bounding box center [964, 340] width 292 height 52
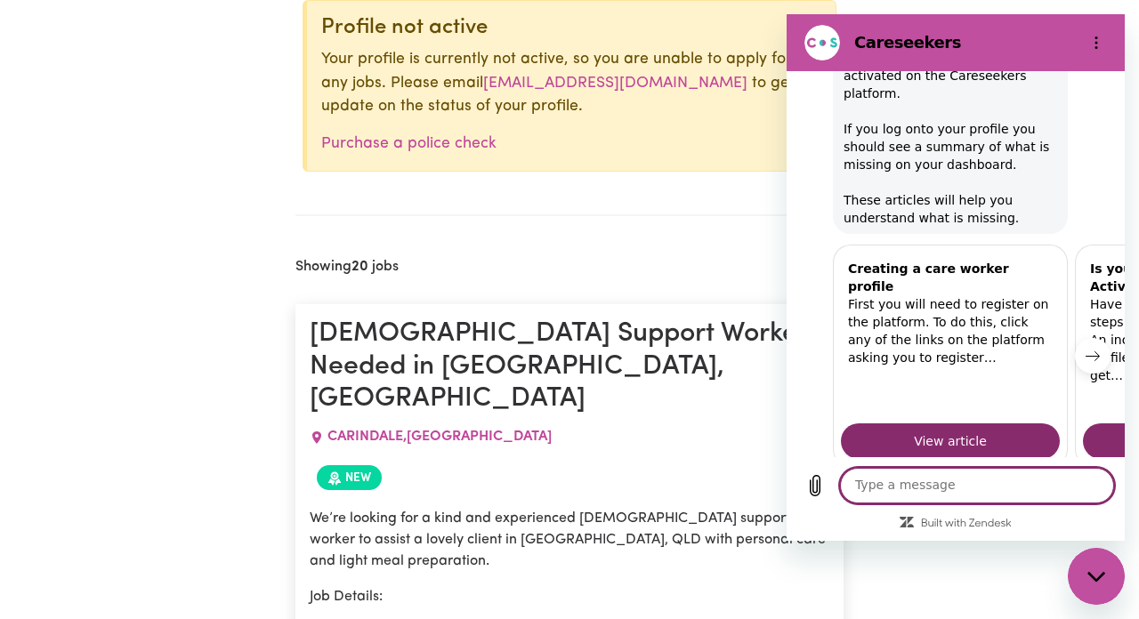
scroll to position [2313, 0]
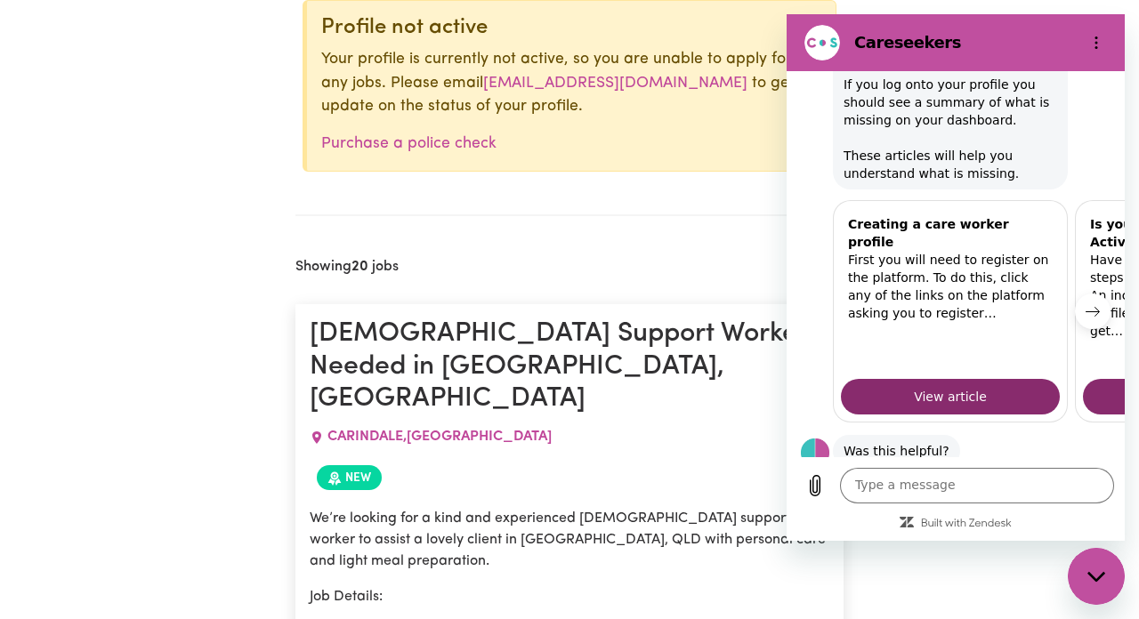
click at [1028, 490] on button "No, I still need help" at bounding box center [1040, 516] width 141 height 52
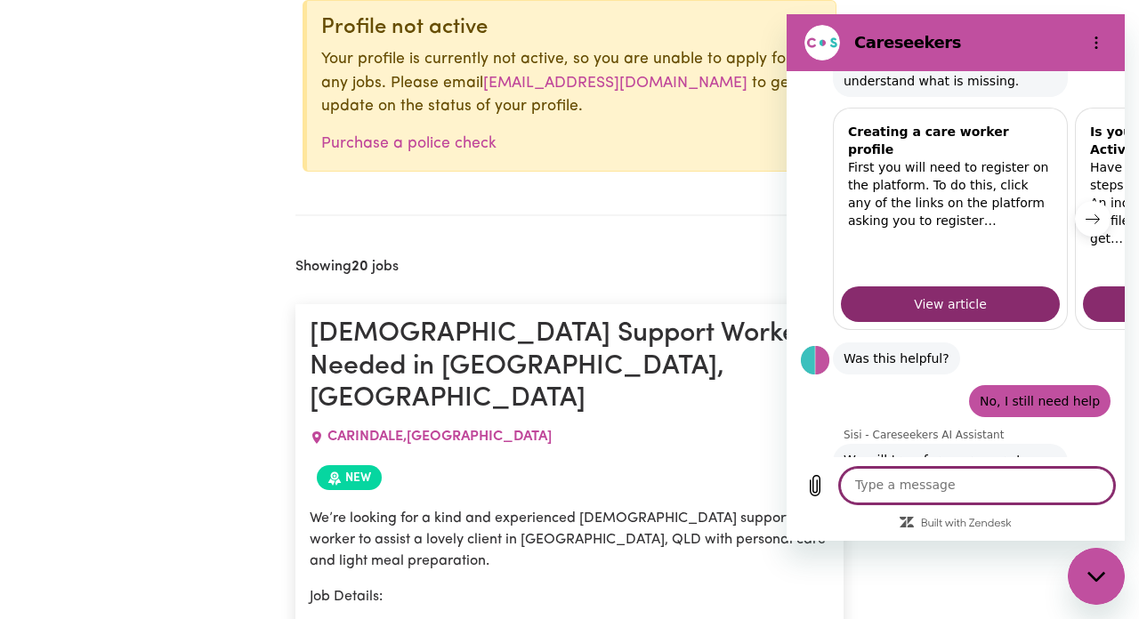
scroll to position [2409, 0]
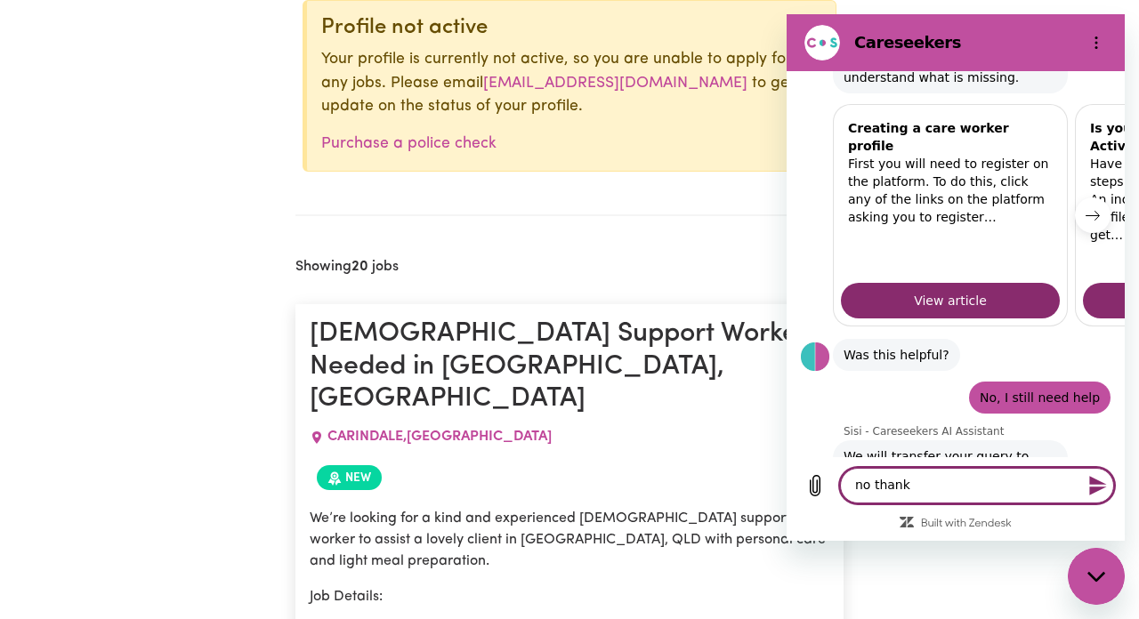
type textarea "no thanks"
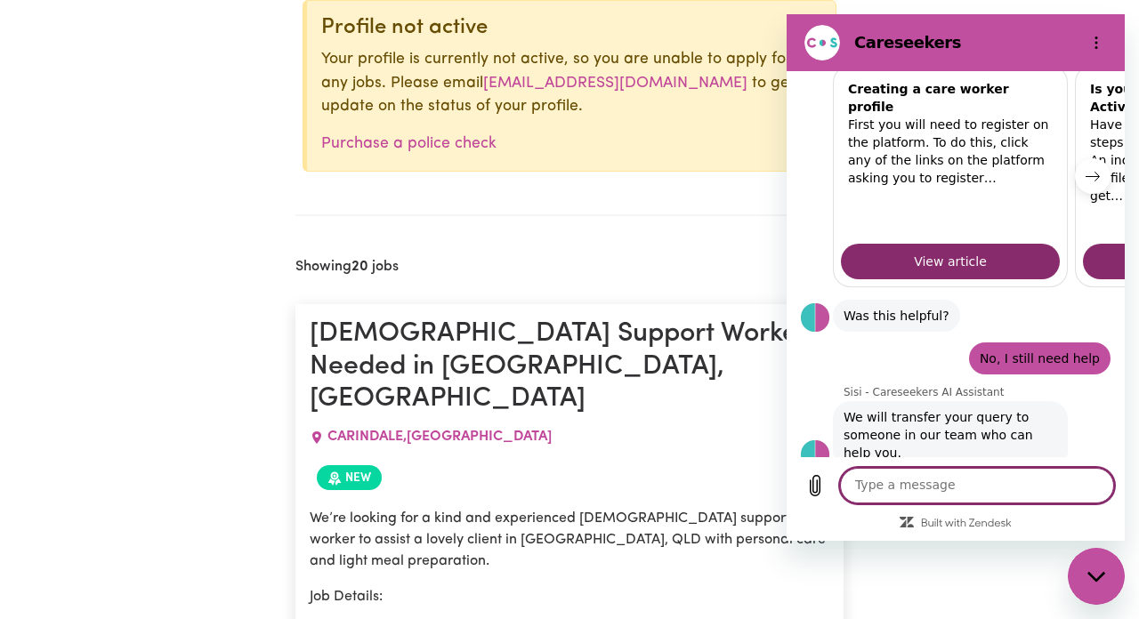
scroll to position [2452, 0]
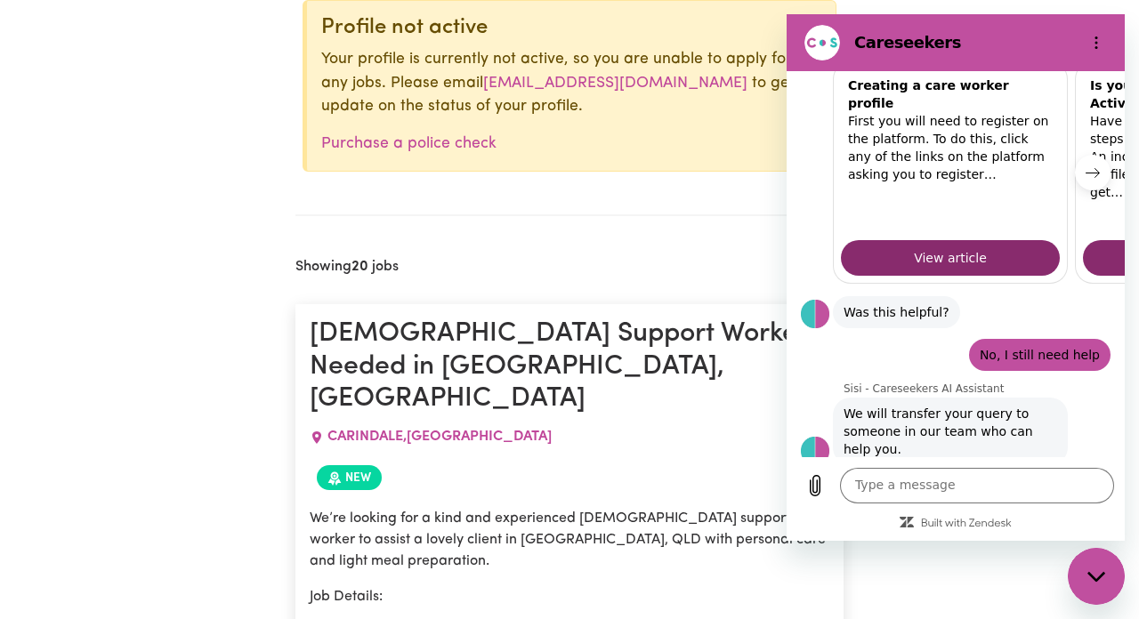
click at [1089, 510] on div at bounding box center [1094, 515] width 11 height 11
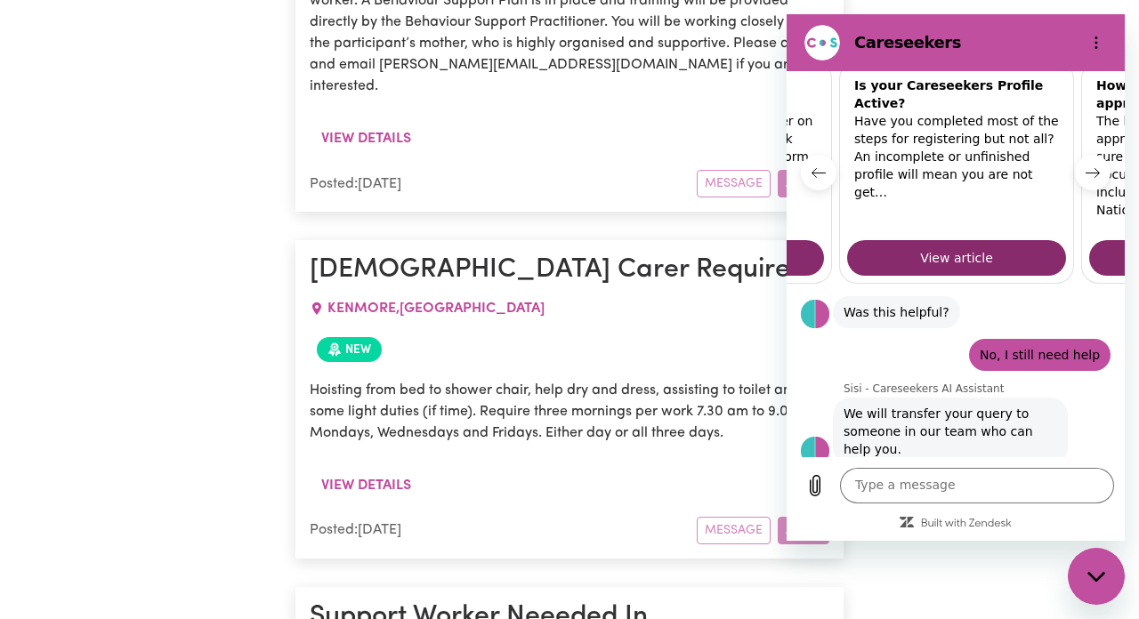
click at [1102, 577] on icon "Close messaging window" at bounding box center [1096, 577] width 19 height 12
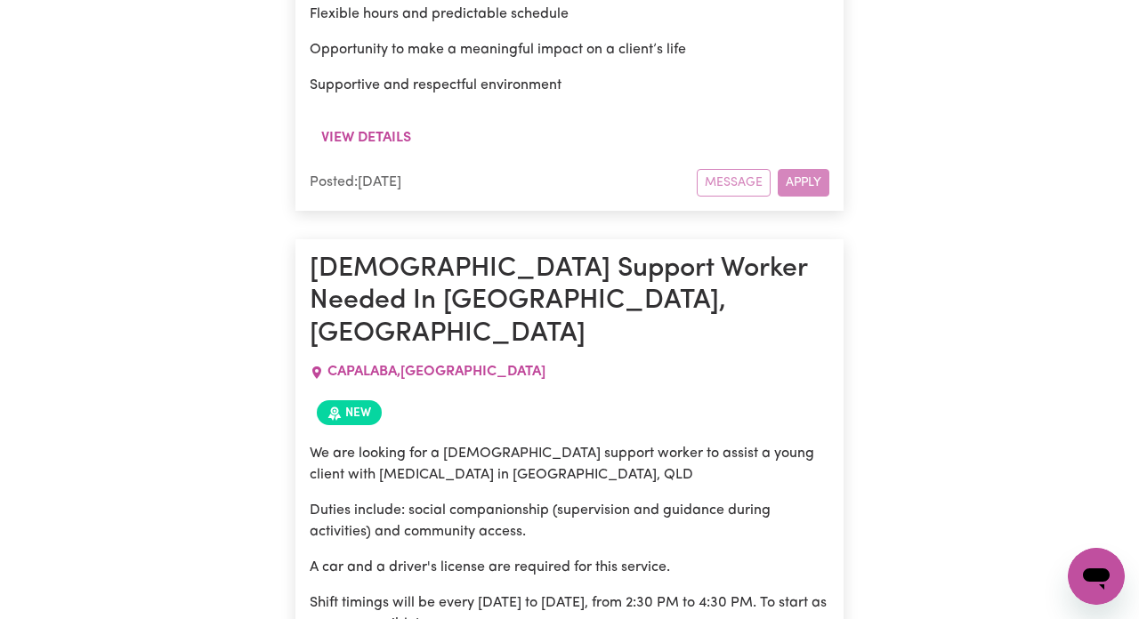
scroll to position [4167, 0]
